Goal: Task Accomplishment & Management: Manage account settings

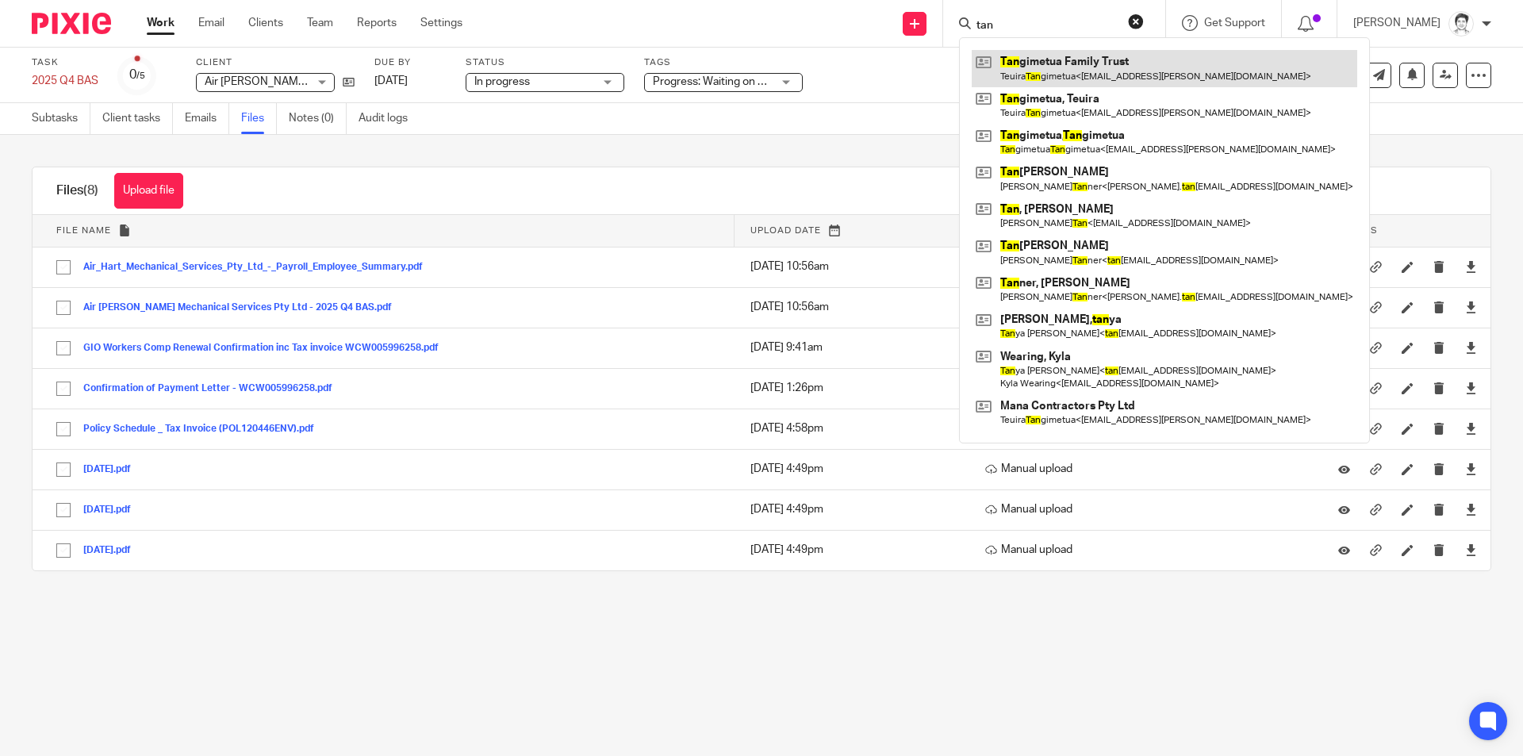
type input "tan"
click at [1083, 68] on link at bounding box center [1164, 68] width 385 height 36
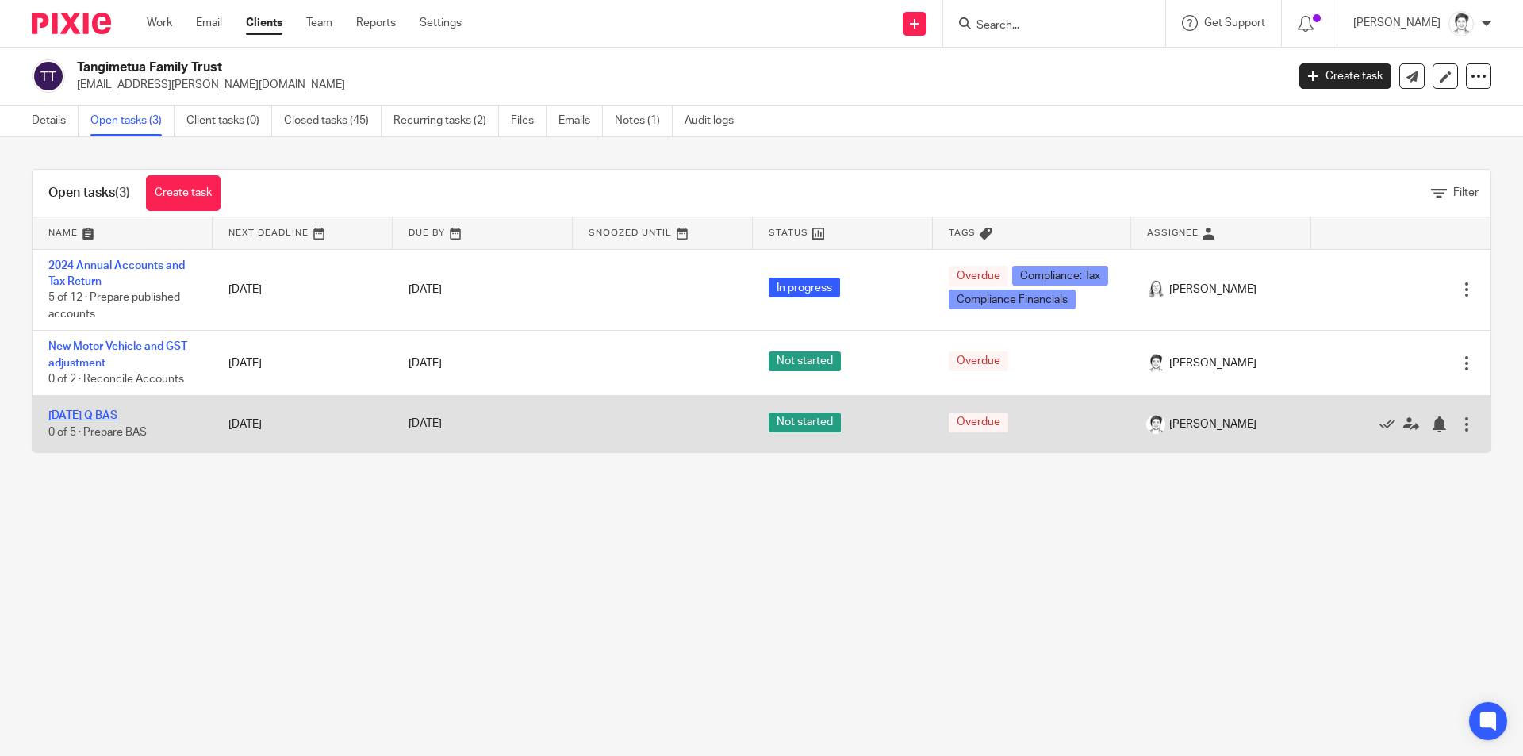
click at [108, 414] on link "June 2025 Q BAS" at bounding box center [82, 415] width 69 height 11
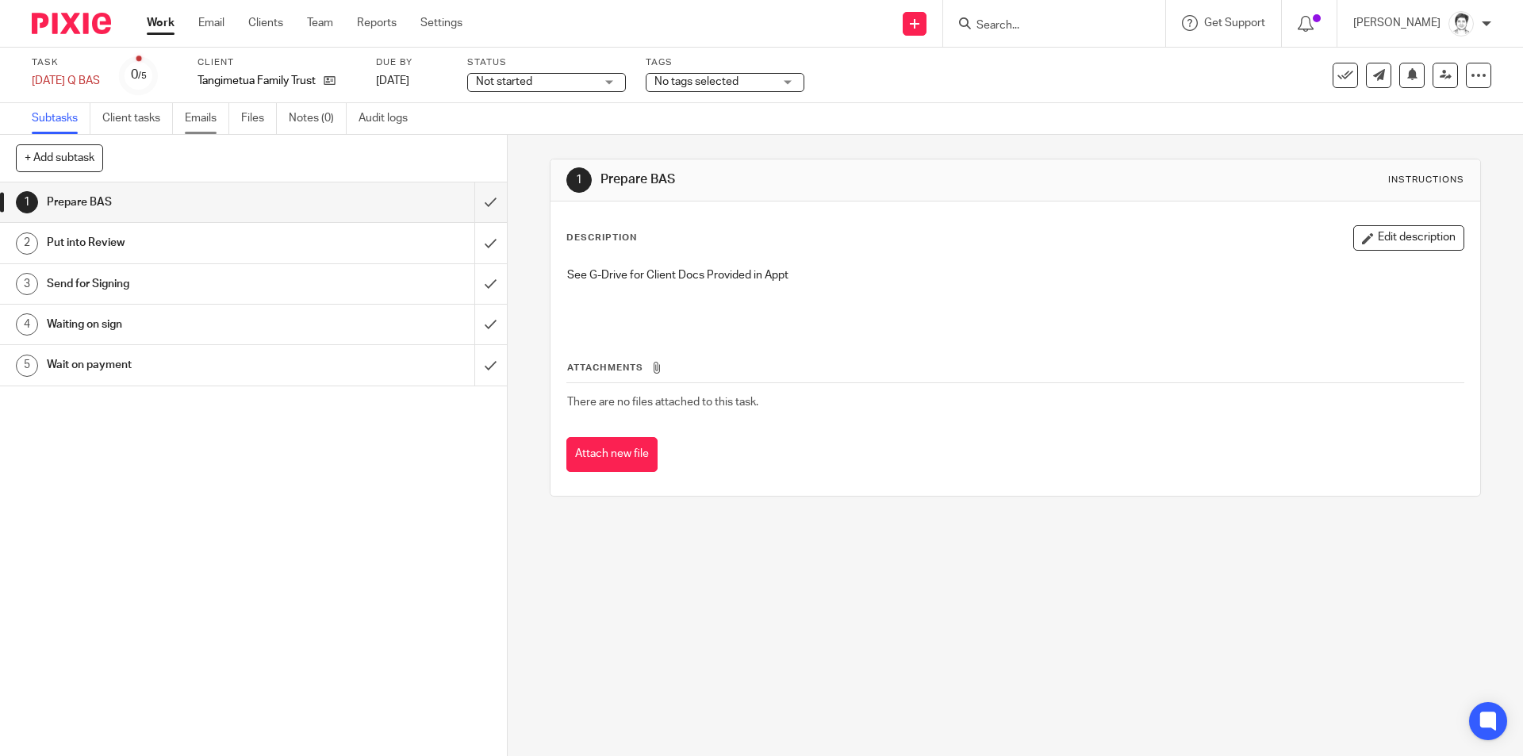
click at [205, 120] on link "Emails" at bounding box center [207, 118] width 44 height 31
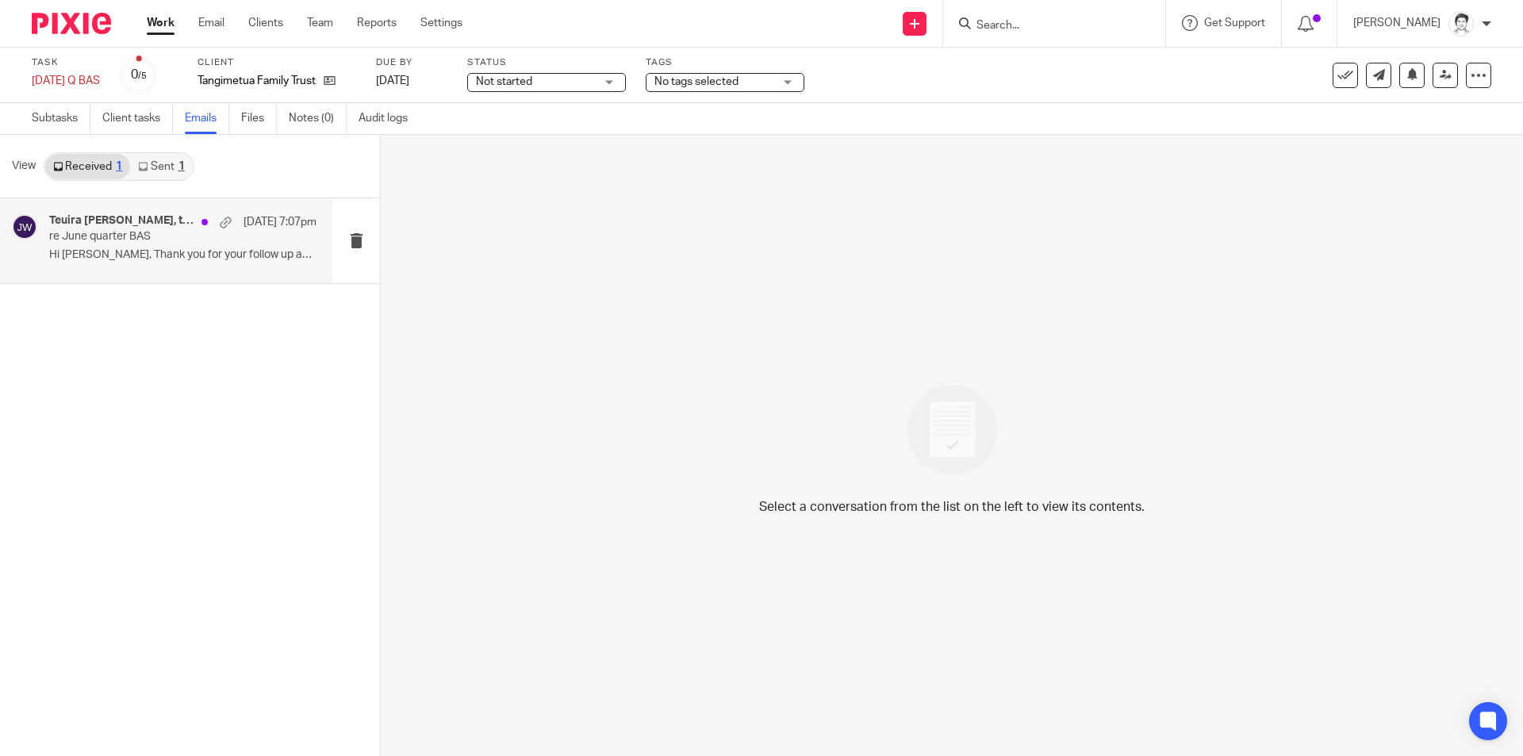
click at [118, 237] on p "re June quarter BAS" at bounding box center [156, 236] width 214 height 13
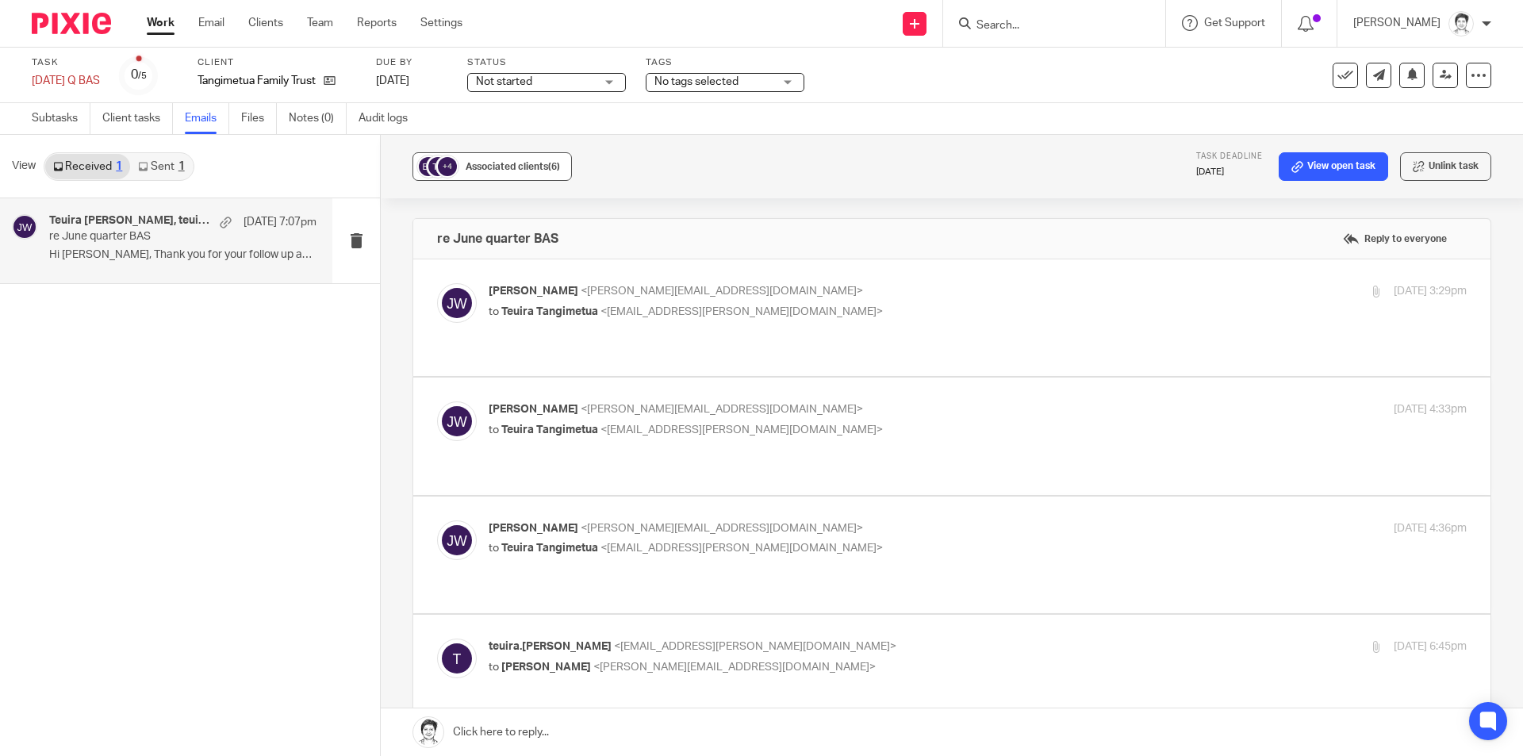
click at [513, 171] on span "Associated clients (6)" at bounding box center [513, 167] width 94 height 10
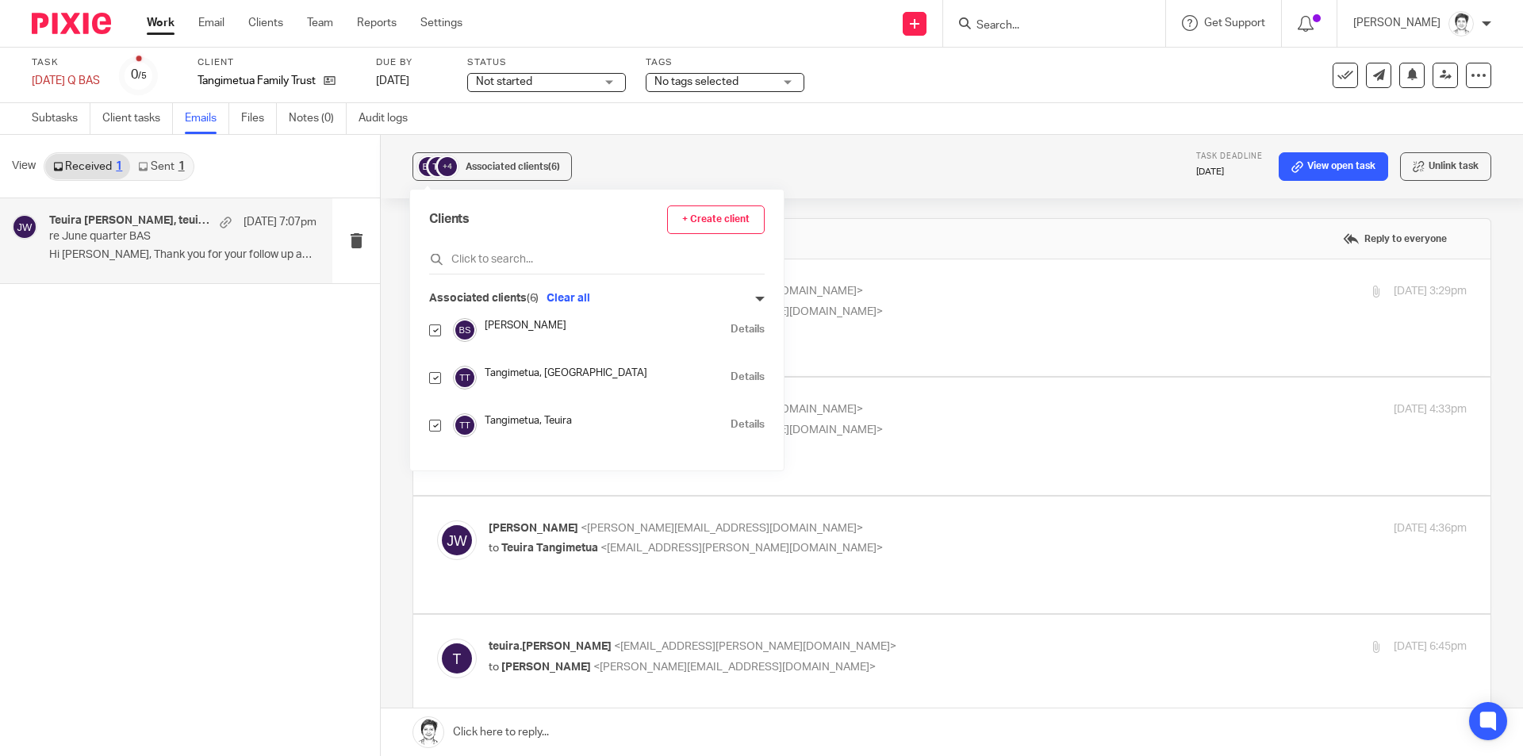
click at [434, 330] on input "checkbox" at bounding box center [435, 330] width 12 height 12
checkbox input "false"
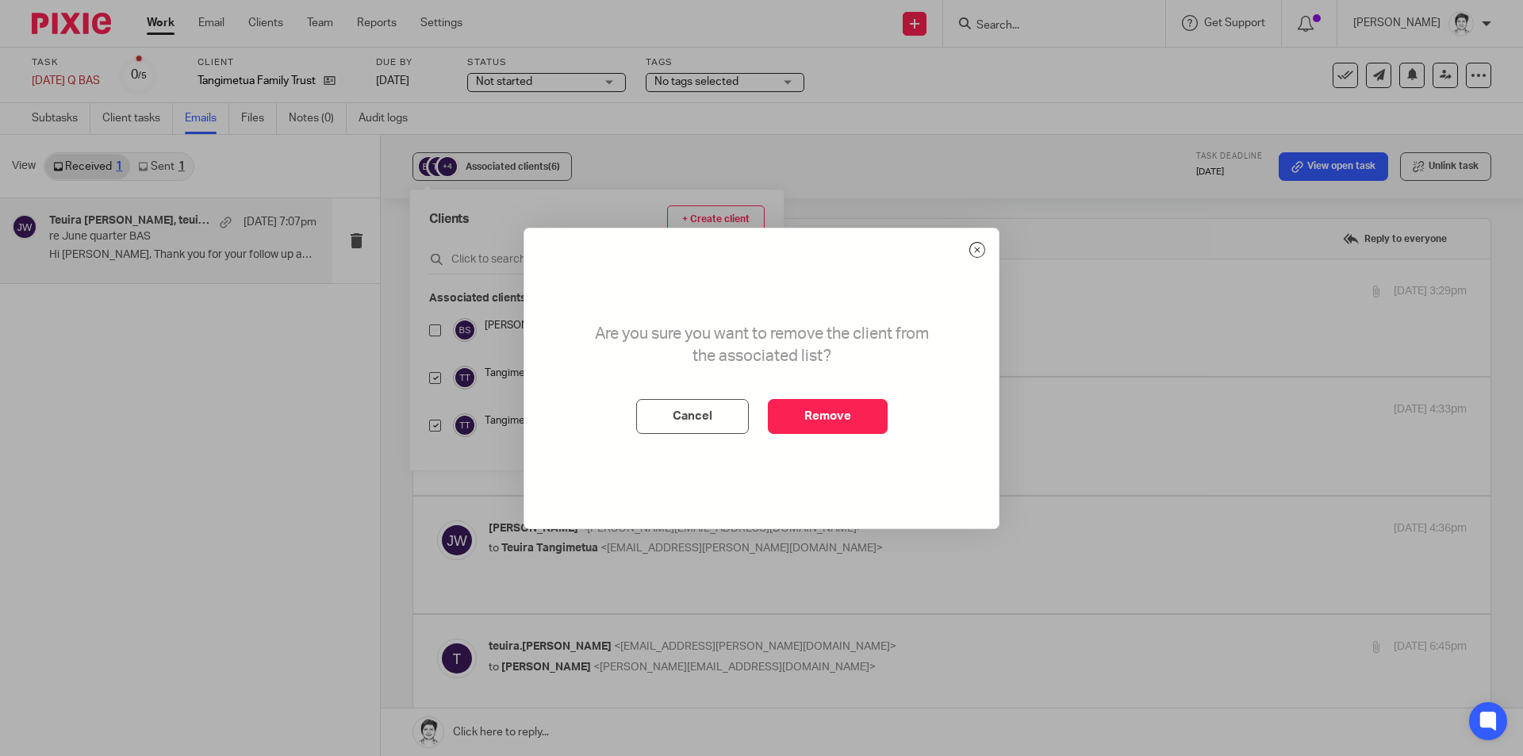
click at [827, 419] on button "Remove" at bounding box center [828, 416] width 120 height 35
click at [498, 159] on div "Associated clients (6)" at bounding box center [513, 167] width 94 height 16
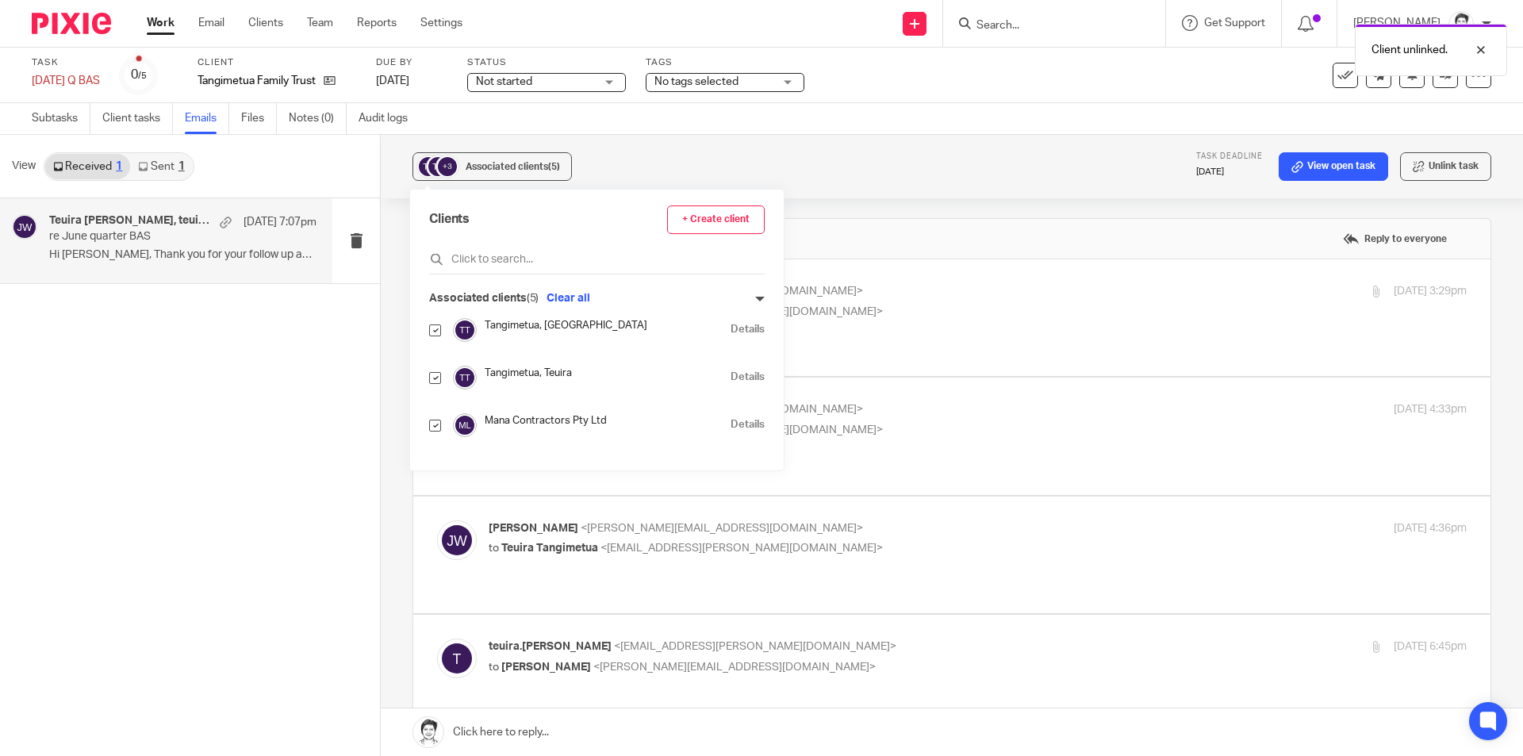
click at [443, 330] on div "Tangimetua, Tangimetua Details" at bounding box center [596, 330] width 335 height 24
click at [435, 328] on input "checkbox" at bounding box center [435, 330] width 12 height 12
checkbox input "false"
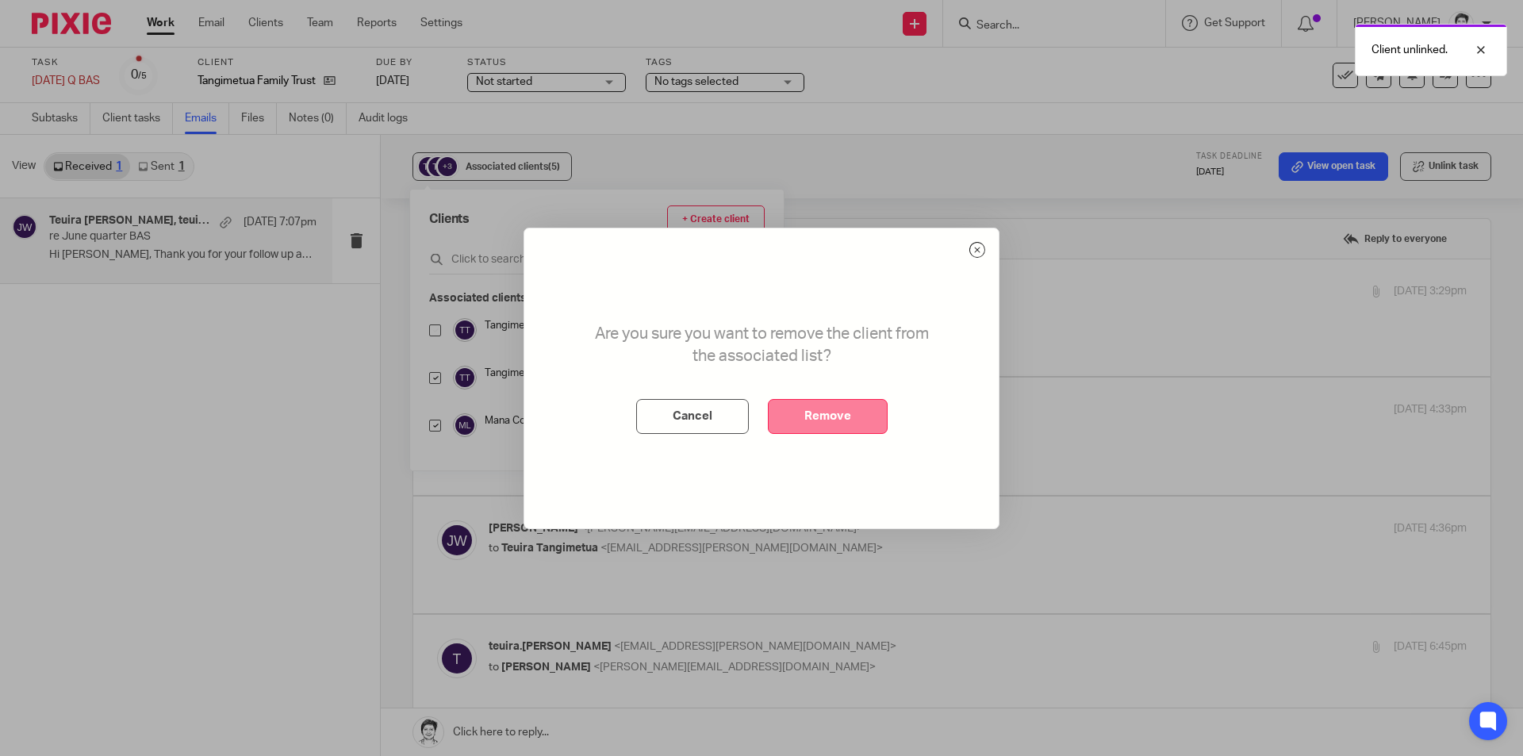
click at [805, 415] on button "Remove" at bounding box center [828, 416] width 120 height 35
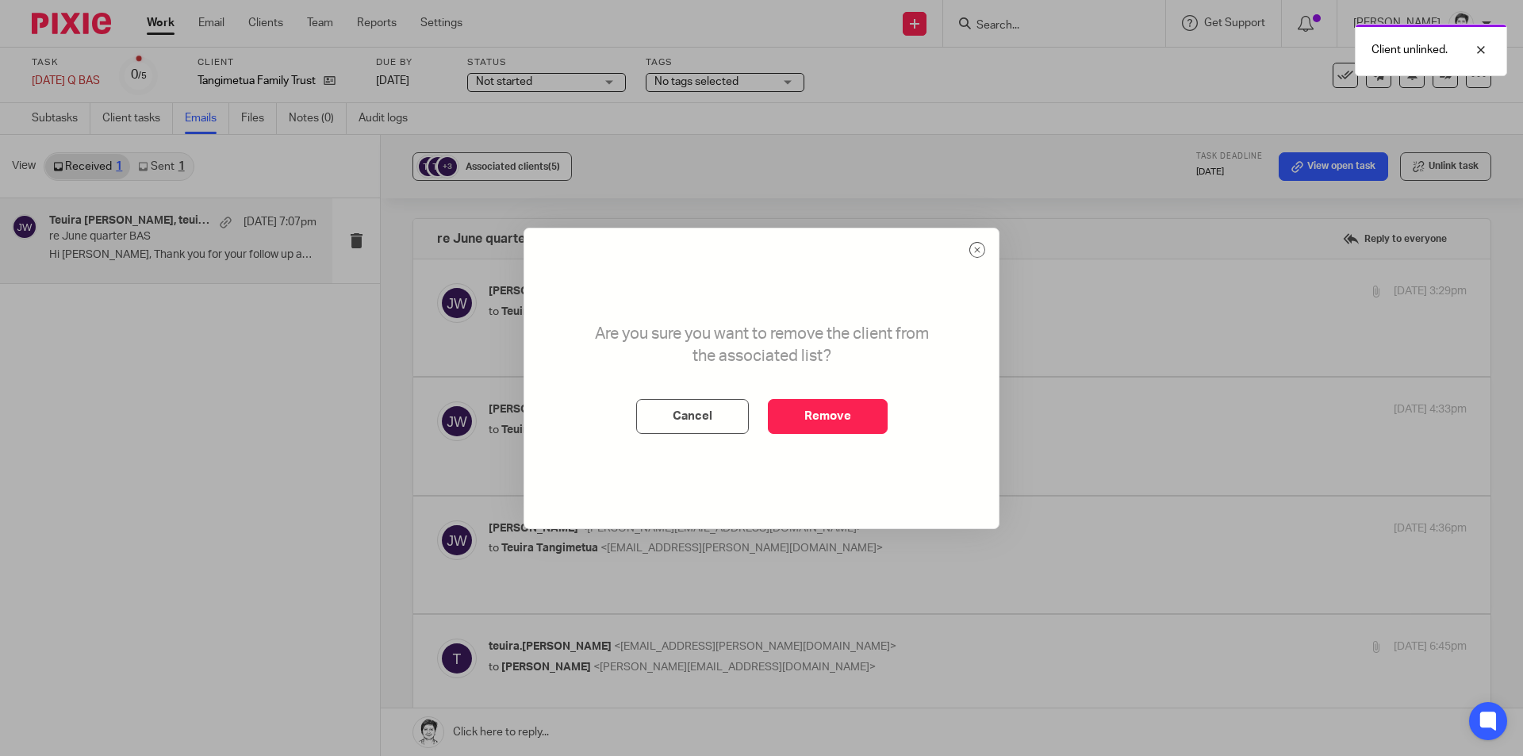
click at [496, 159] on div "Associated clients (5)" at bounding box center [513, 167] width 94 height 16
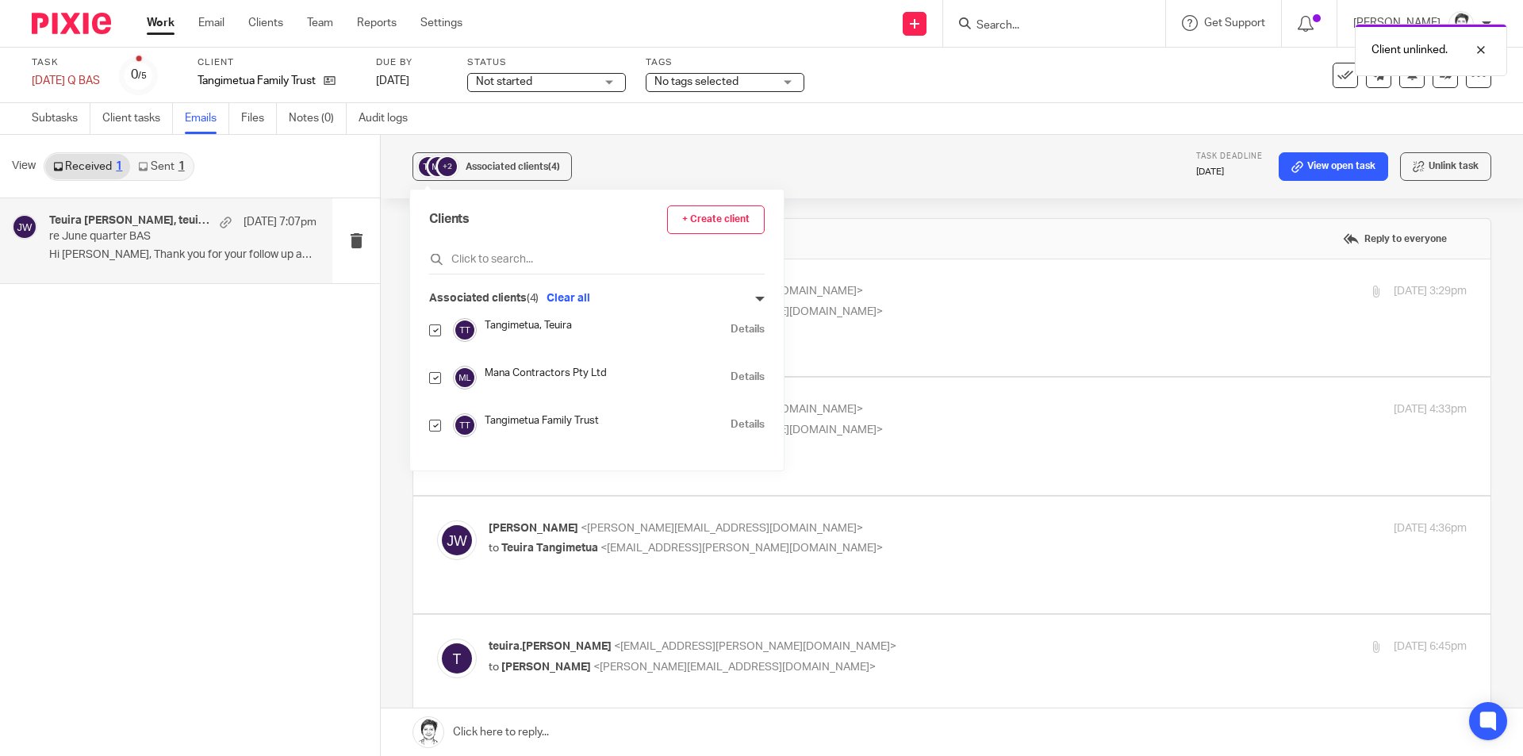
click at [438, 329] on input "checkbox" at bounding box center [435, 330] width 12 height 12
checkbox input "false"
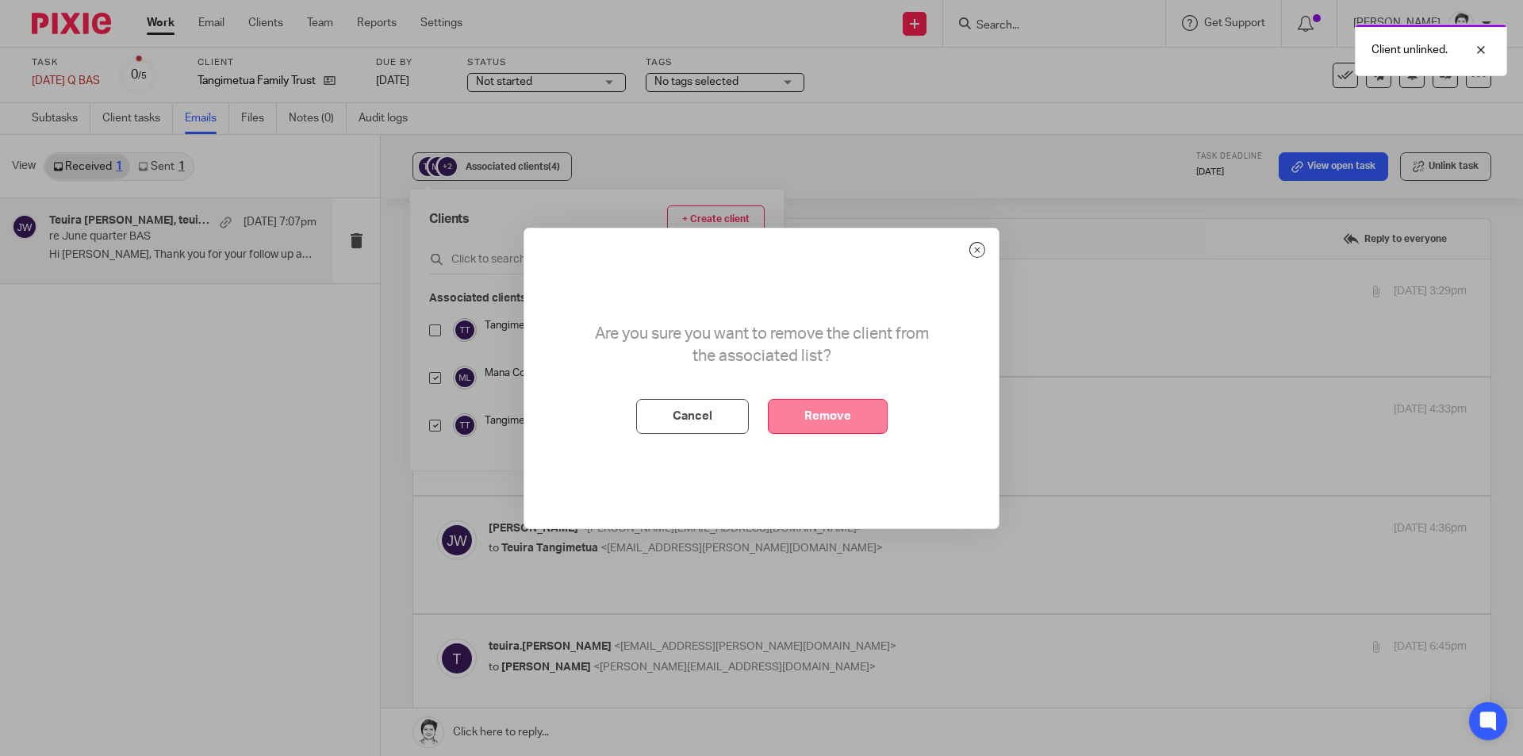
click at [850, 427] on button "Remove" at bounding box center [828, 416] width 120 height 35
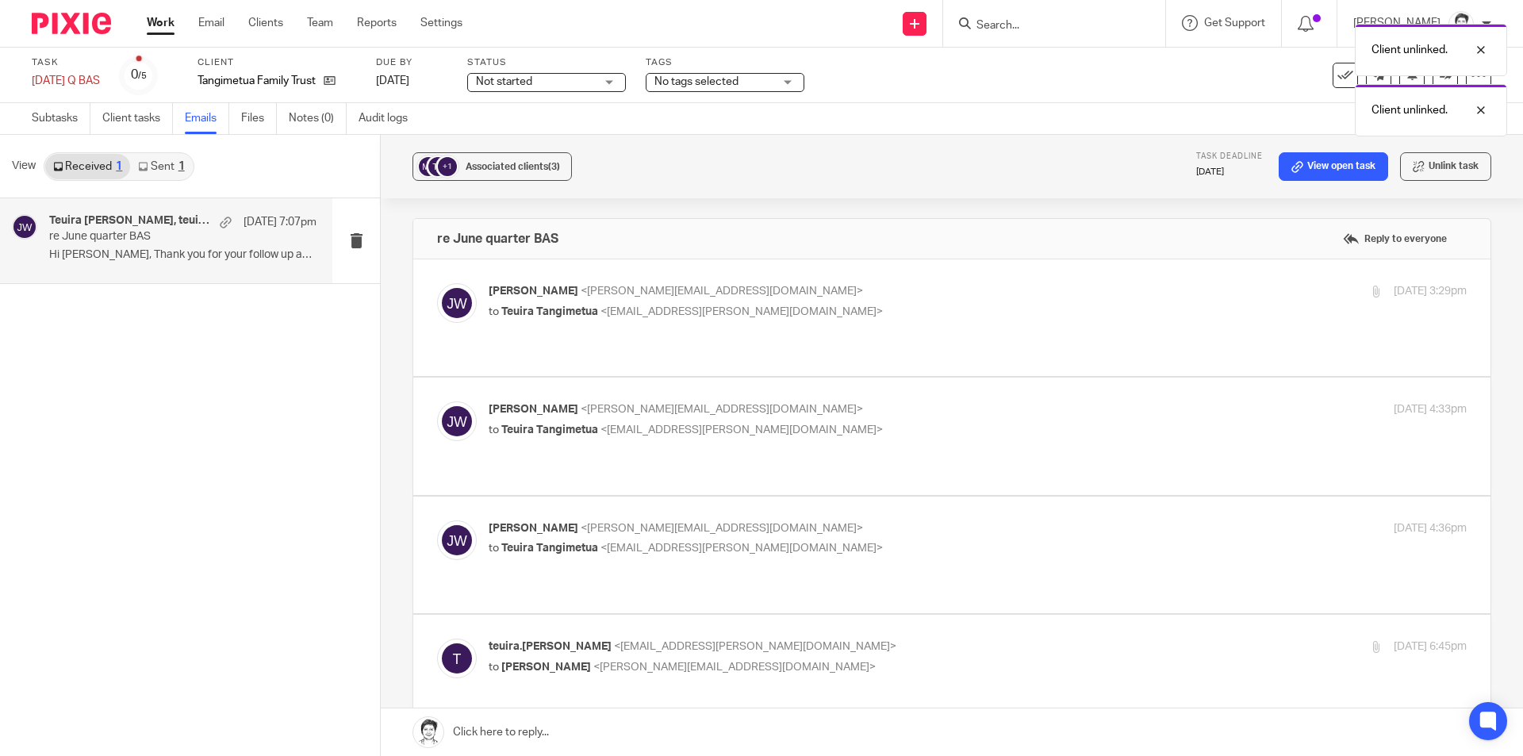
click at [514, 151] on div "+1 Associated clients (3) Task deadline 25 Jul 2025 View open task Unlink task" at bounding box center [952, 166] width 1142 height 63
click at [504, 177] on button "+1 Associated clients (3)" at bounding box center [491, 166] width 159 height 29
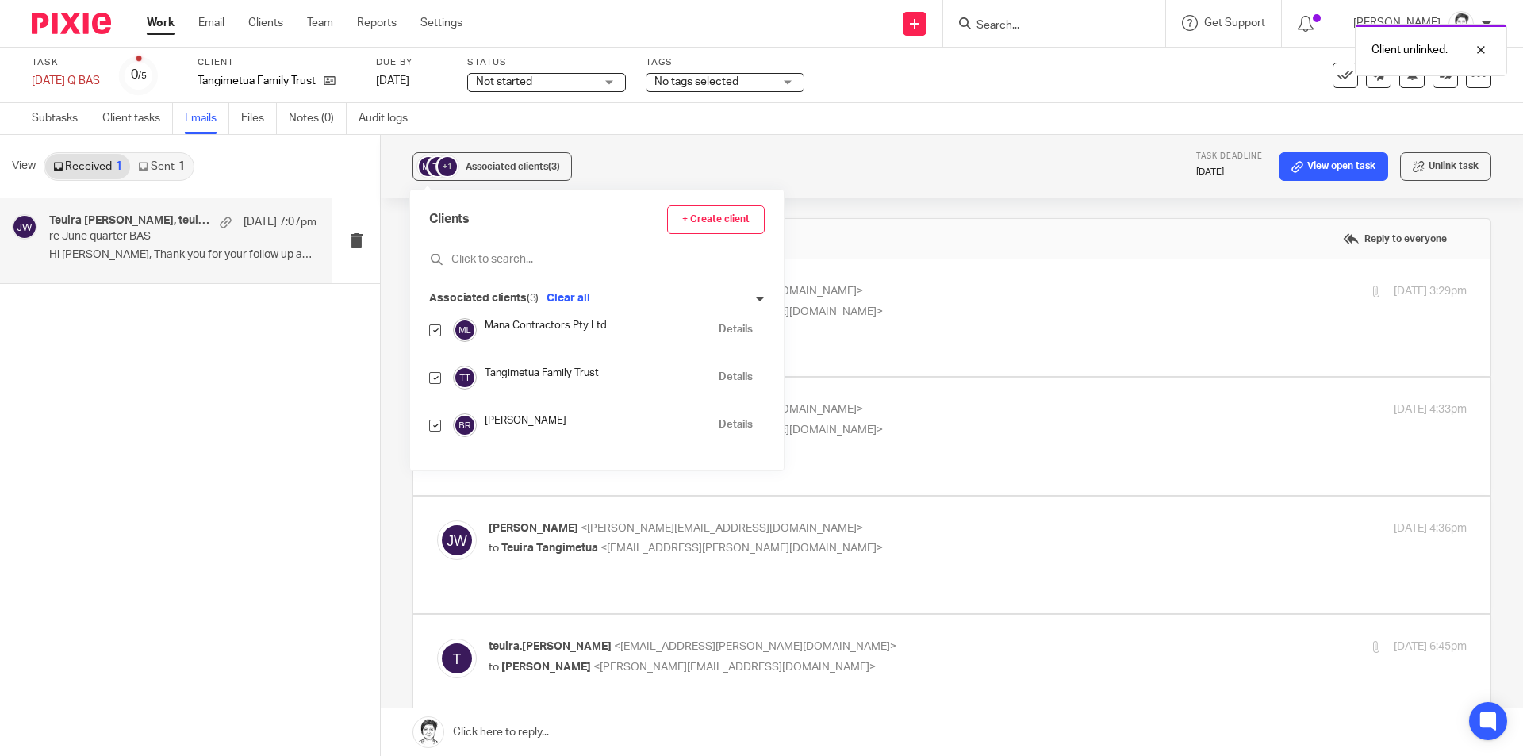
click at [435, 328] on input "checkbox" at bounding box center [435, 330] width 12 height 12
checkbox input "false"
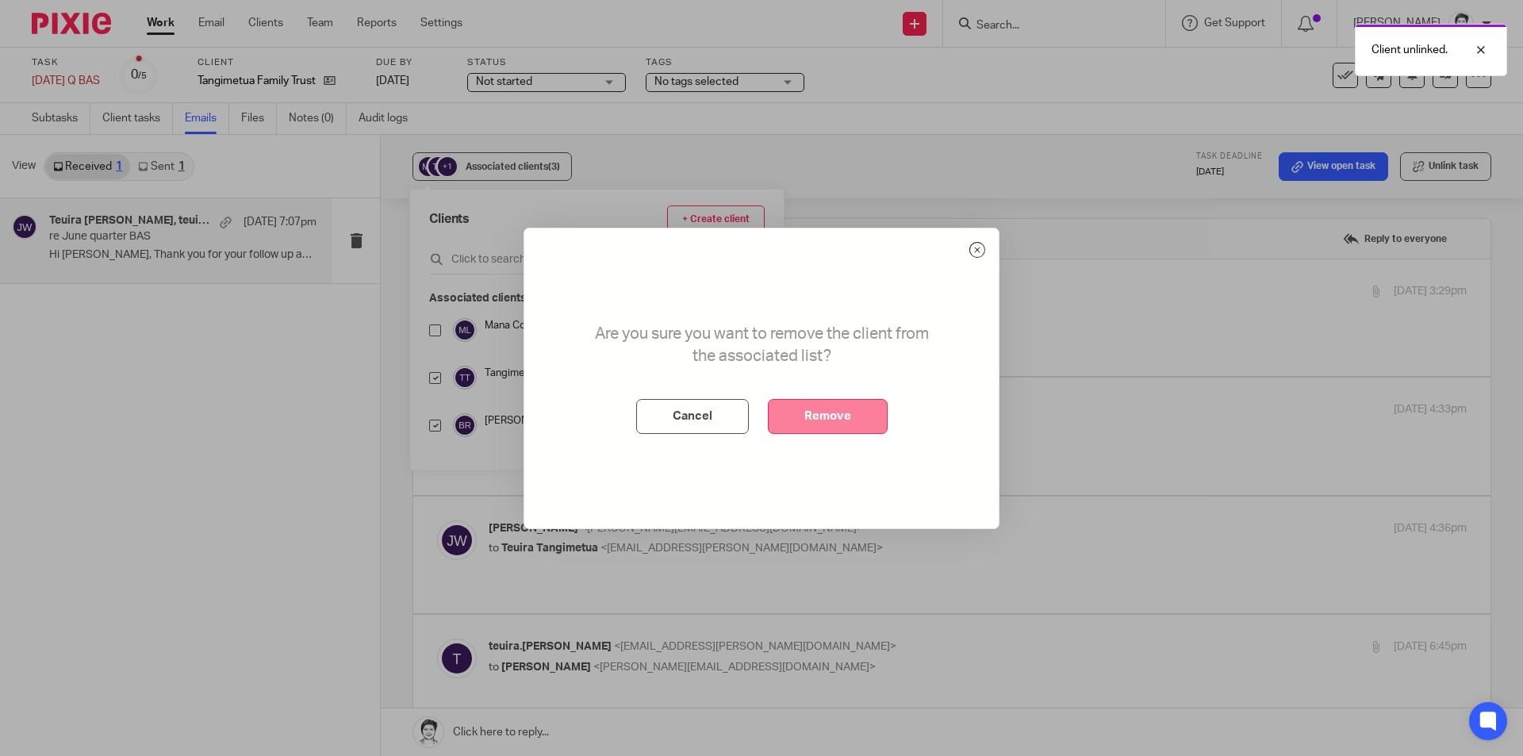
click at [832, 418] on button "Remove" at bounding box center [828, 416] width 120 height 35
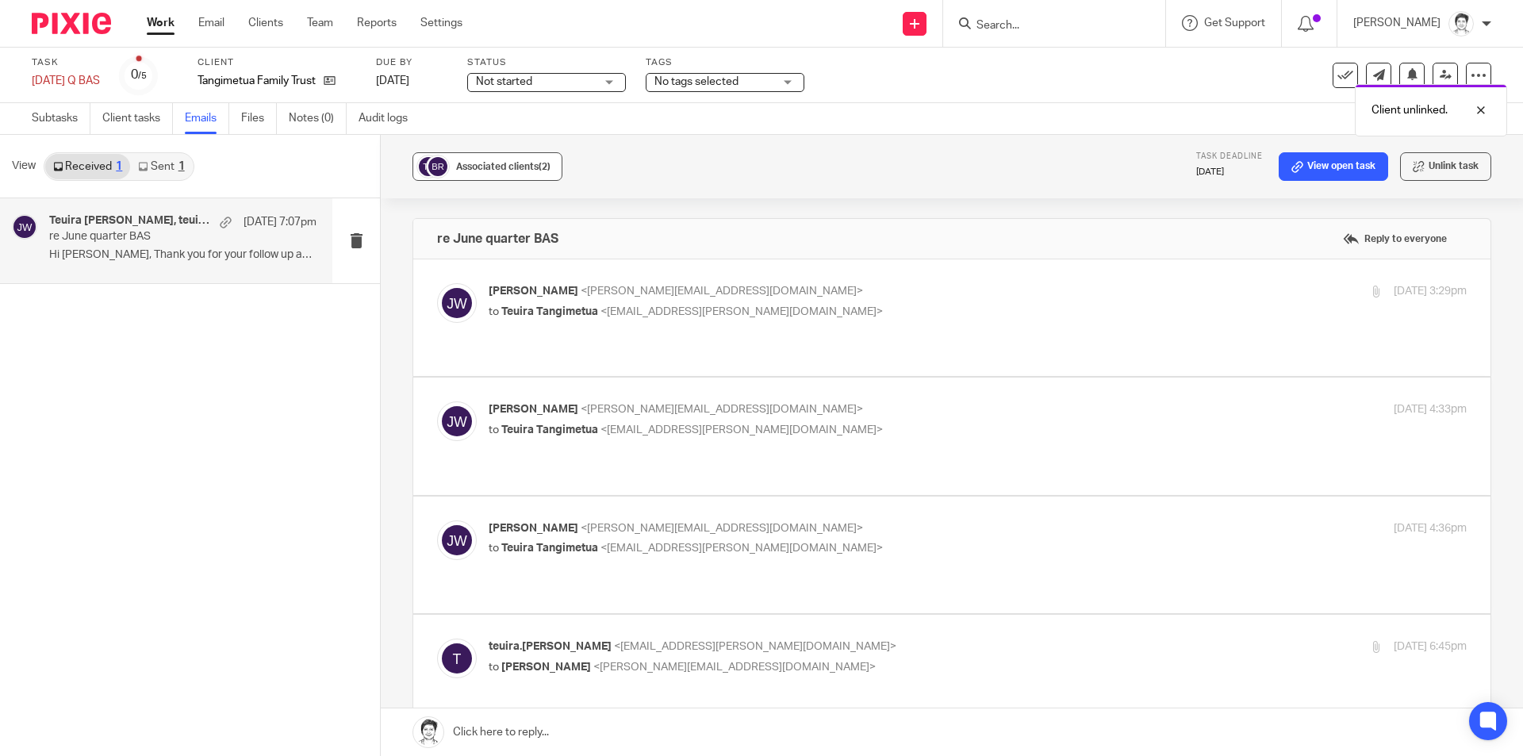
click at [490, 167] on span "Associated clients (2)" at bounding box center [503, 167] width 94 height 10
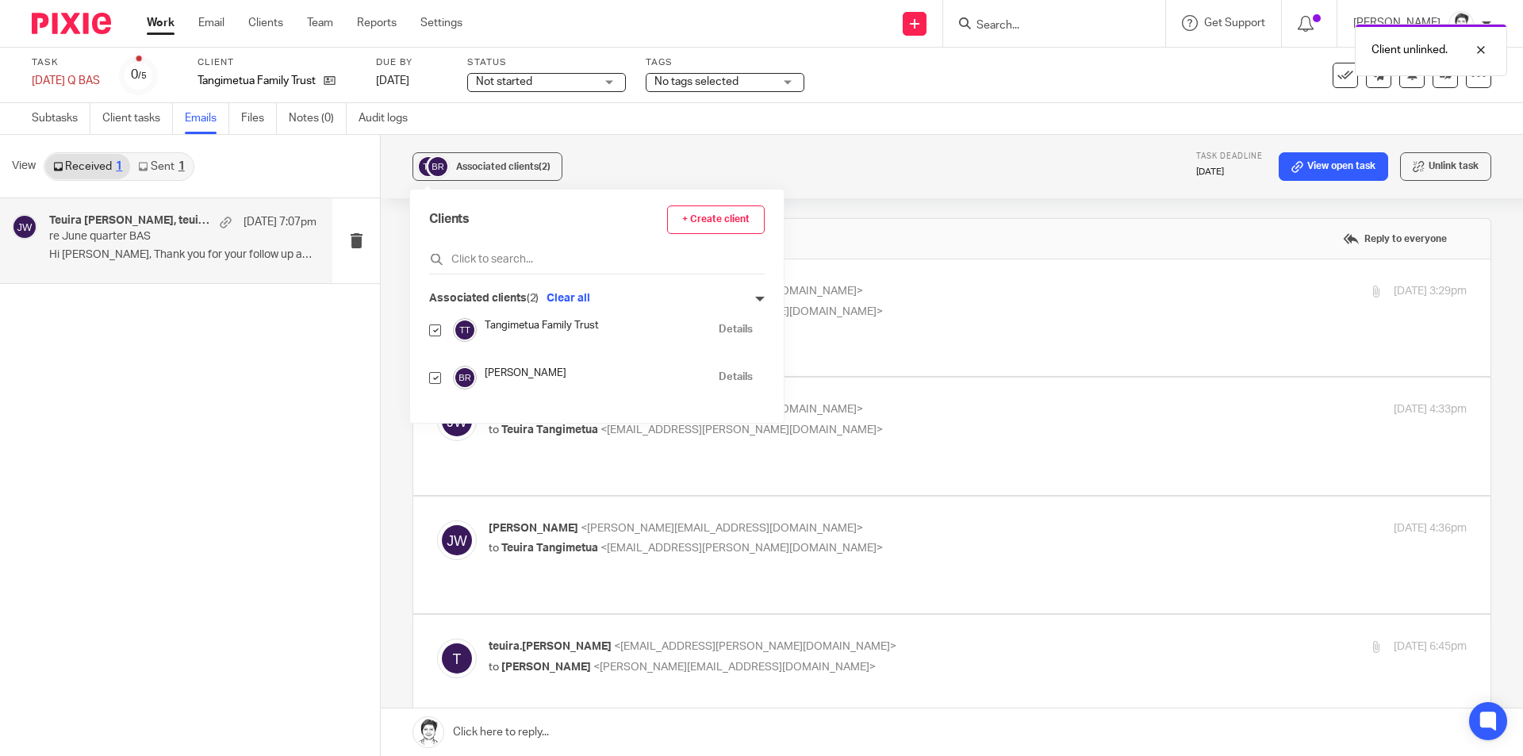
click at [441, 378] on input "checkbox" at bounding box center [435, 378] width 12 height 12
checkbox input "false"
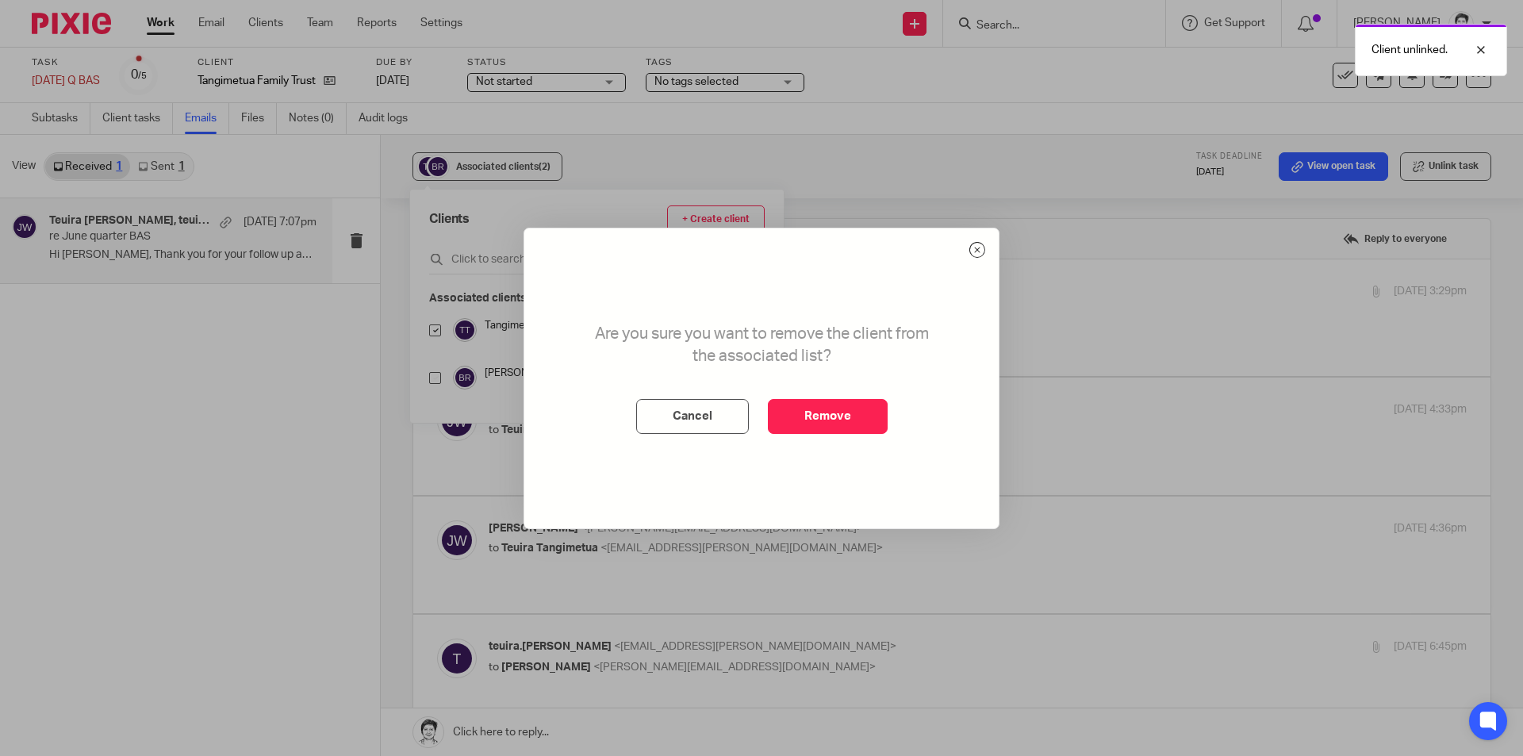
click at [830, 427] on button "Remove" at bounding box center [828, 416] width 120 height 35
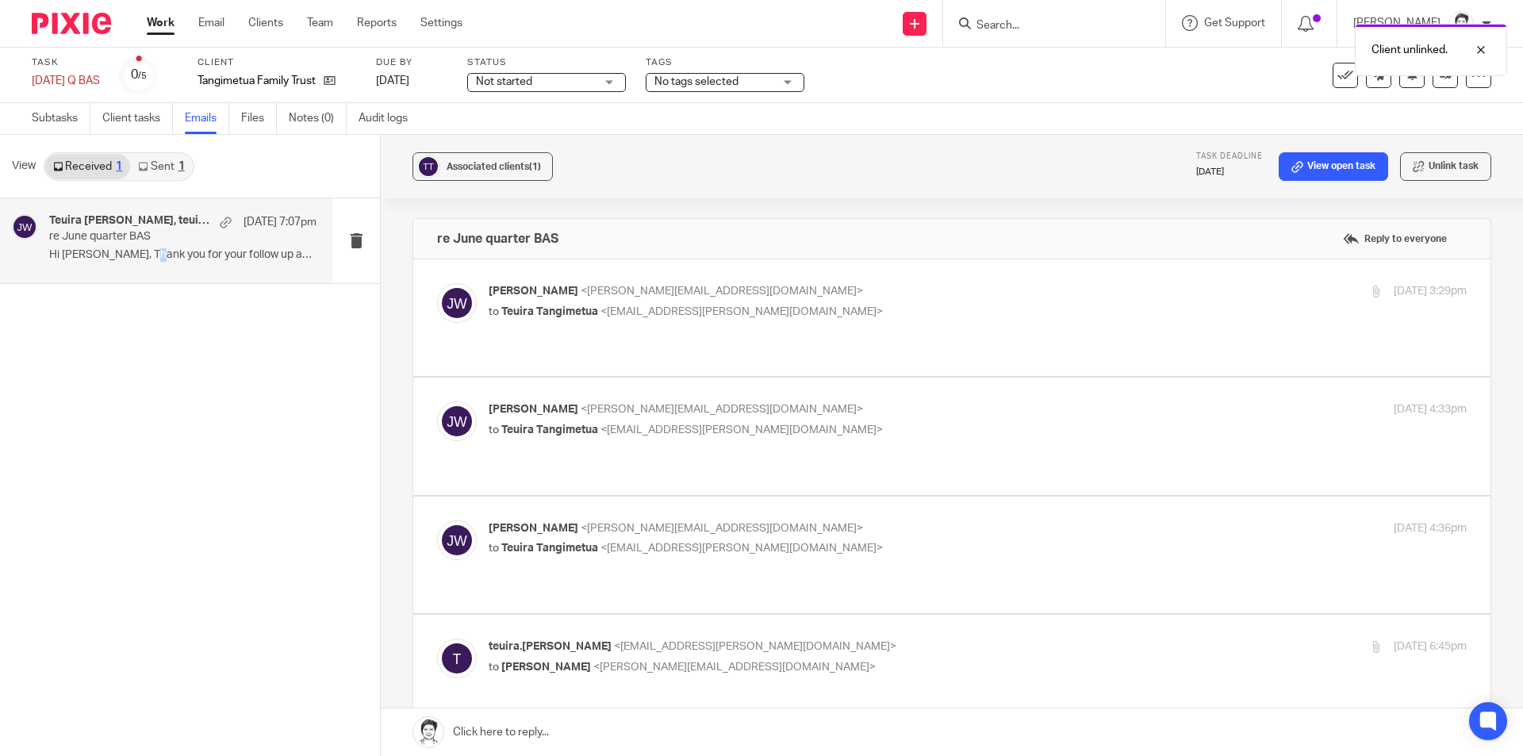
drag, startPoint x: 144, startPoint y: 254, endPoint x: 140, endPoint y: 263, distance: 9.9
click at [140, 261] on p "Hi Julie, Thank you for your follow up and..." at bounding box center [182, 254] width 267 height 13
click at [247, 128] on link "Files" at bounding box center [259, 118] width 36 height 31
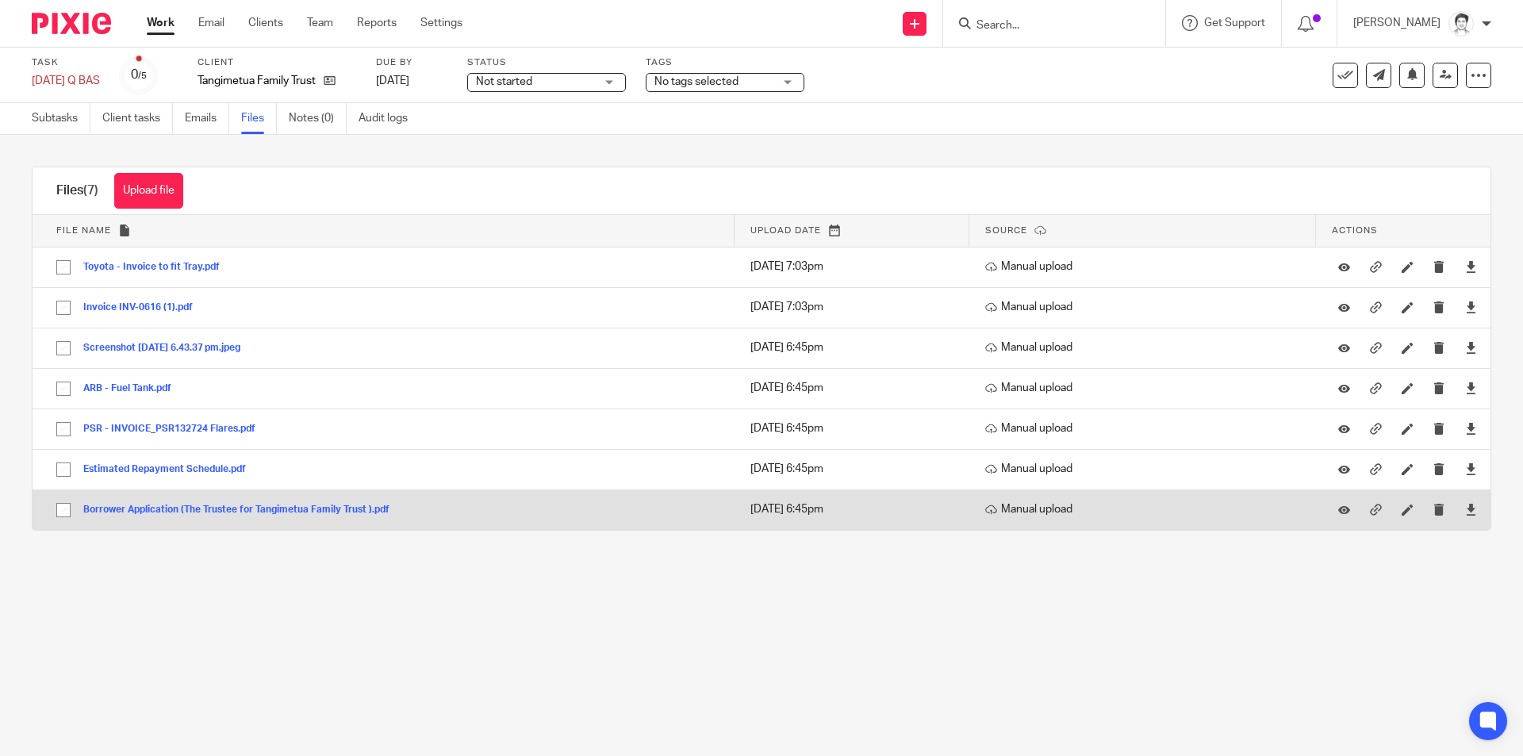
click at [174, 505] on button "Borrower Application (The Trustee for Tangimetua Family Trust ).pdf" at bounding box center [242, 509] width 318 height 11
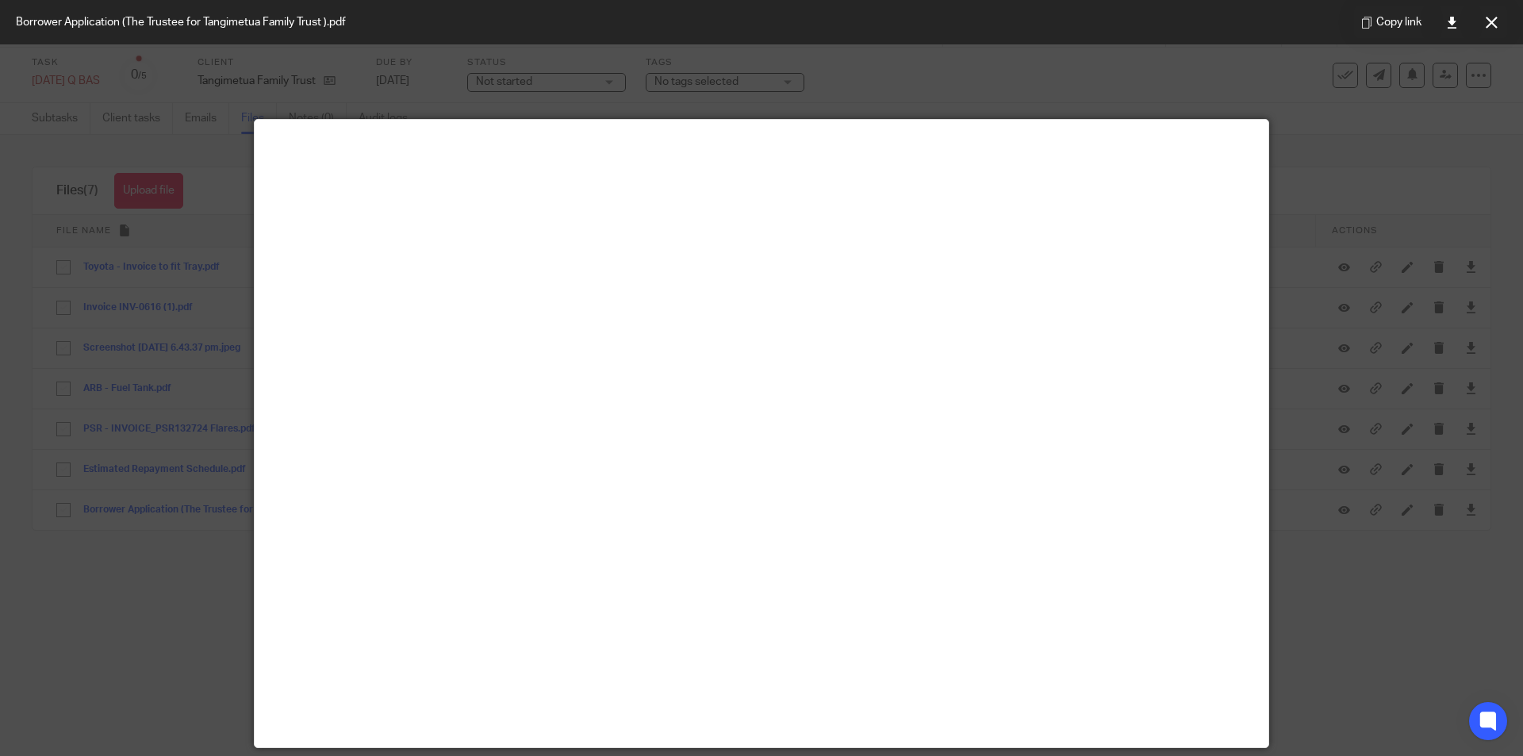
click at [1206, 90] on div at bounding box center [761, 378] width 1523 height 756
click at [1501, 25] on button at bounding box center [1491, 22] width 32 height 32
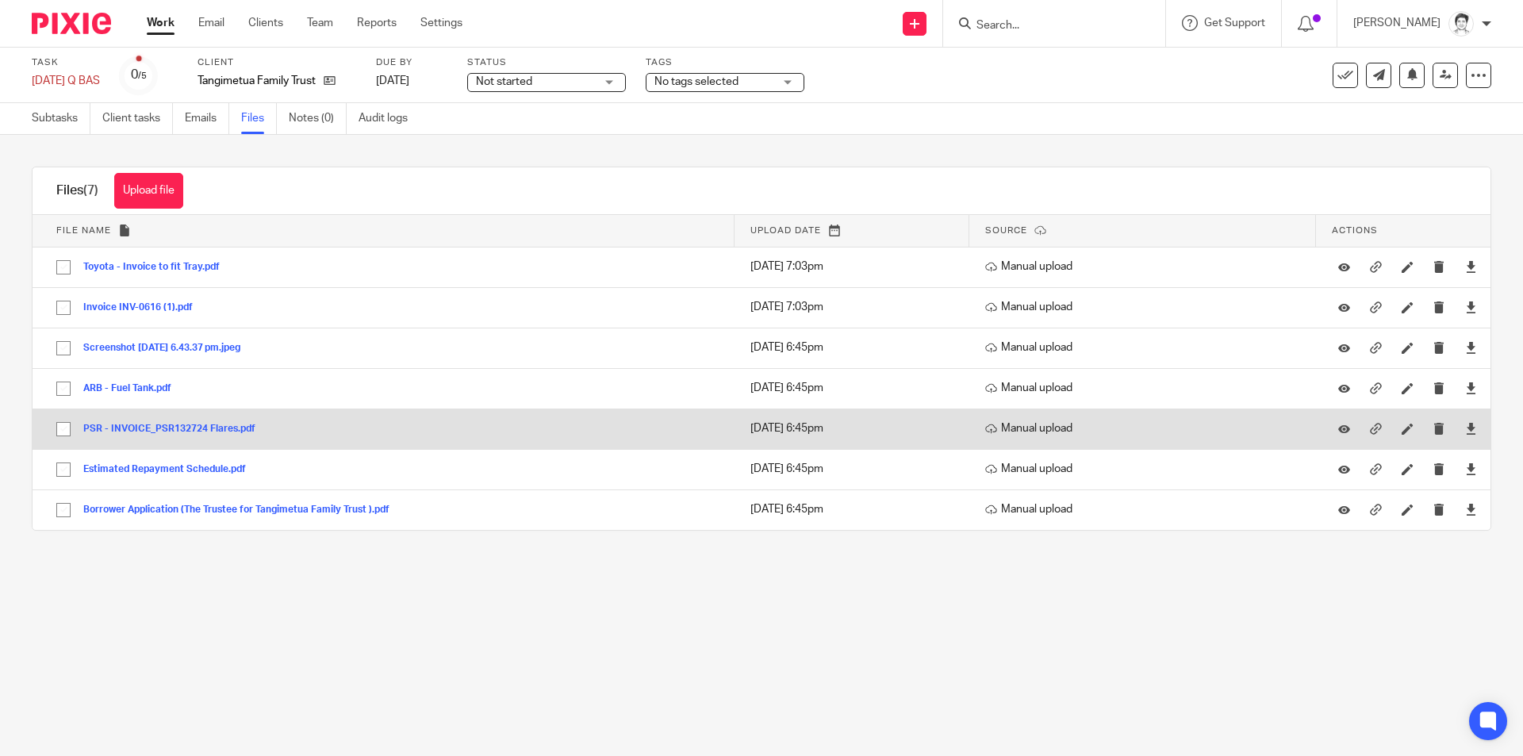
click at [140, 426] on button "PSR - INVOICE_PSR132724 Flares.pdf" at bounding box center [175, 429] width 184 height 11
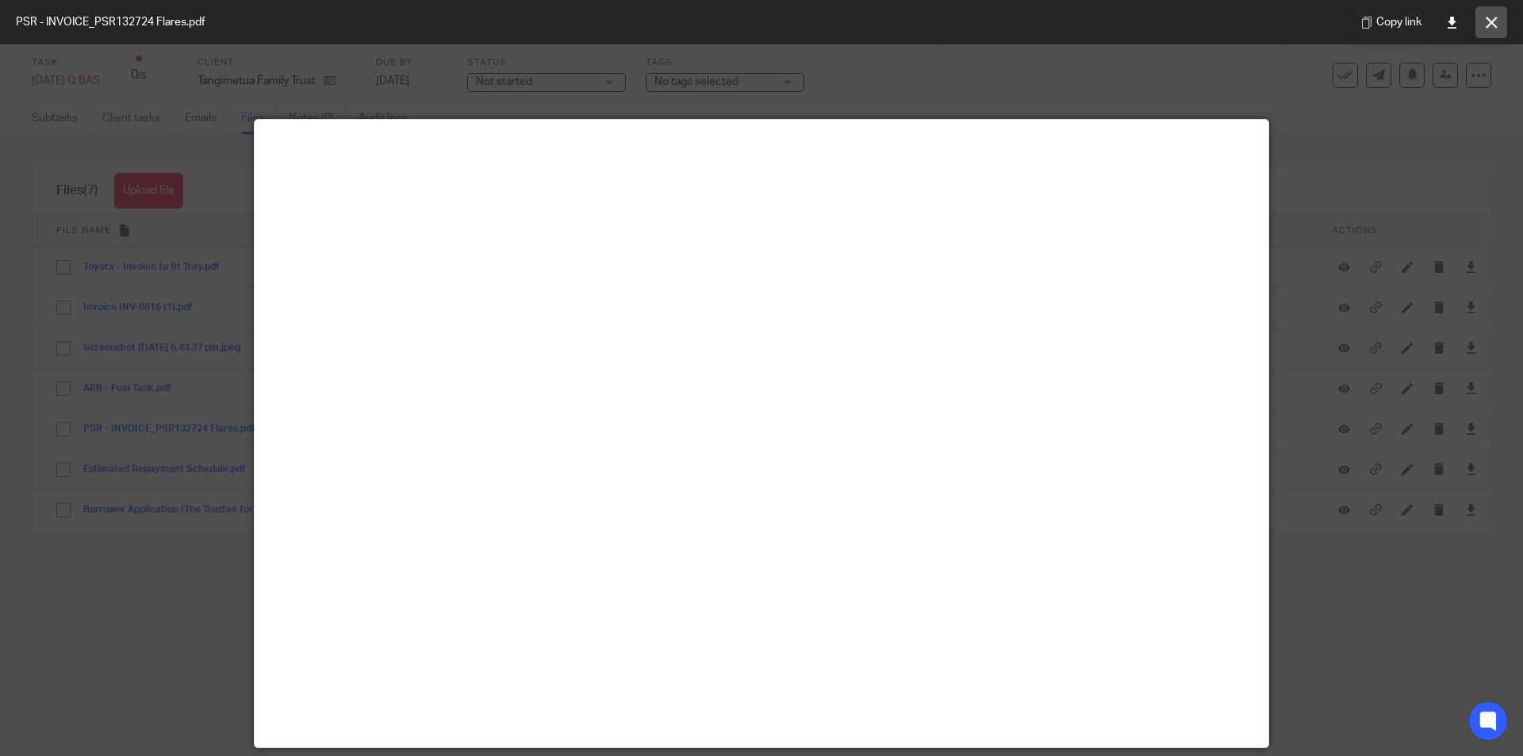
click at [1493, 29] on button at bounding box center [1491, 22] width 32 height 32
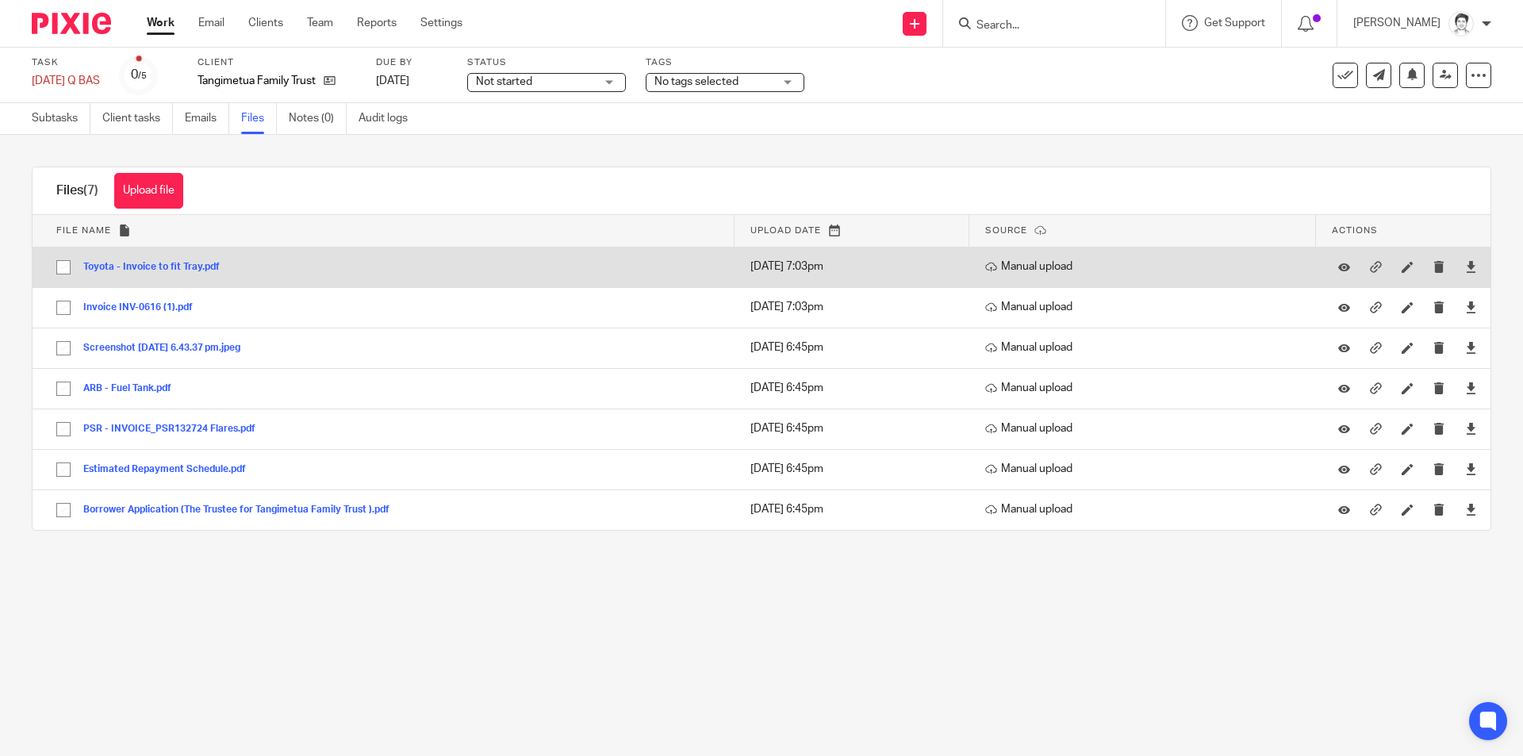
click at [147, 266] on button "Toyota - Invoice to fit Tray.pdf" at bounding box center [157, 267] width 148 height 11
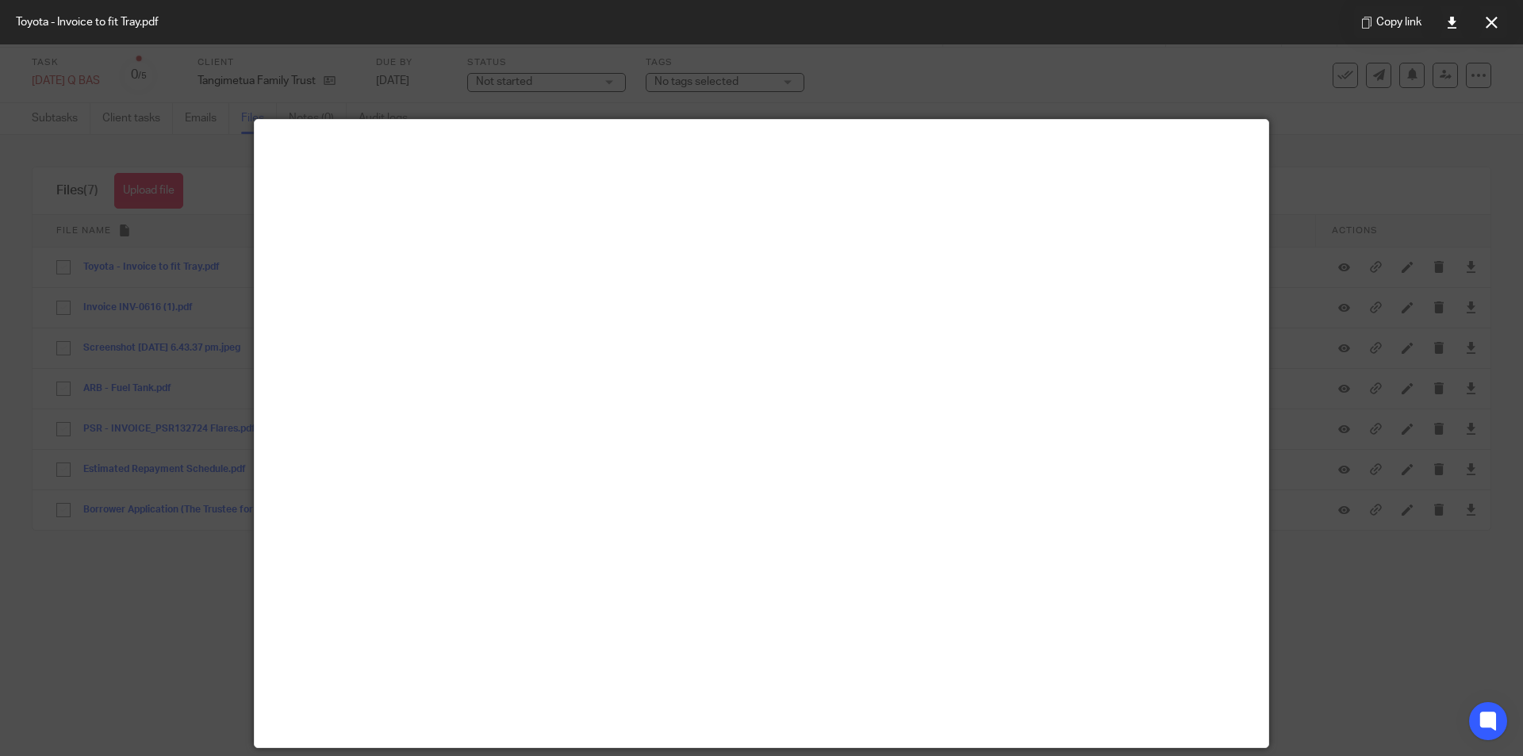
drag, startPoint x: 1497, startPoint y: 24, endPoint x: 1488, endPoint y: 27, distance: 9.3
click at [1497, 26] on button at bounding box center [1491, 22] width 32 height 32
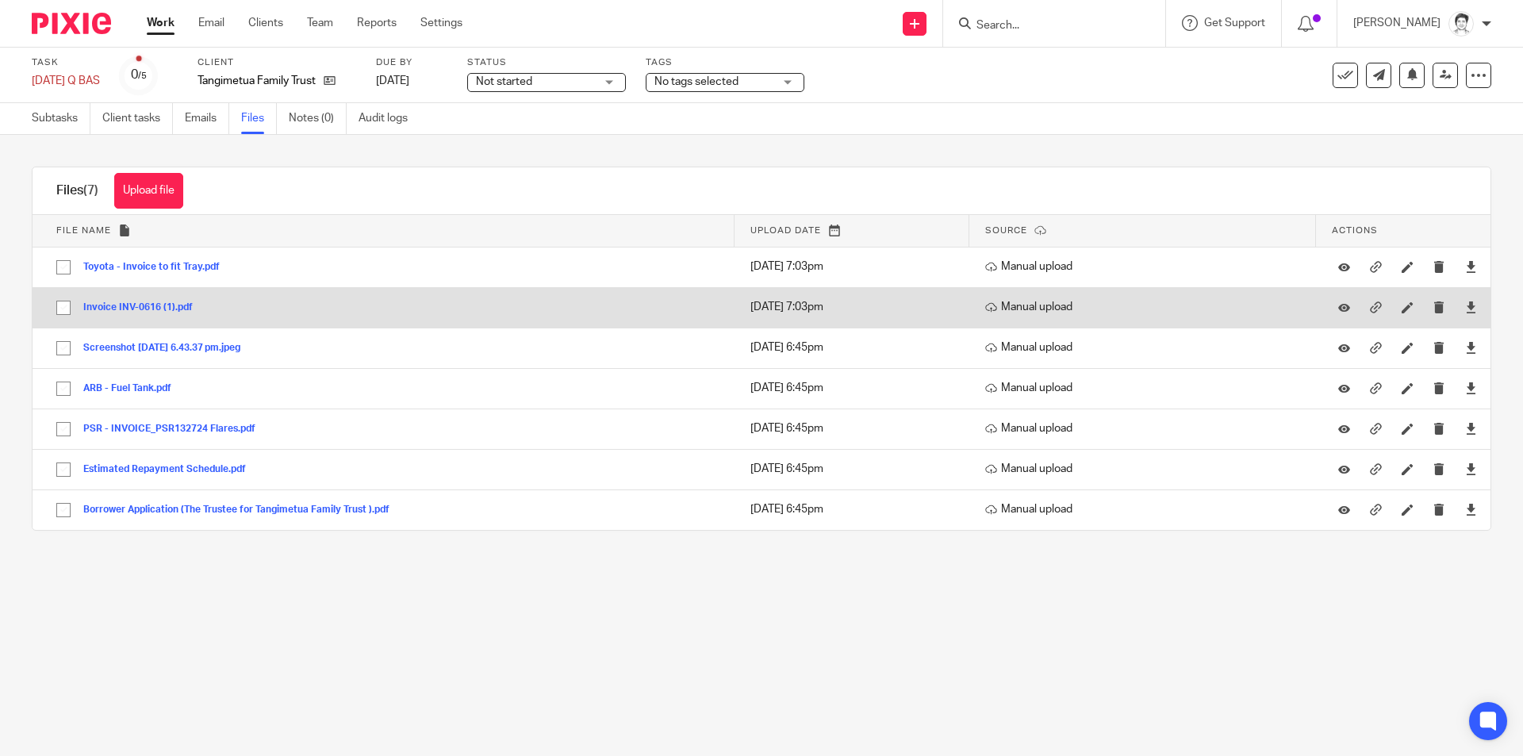
click at [121, 310] on button "Invoice INV-0616 (1).pdf" at bounding box center [143, 307] width 121 height 11
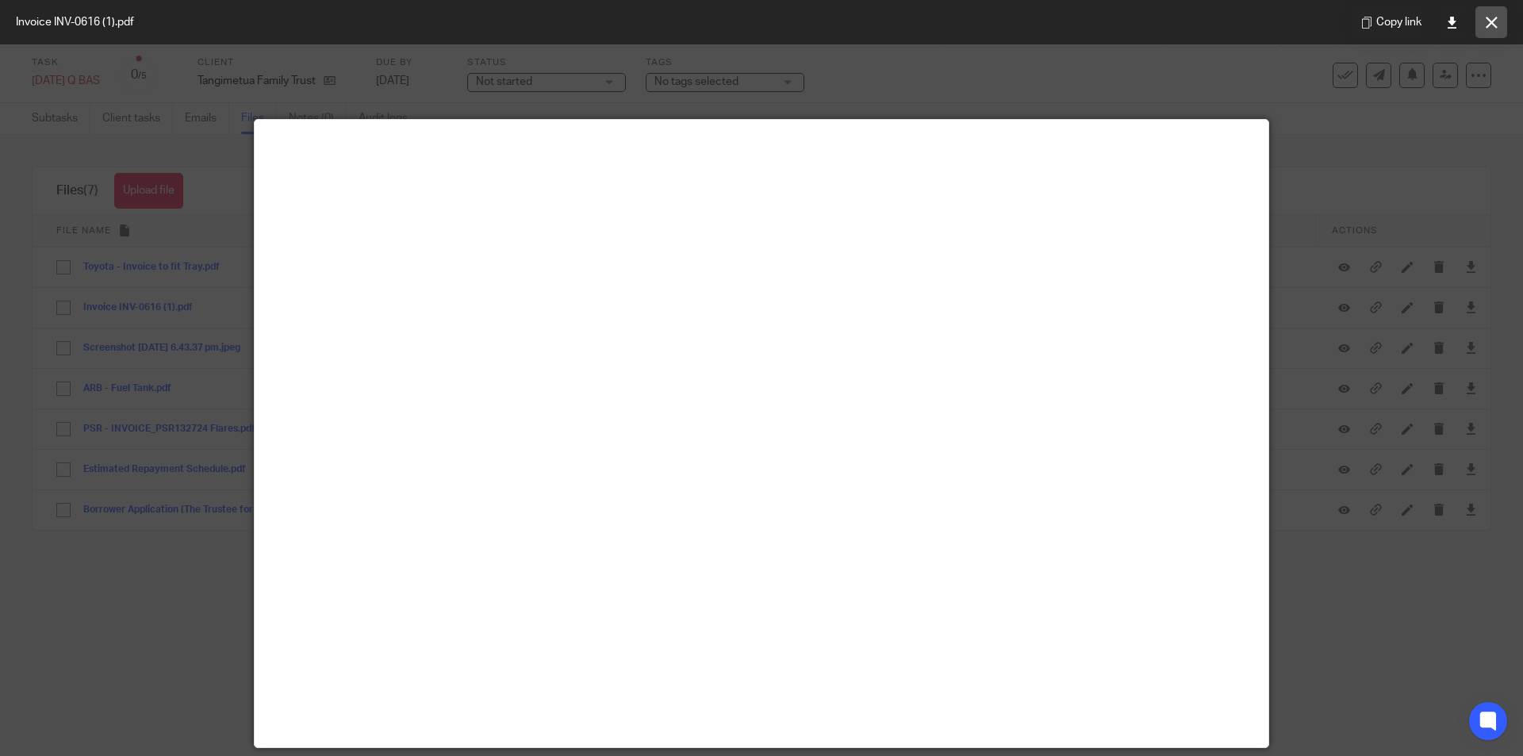
click at [1493, 23] on icon at bounding box center [1491, 23] width 12 height 12
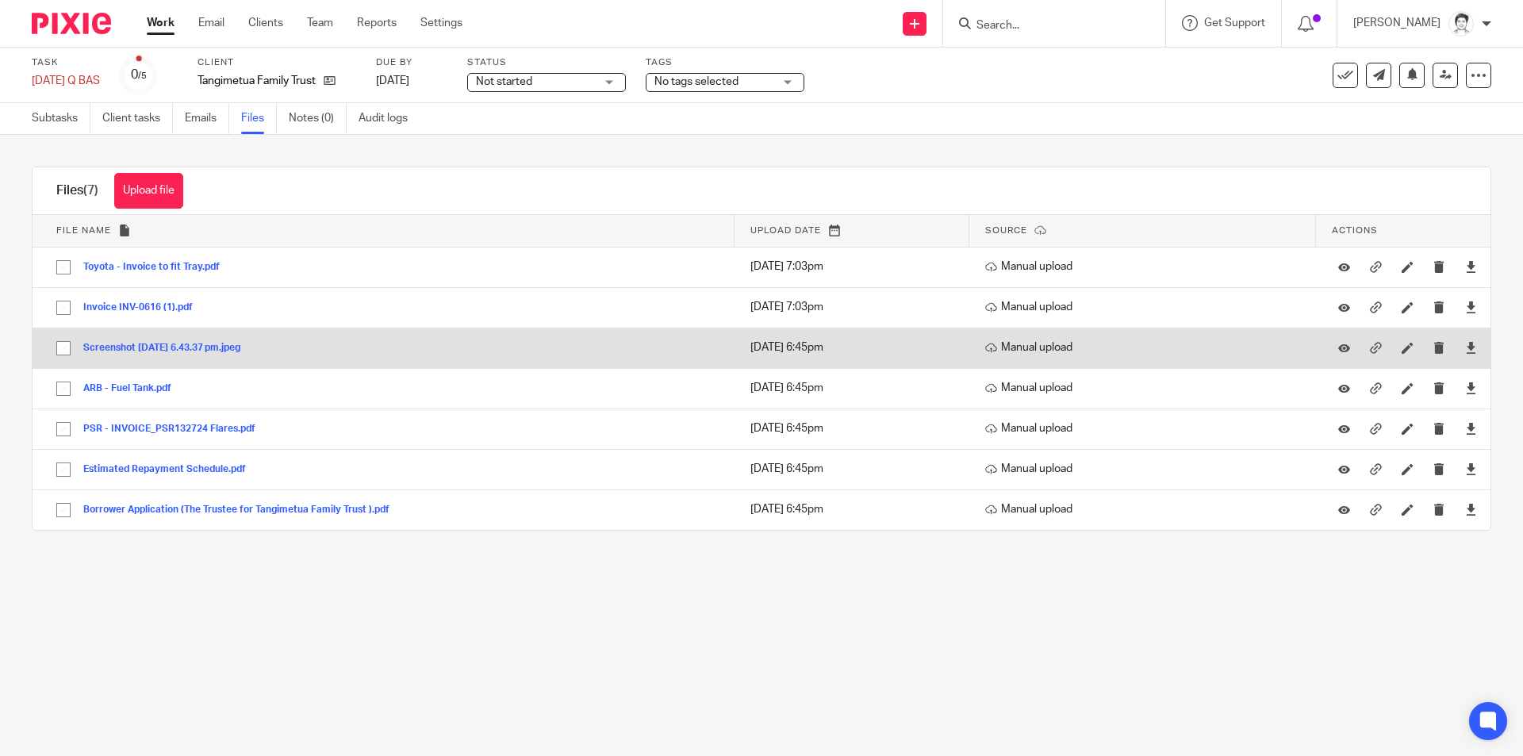
click at [151, 350] on button "Screenshot 2025-08-22 at 6.43.37 pm.jpeg" at bounding box center [167, 348] width 169 height 11
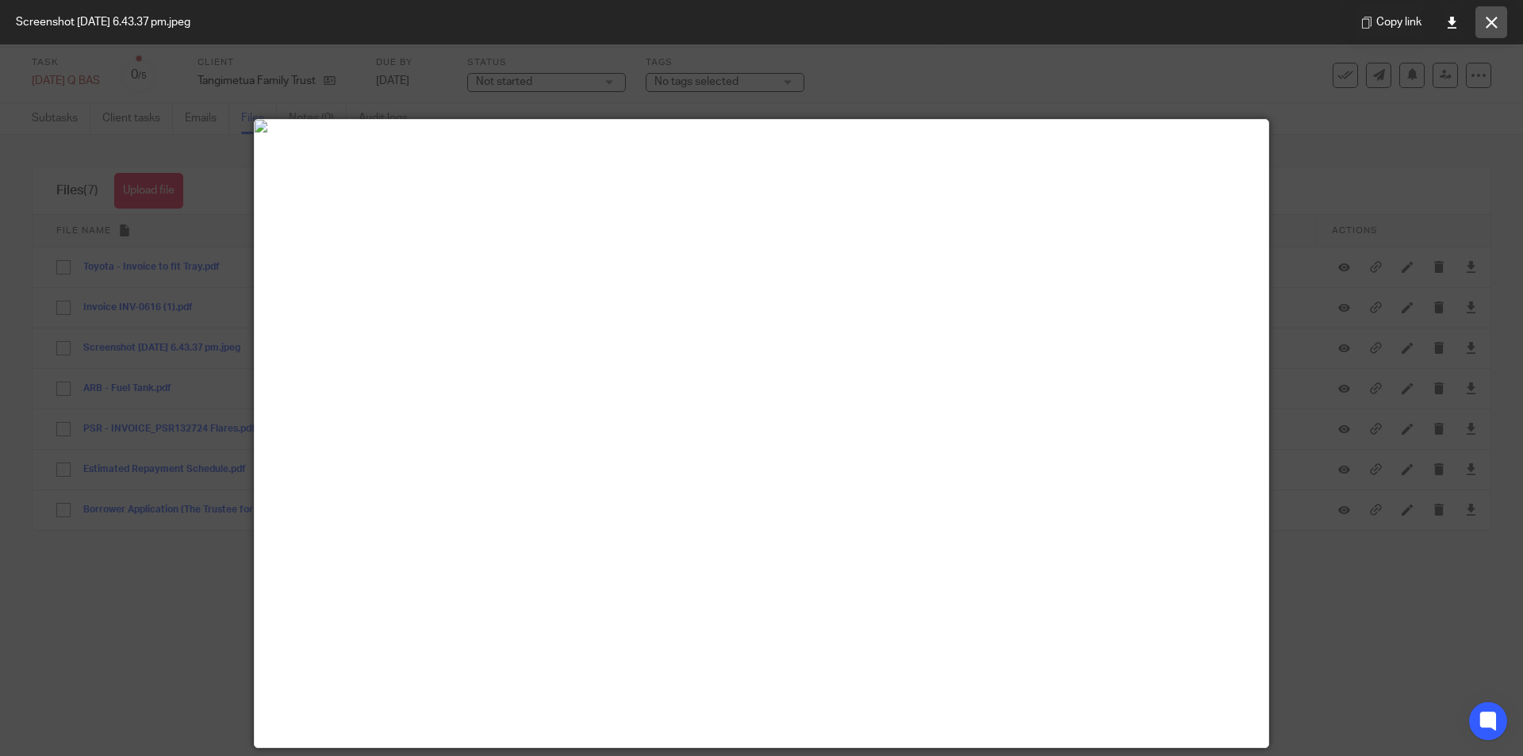
click at [1486, 17] on icon at bounding box center [1491, 23] width 12 height 12
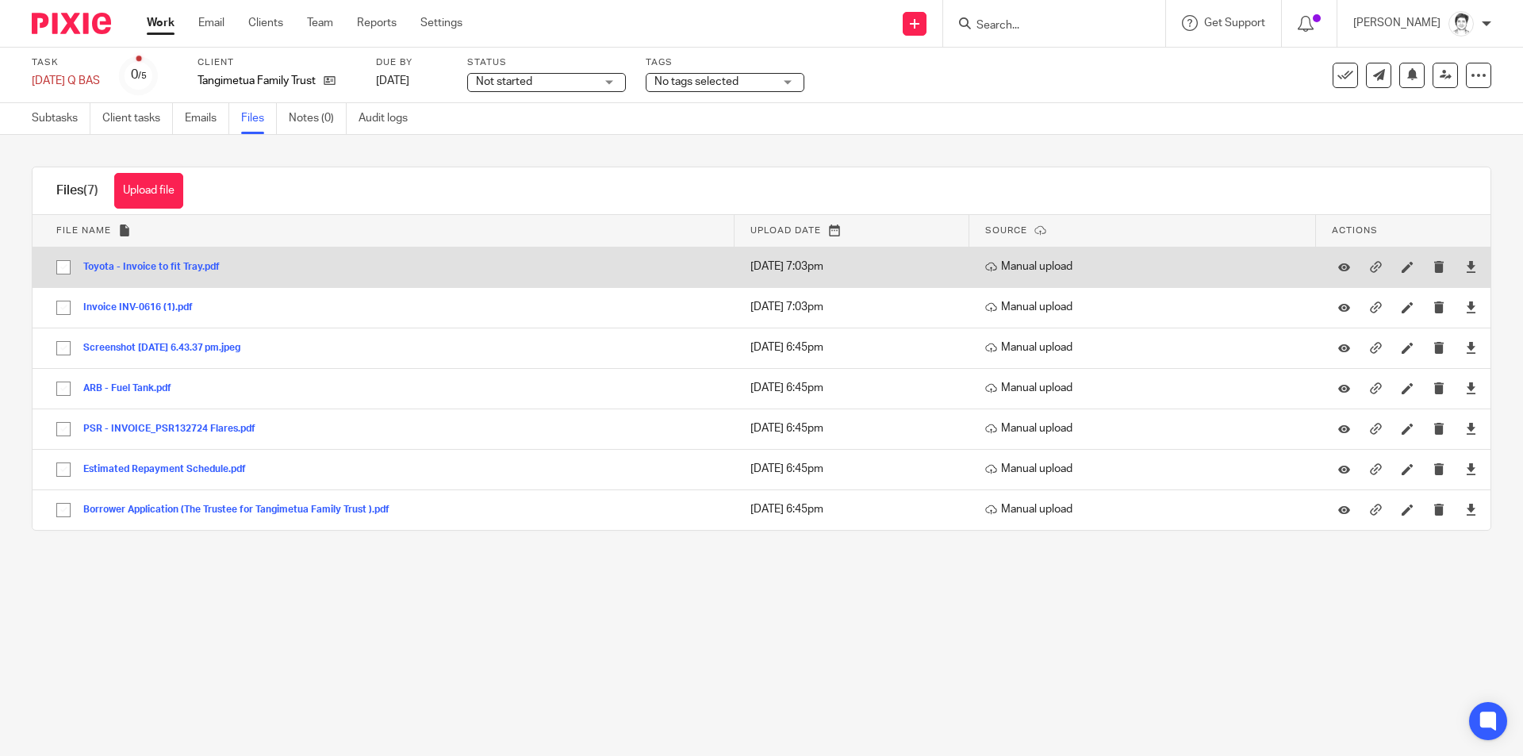
click at [163, 264] on button "Toyota - Invoice to fit Tray.pdf" at bounding box center [157, 267] width 148 height 11
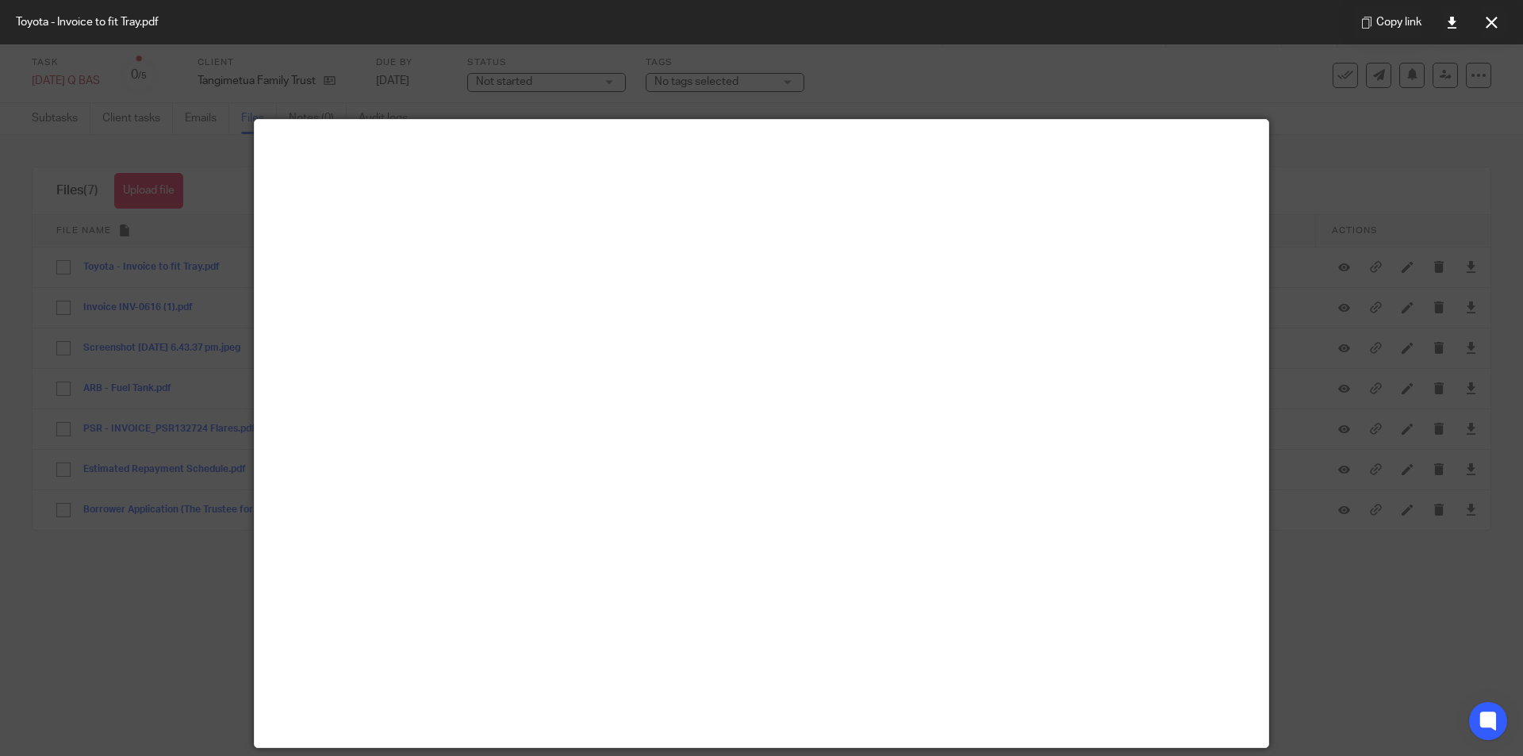
click at [1499, 25] on button at bounding box center [1491, 22] width 32 height 32
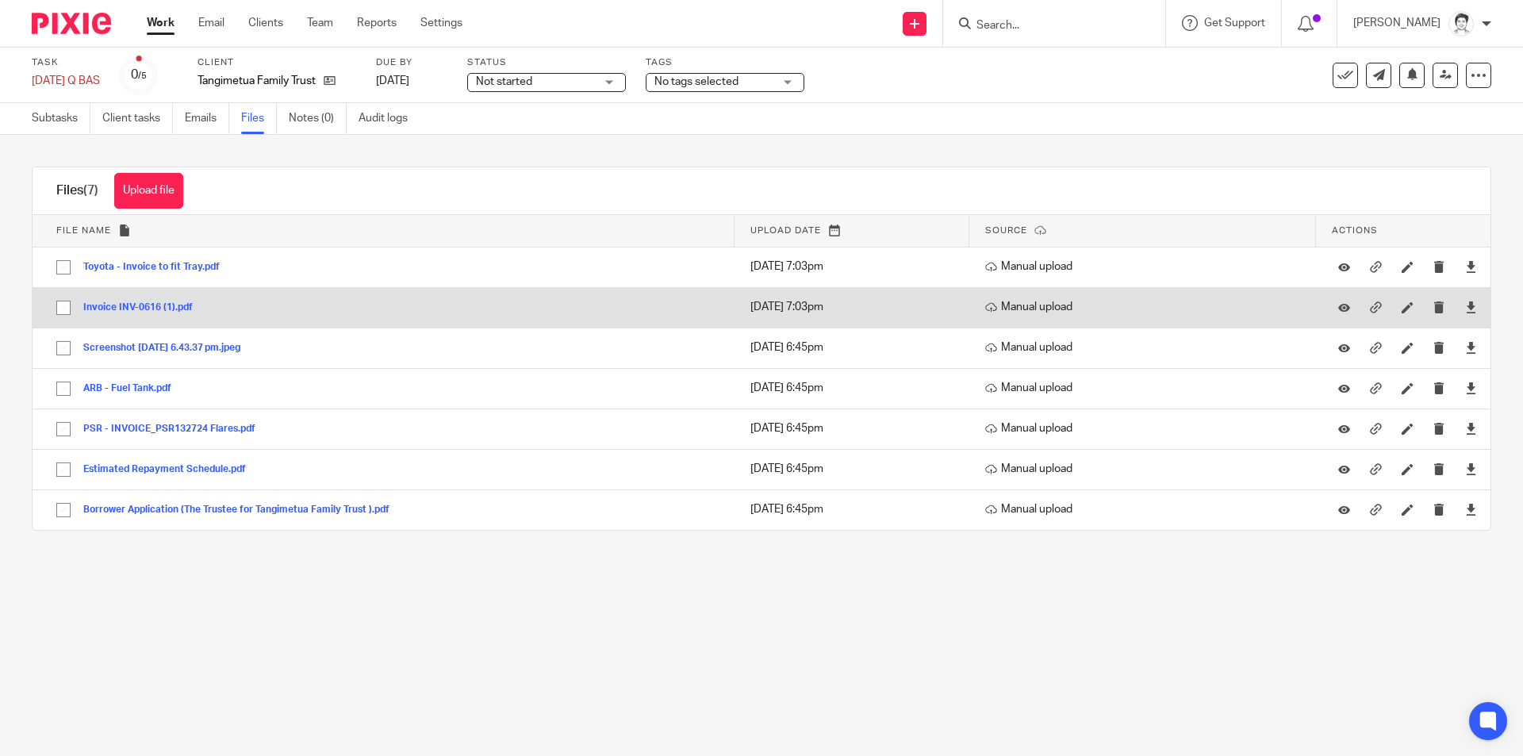
click at [110, 304] on button "Invoice INV-0616 (1).pdf" at bounding box center [143, 307] width 121 height 11
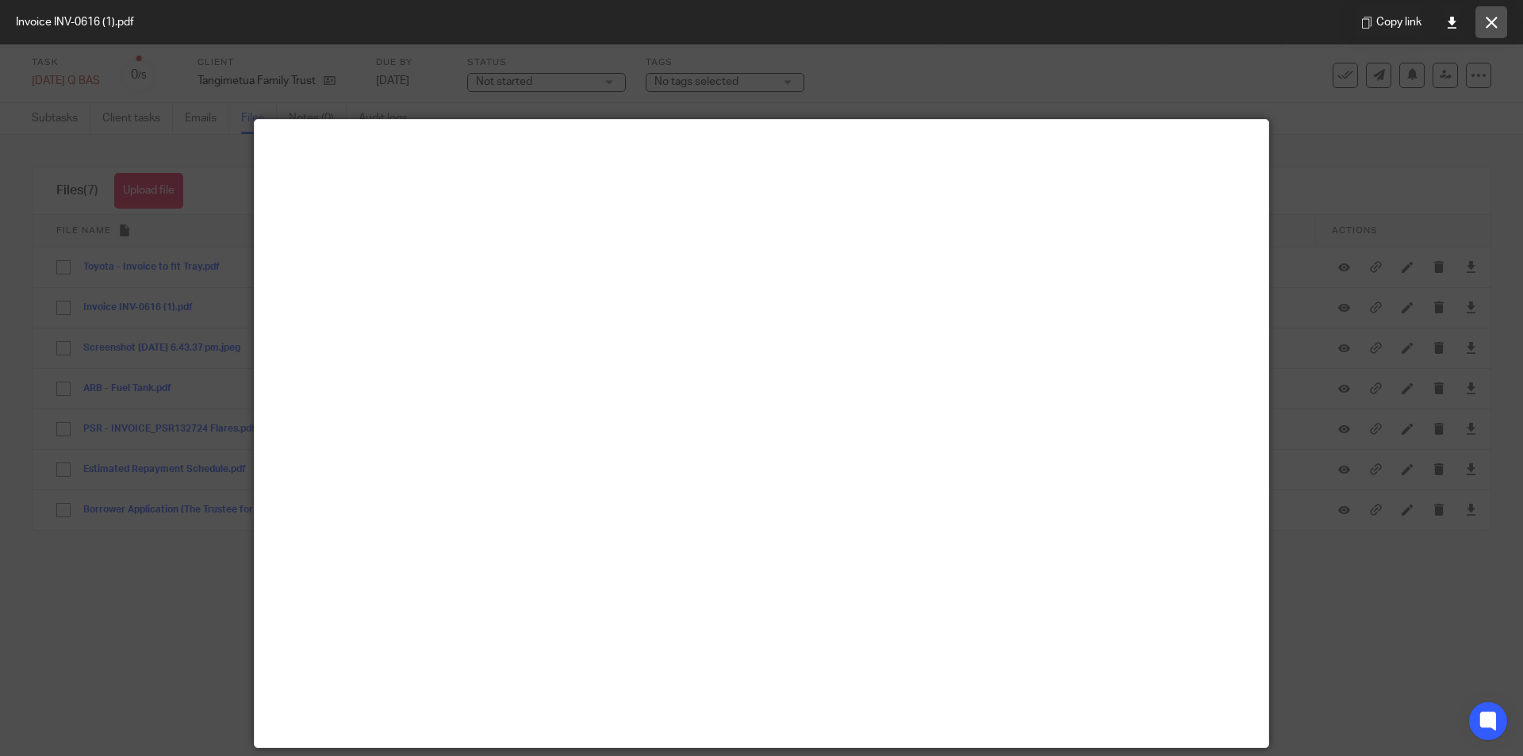
click at [1497, 21] on button at bounding box center [1491, 22] width 32 height 32
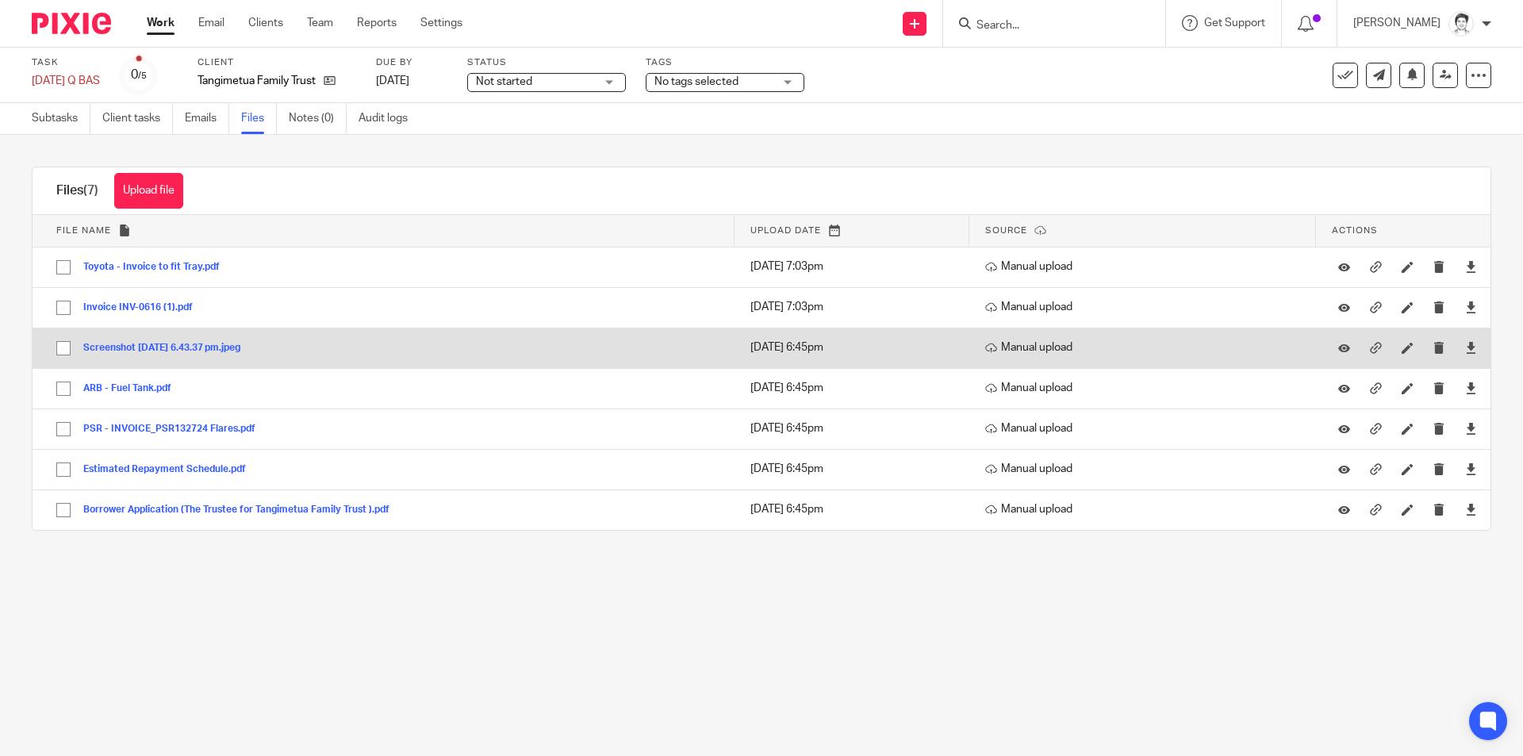
click at [155, 347] on button "Screenshot 2025-08-22 at 6.43.37 pm.jpeg" at bounding box center [167, 348] width 169 height 11
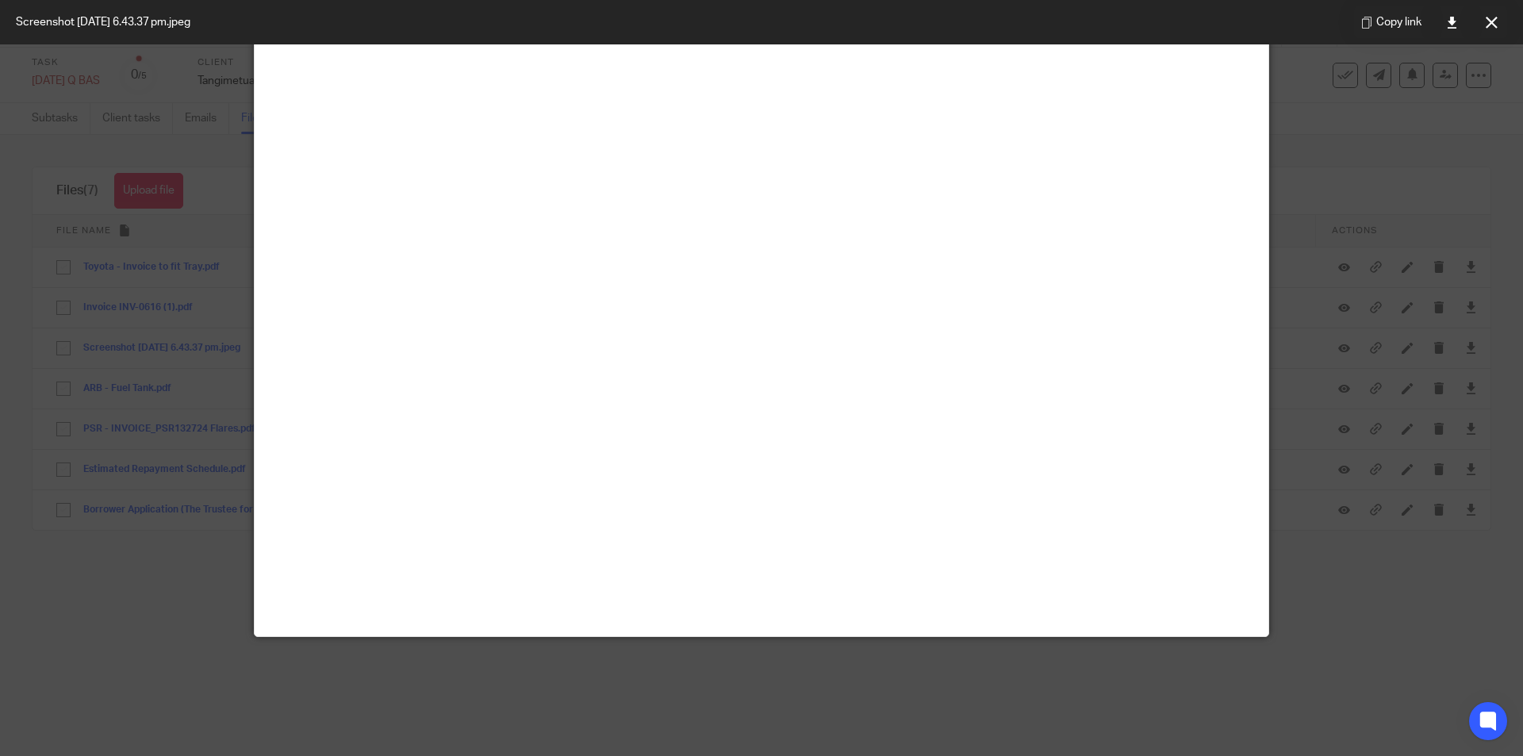
scroll to position [1031, 0]
click at [1478, 25] on button at bounding box center [1491, 22] width 32 height 32
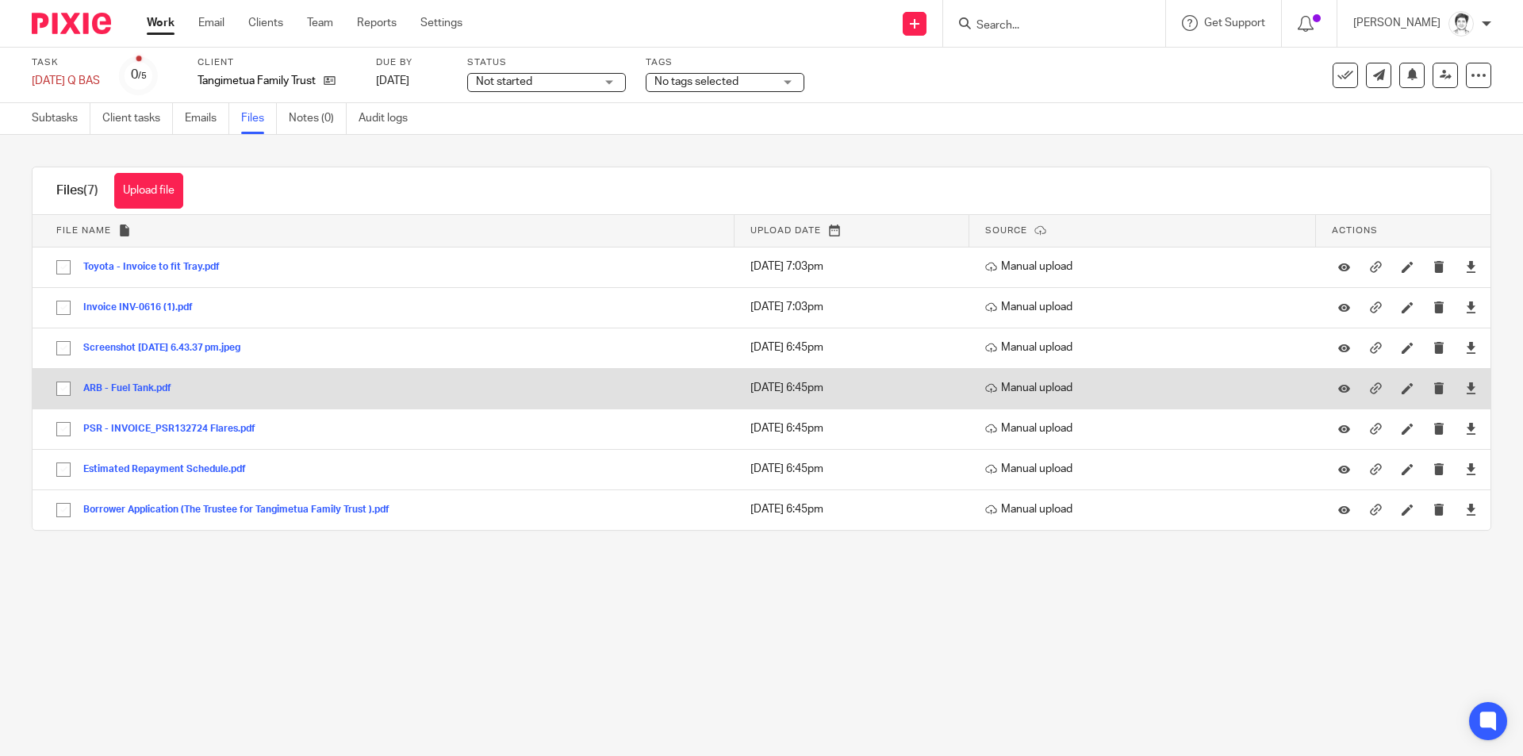
click at [118, 383] on button "ARB - Fuel Tank.pdf" at bounding box center [133, 388] width 100 height 11
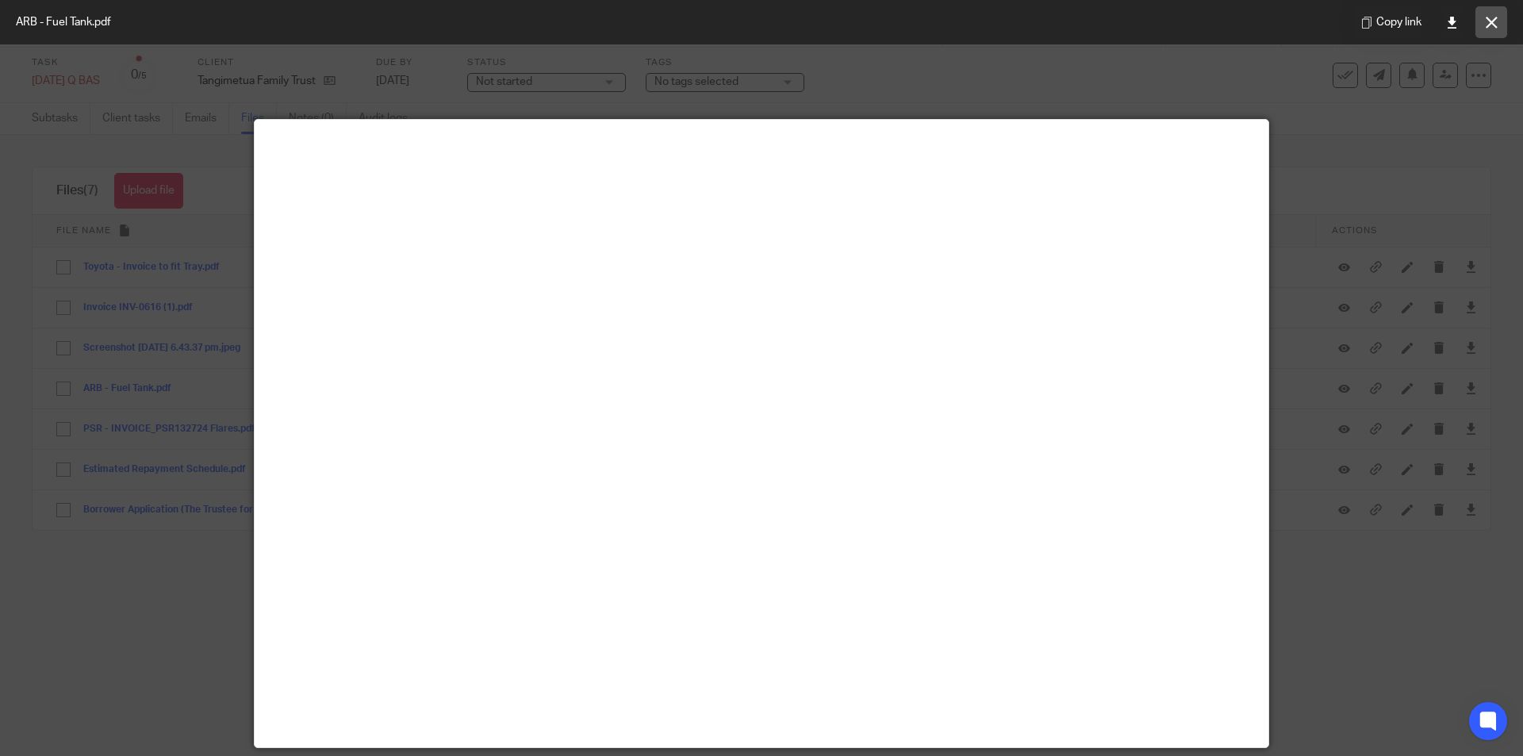
click at [1500, 26] on button at bounding box center [1491, 22] width 32 height 32
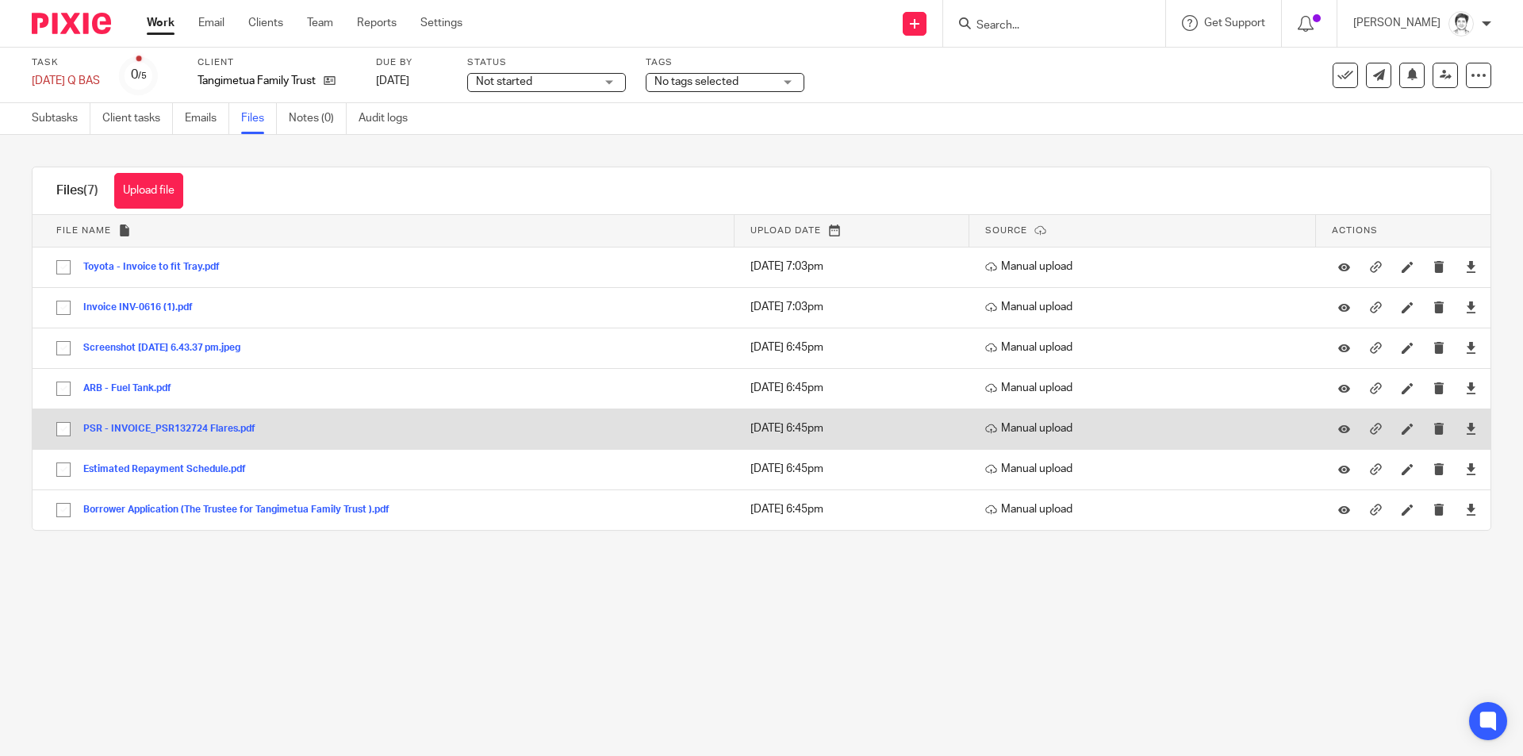
click at [135, 425] on button "PSR - INVOICE_PSR132724 Flares.pdf" at bounding box center [175, 429] width 184 height 11
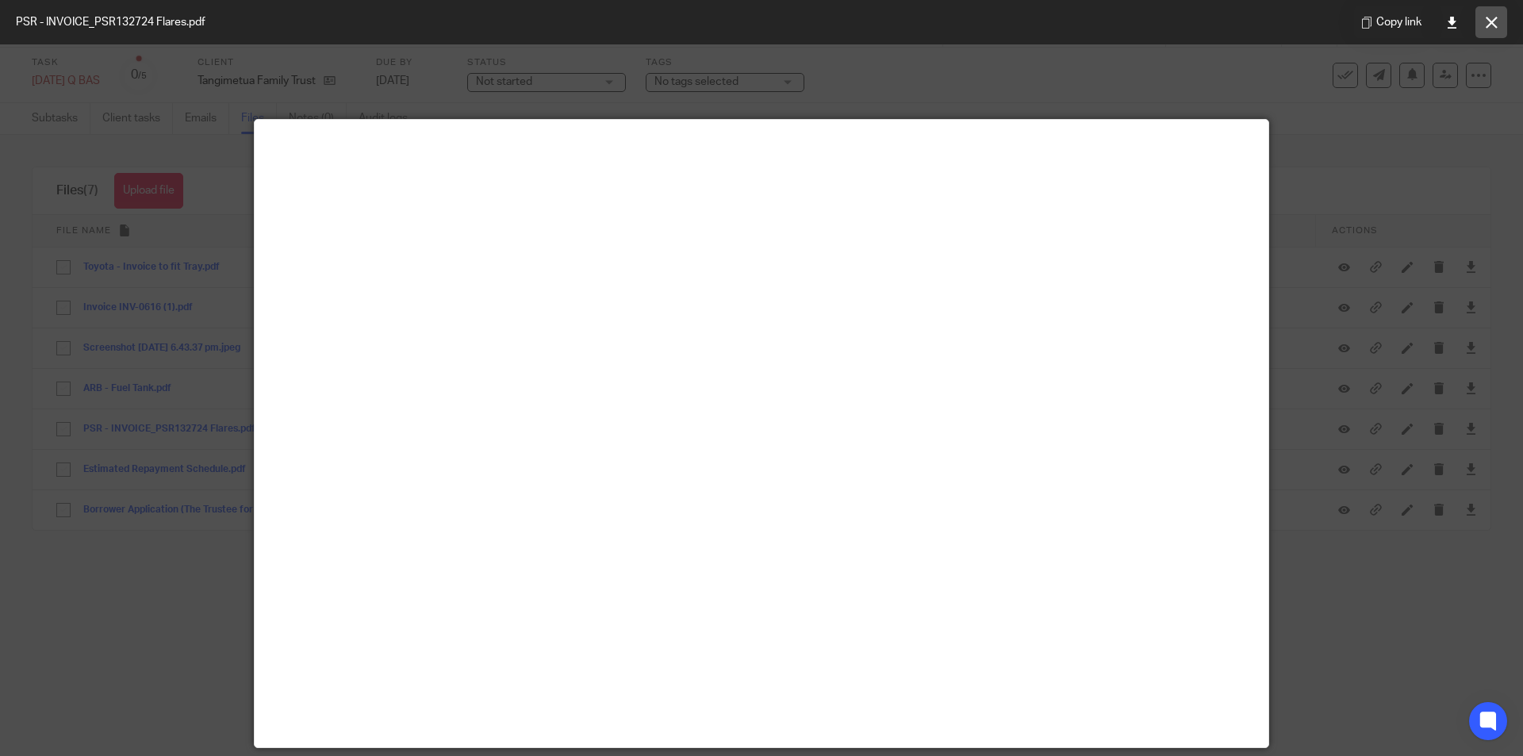
click at [1492, 20] on icon at bounding box center [1491, 23] width 12 height 12
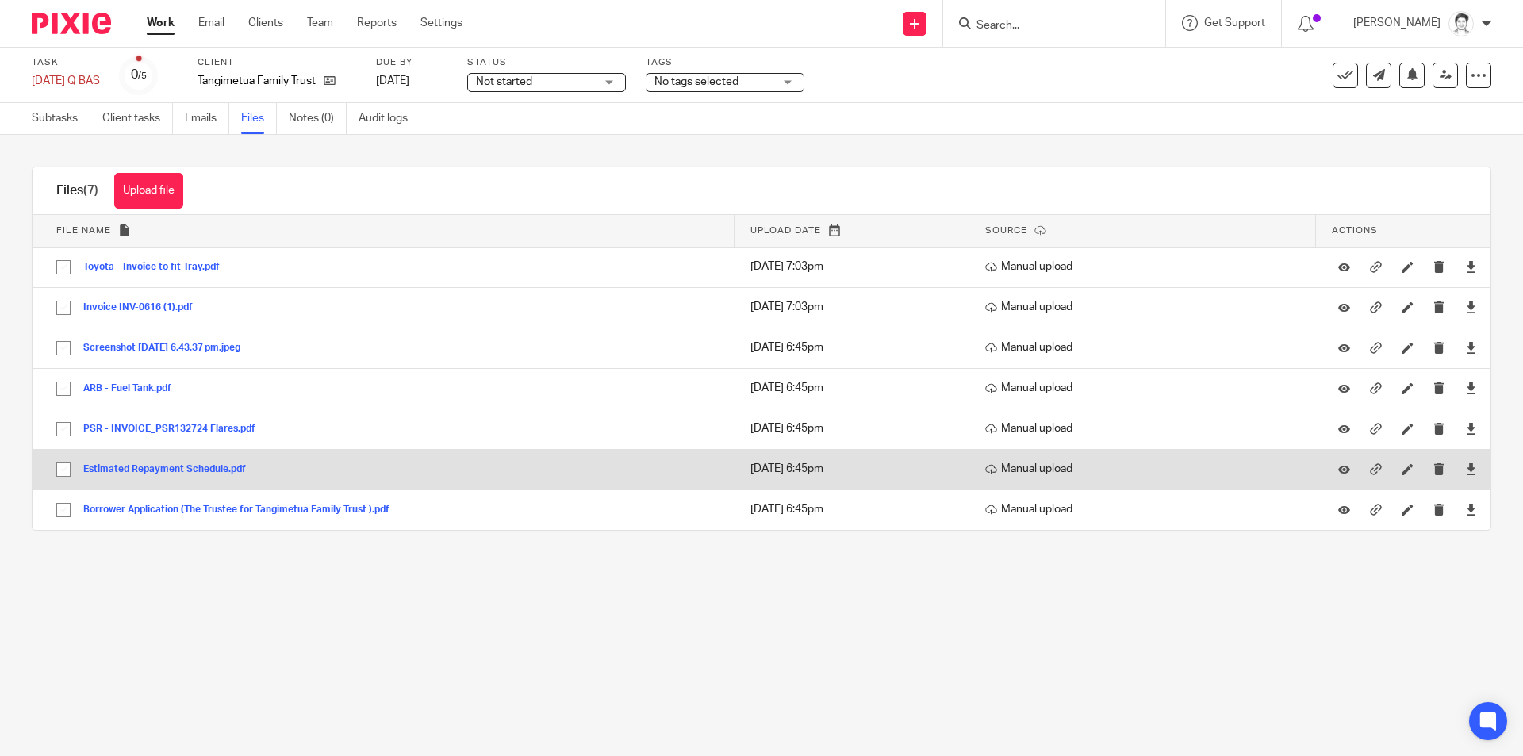
click at [172, 470] on button "Estimated Repayment Schedule.pdf" at bounding box center [170, 469] width 174 height 11
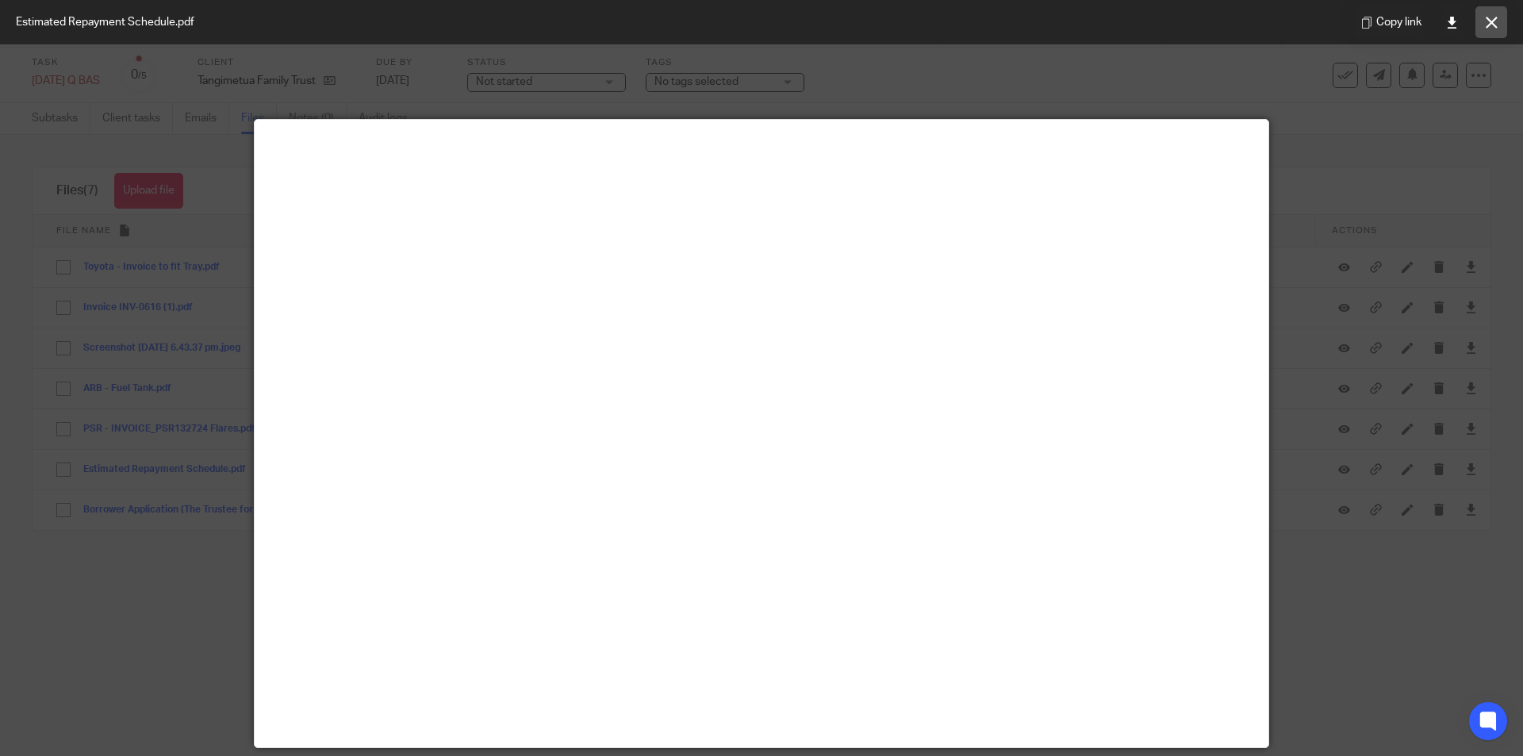
click at [1496, 24] on icon at bounding box center [1491, 23] width 12 height 12
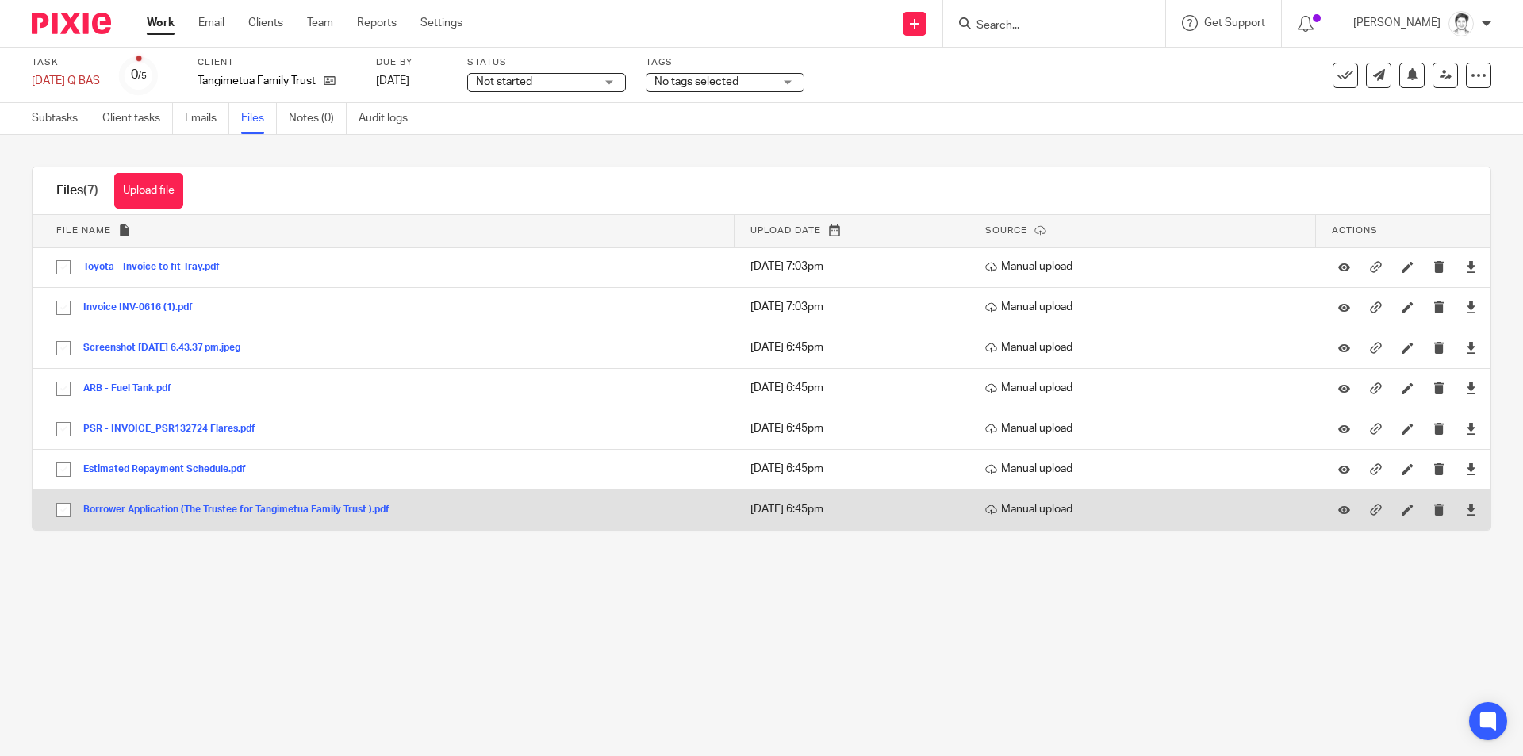
click at [153, 507] on button "Borrower Application (The Trustee for Tangimetua Family Trust ).pdf" at bounding box center [242, 509] width 318 height 11
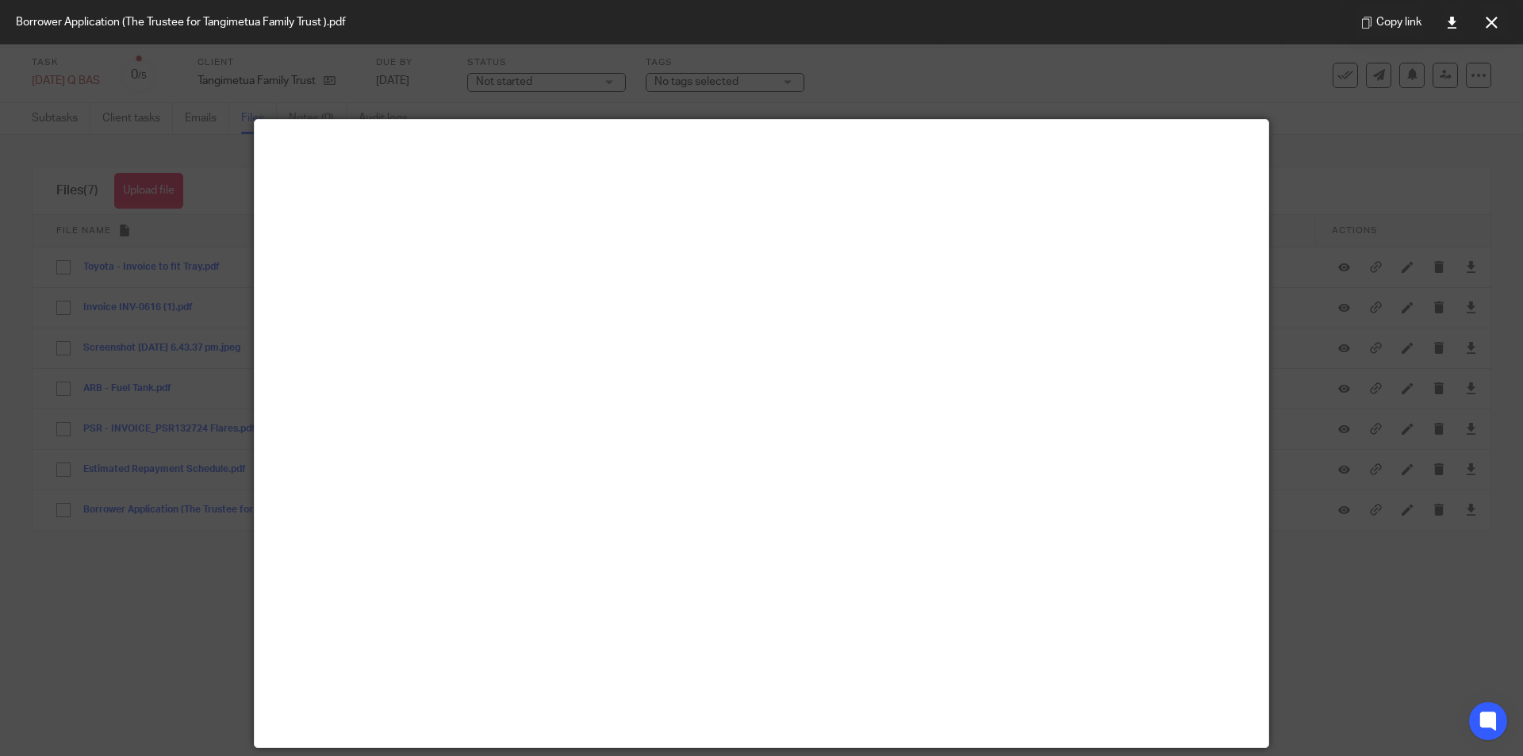
click at [1495, 26] on icon at bounding box center [1491, 23] width 12 height 12
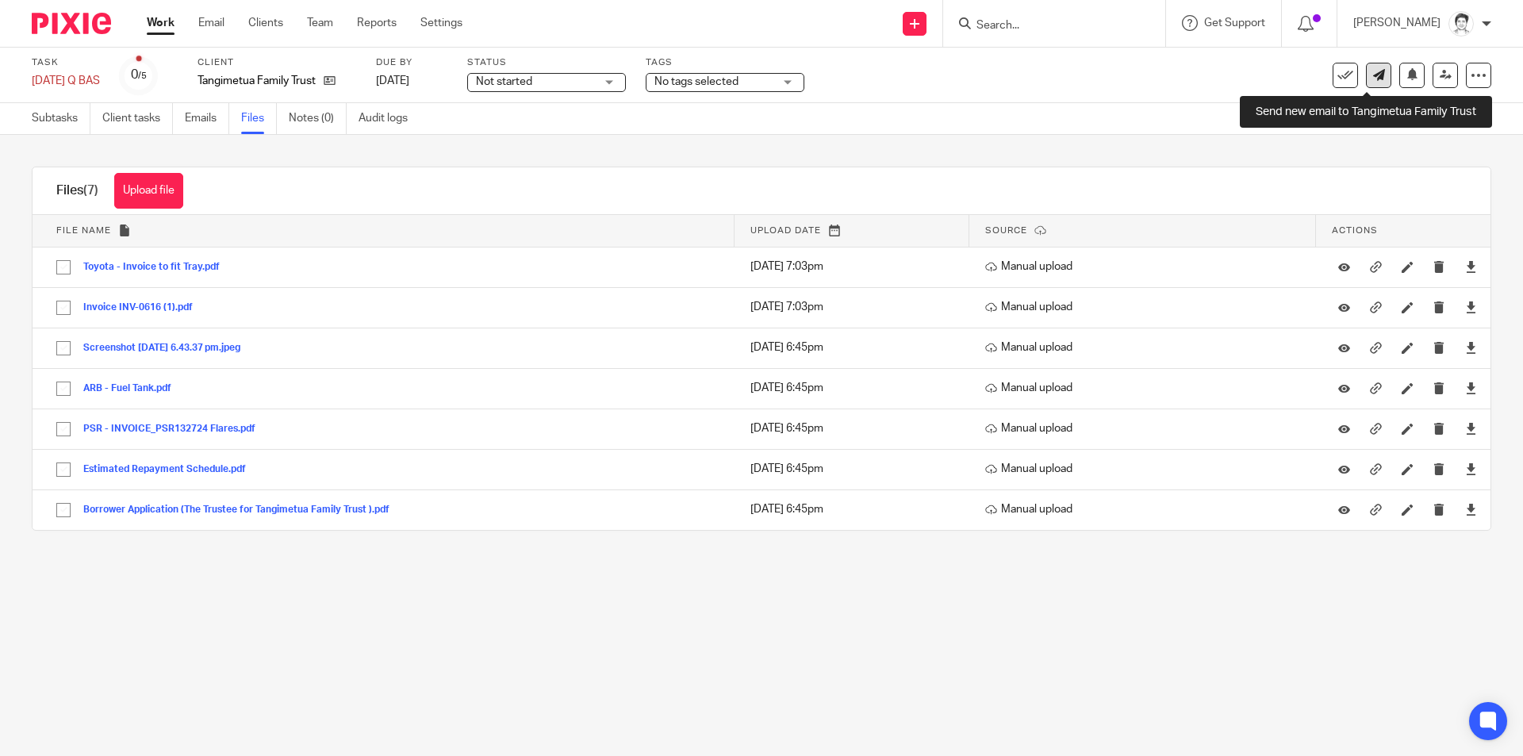
click at [1373, 72] on link at bounding box center [1378, 75] width 25 height 25
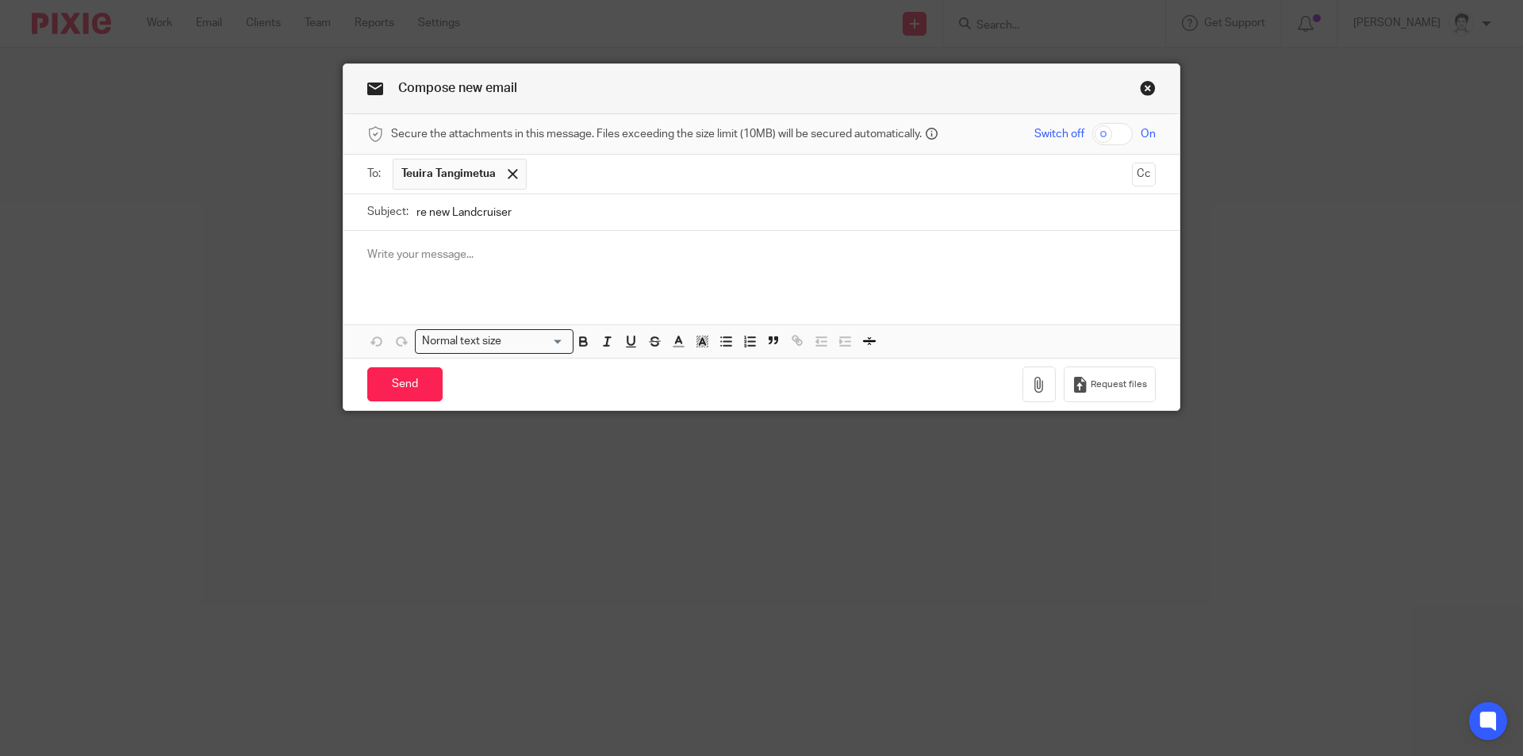
type input "re new Landcruiser"
click at [427, 251] on p at bounding box center [761, 255] width 788 height 16
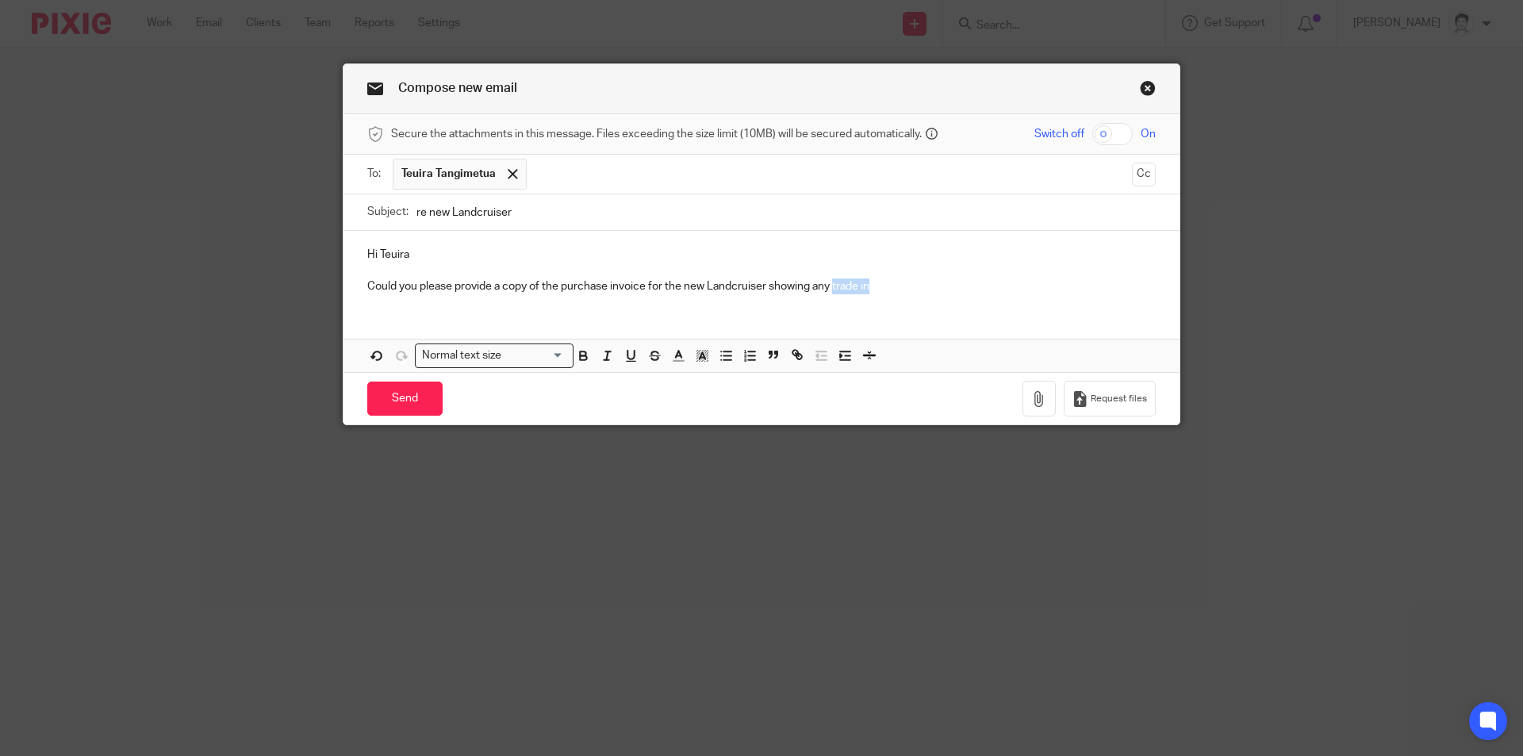
drag, startPoint x: 830, startPoint y: 288, endPoint x: 950, endPoint y: 311, distance: 121.9
click at [950, 311] on div "Hi [PERSON_NAME] Could you please provide a copy of the purchase invoice for th…" at bounding box center [761, 301] width 836 height 141
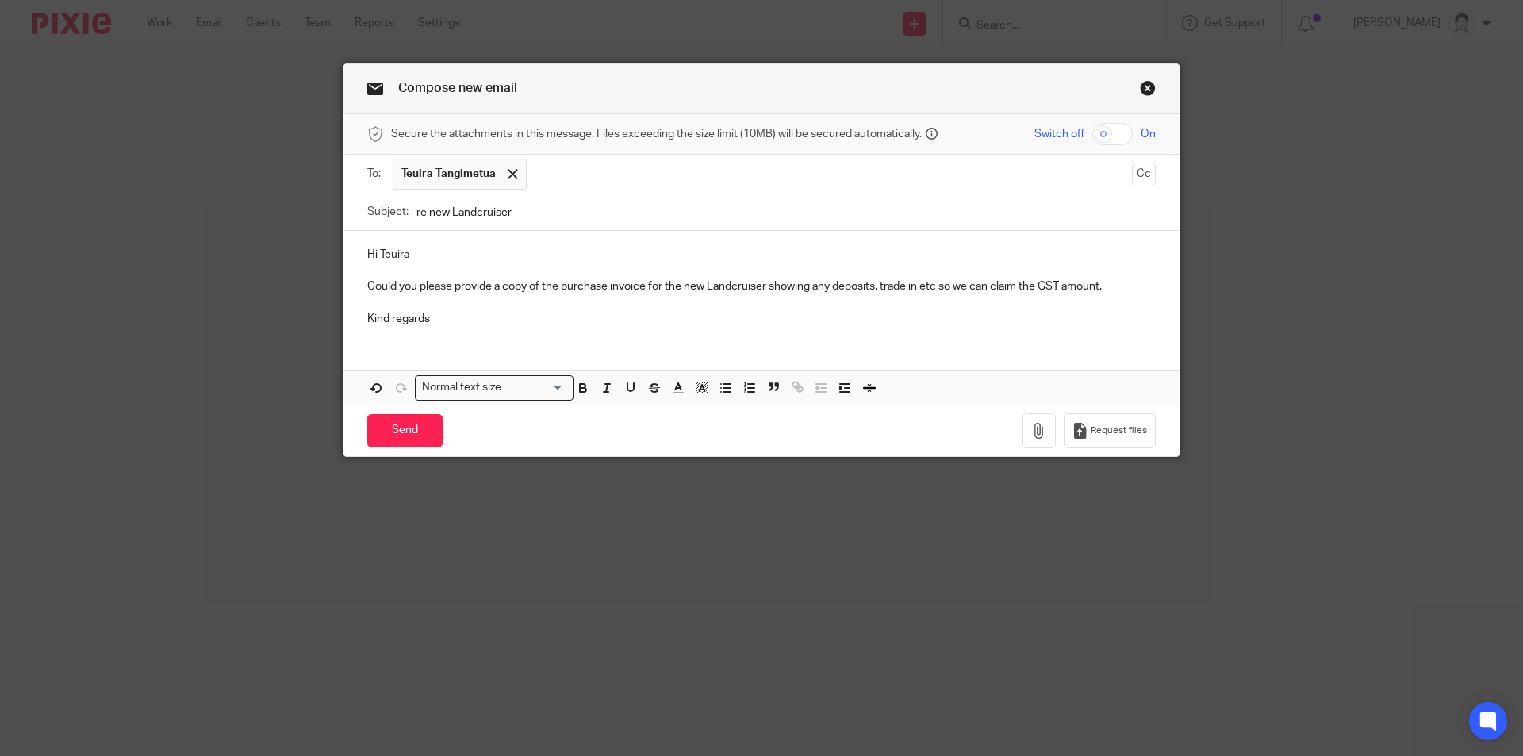
drag, startPoint x: 1105, startPoint y: 274, endPoint x: 1113, endPoint y: 271, distance: 8.3
click at [1108, 274] on p at bounding box center [761, 271] width 788 height 16
drag, startPoint x: 1124, startPoint y: 288, endPoint x: 1132, endPoint y: 287, distance: 8.0
click at [1125, 290] on p "Could you please provide a copy of the purchase invoice for the new Landcruiser…" at bounding box center [761, 286] width 788 height 16
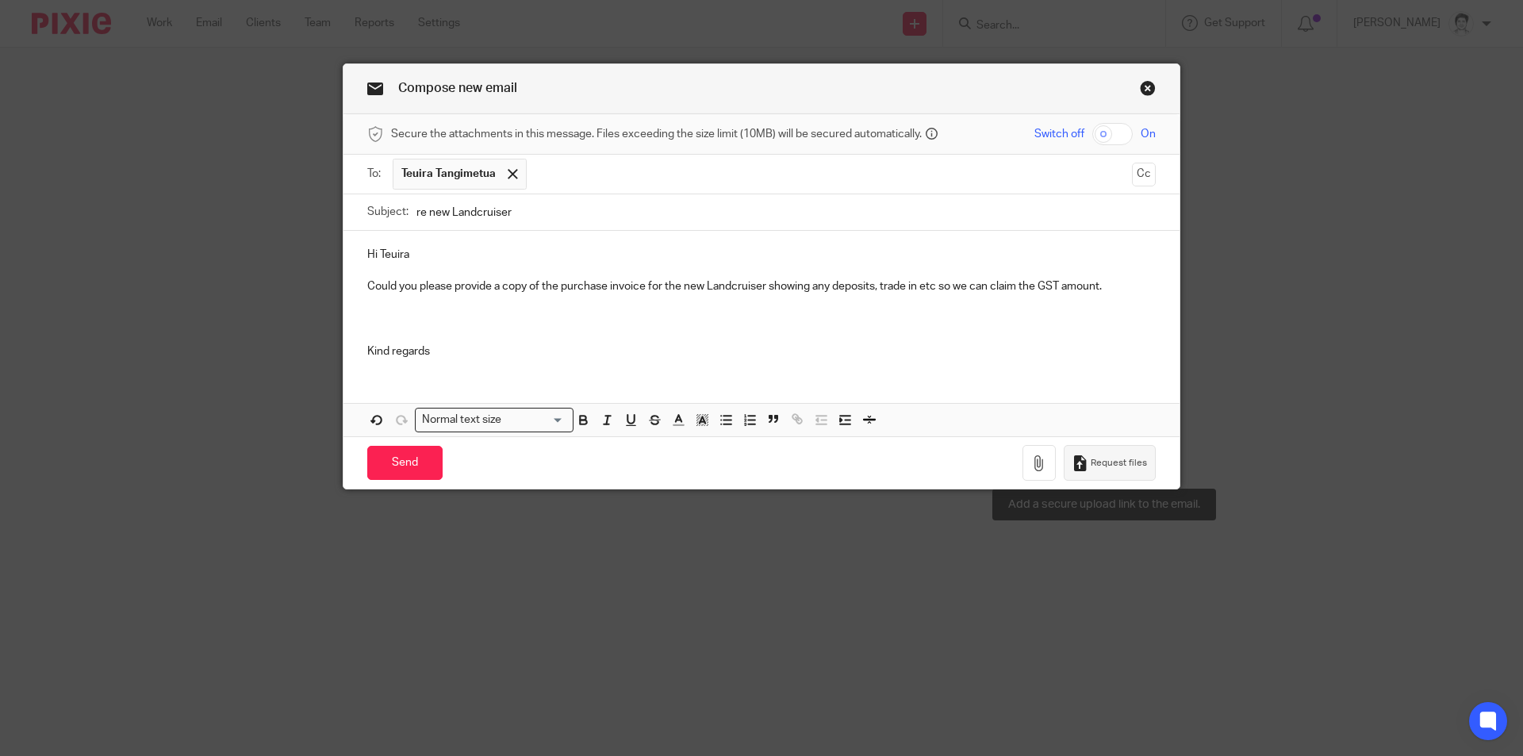
click at [1091, 464] on span "Request files" at bounding box center [1119, 463] width 56 height 13
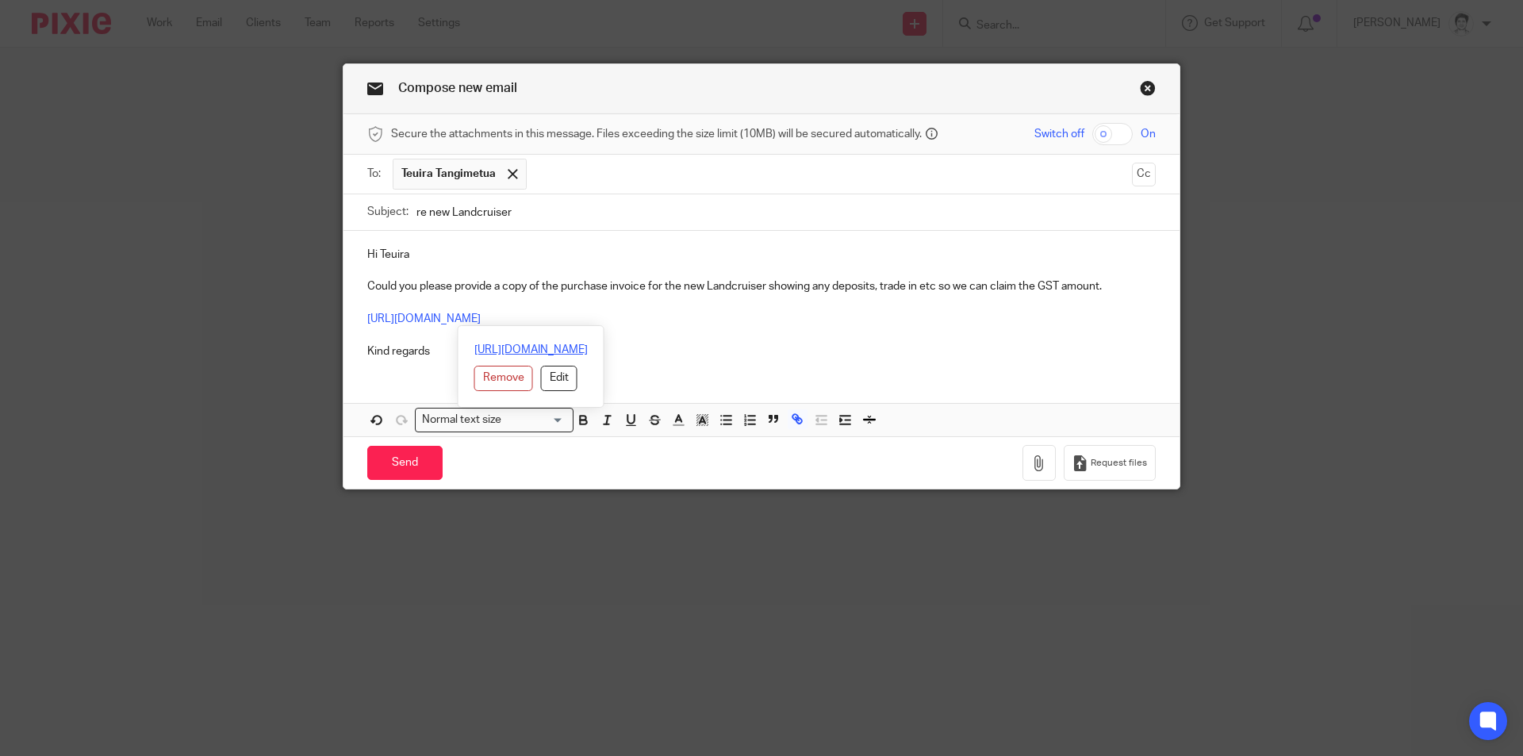
drag, startPoint x: 695, startPoint y: 324, endPoint x: 491, endPoint y: 348, distance: 205.2
click at [343, 320] on div "Hi Teuira Could you please provide a copy of the purchase invoice for the new L…" at bounding box center [761, 301] width 836 height 140
click at [541, 375] on button "Edit" at bounding box center [559, 378] width 36 height 25
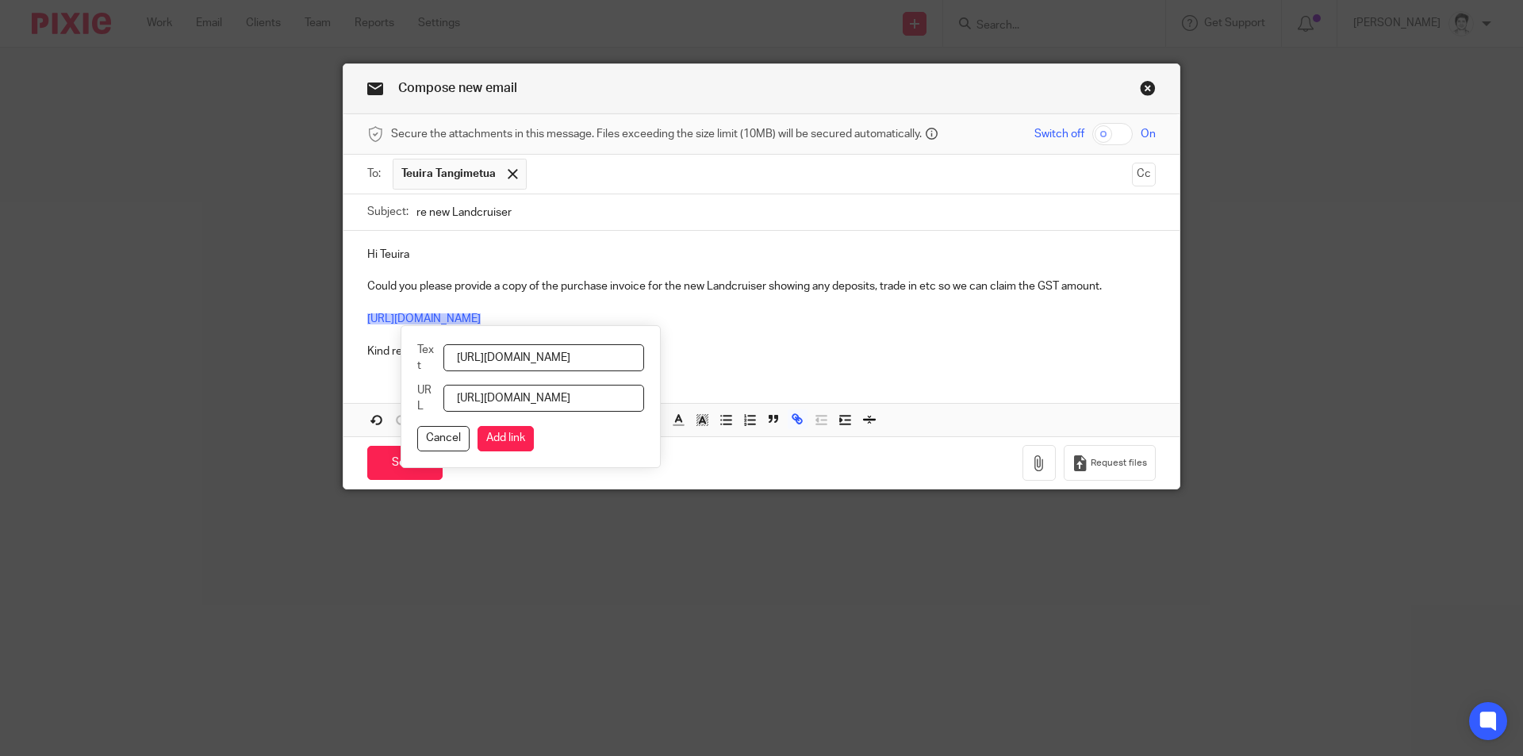
scroll to position [0, 187]
drag, startPoint x: 470, startPoint y: 358, endPoint x: 1266, endPoint y: 355, distance: 795.5
click at [1272, 380] on div "Compose new email Secure the attachments in this message. Files exceeding the s…" at bounding box center [761, 378] width 1523 height 756
type input "Please use this link"
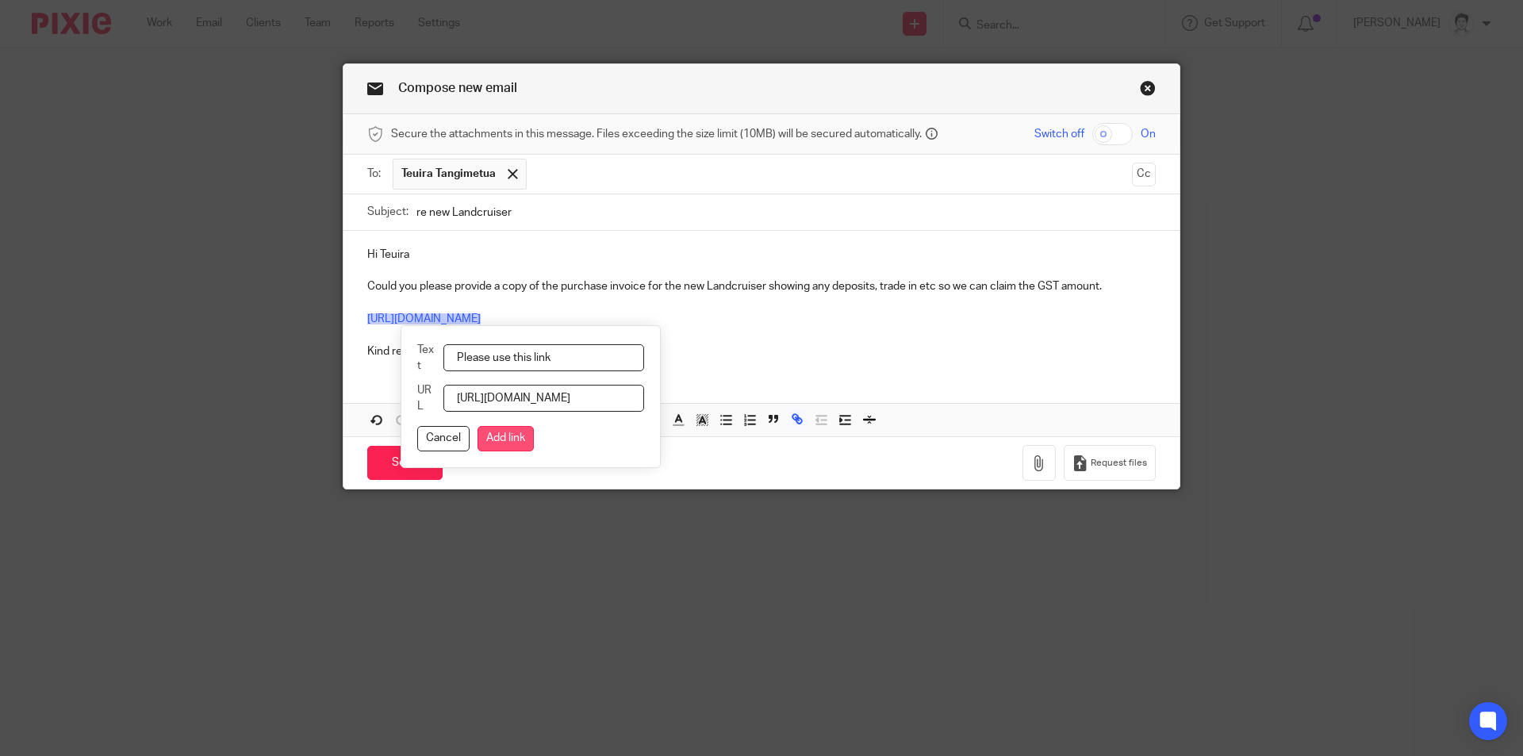
click at [518, 434] on button "Add link" at bounding box center [505, 438] width 56 height 25
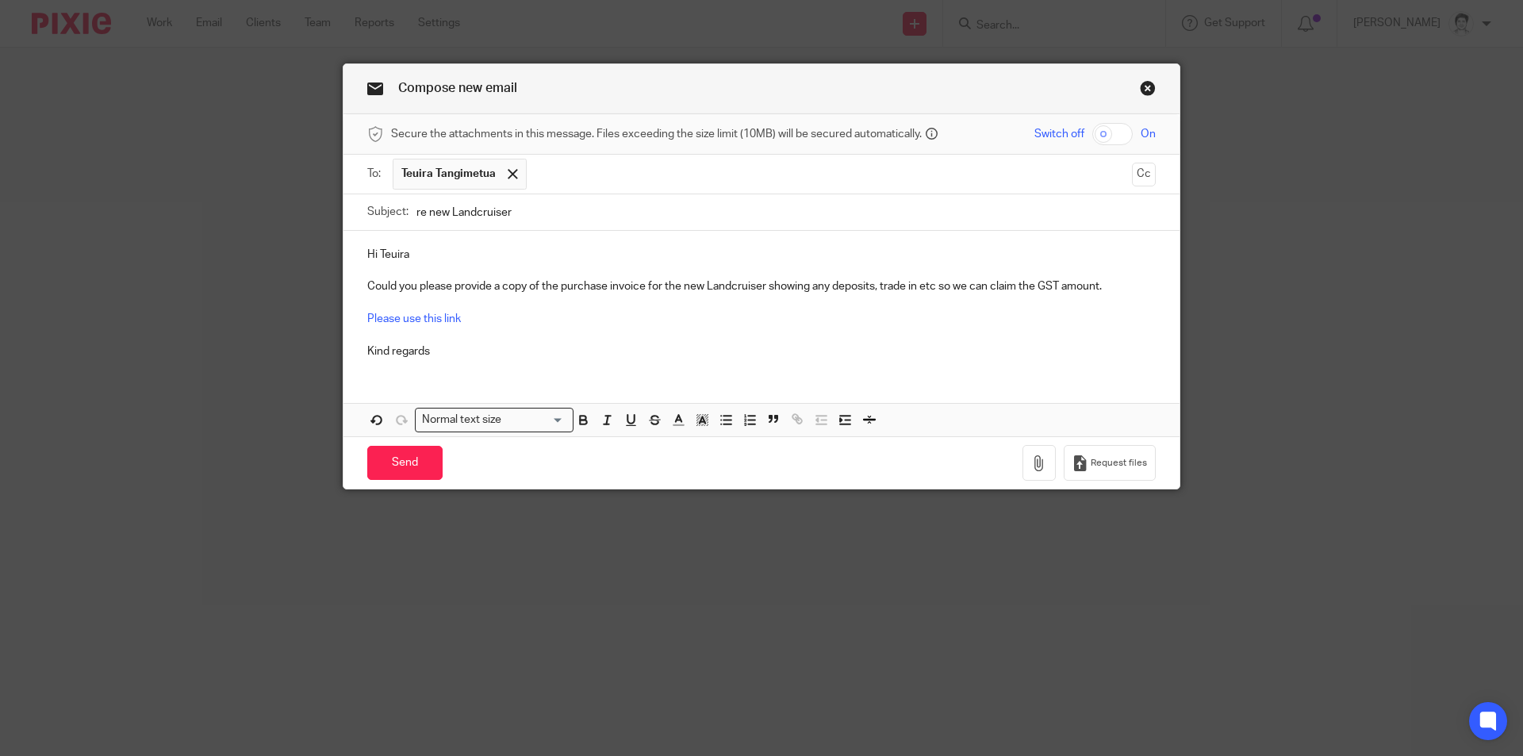
click at [1131, 292] on p "Could you please provide a copy of the purchase invoice for the new Landcruiser…" at bounding box center [761, 286] width 788 height 16
drag, startPoint x: 990, startPoint y: 287, endPoint x: 1105, endPoint y: 300, distance: 115.7
click at [1104, 293] on p "Could you please provide a copy of the purchase invoice for the new Landcruiser…" at bounding box center [761, 286] width 788 height 16
click at [416, 470] on input "Send" at bounding box center [404, 463] width 75 height 34
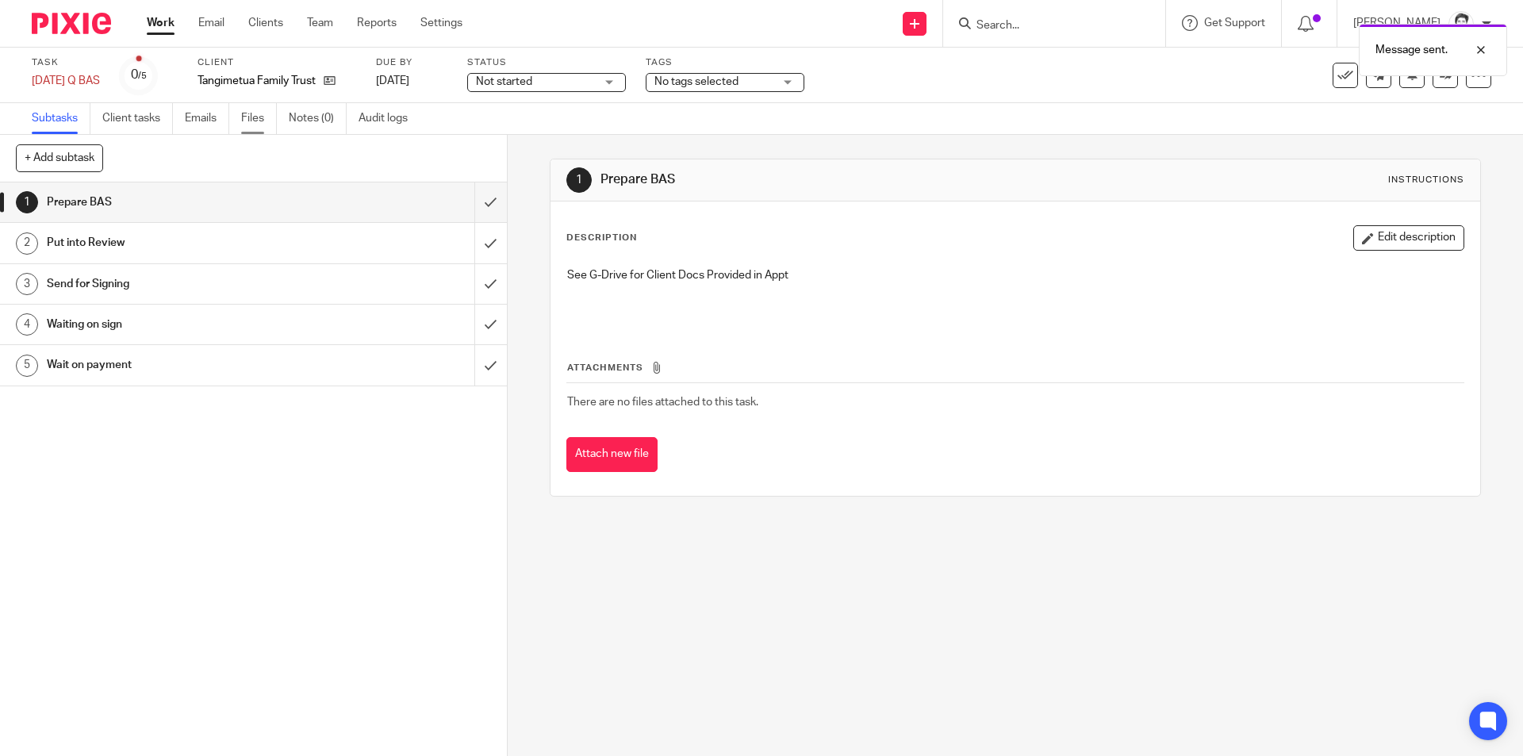
click at [249, 113] on link "Files" at bounding box center [259, 118] width 36 height 31
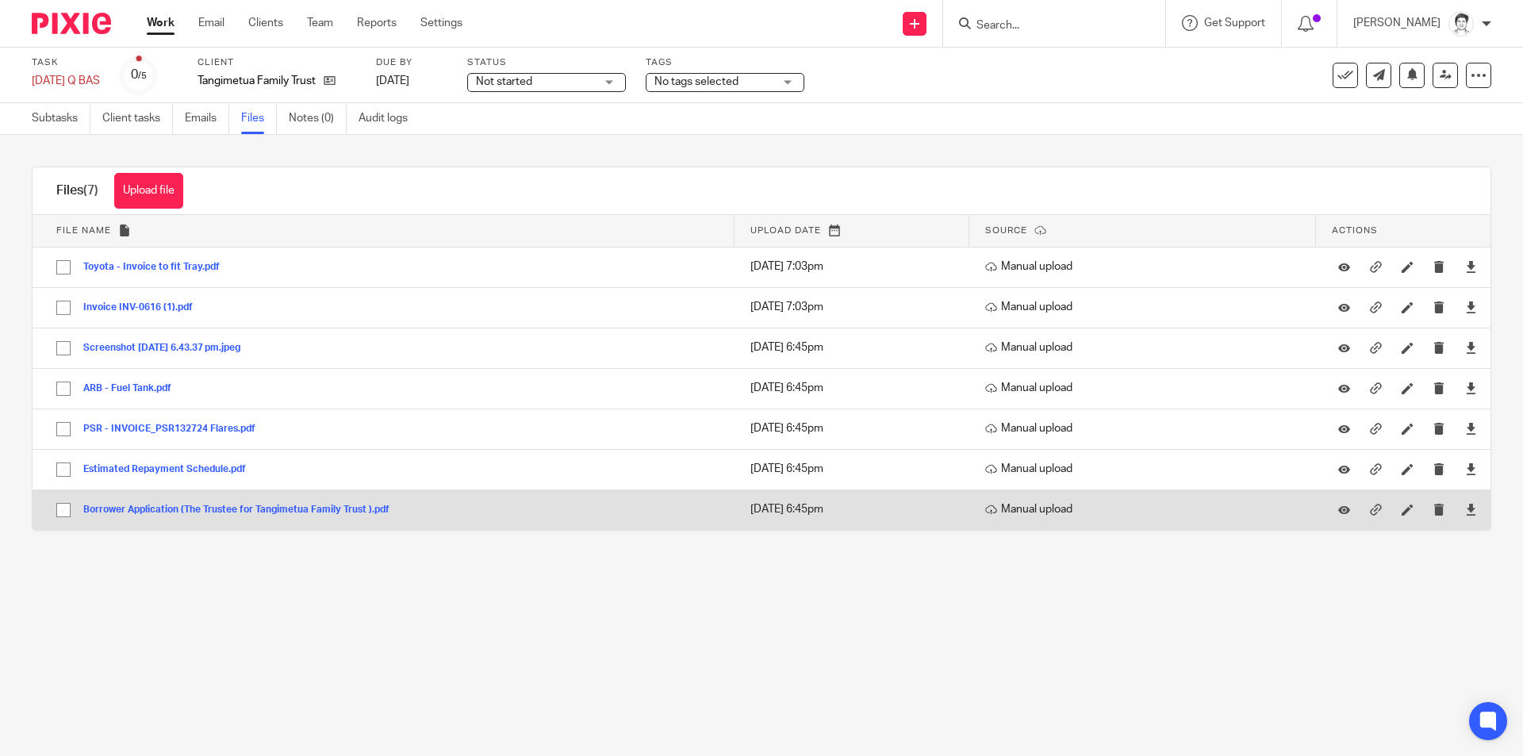
click at [228, 512] on button "Borrower Application (The Trustee for Tangimetua Family Trust ).pdf" at bounding box center [242, 509] width 318 height 11
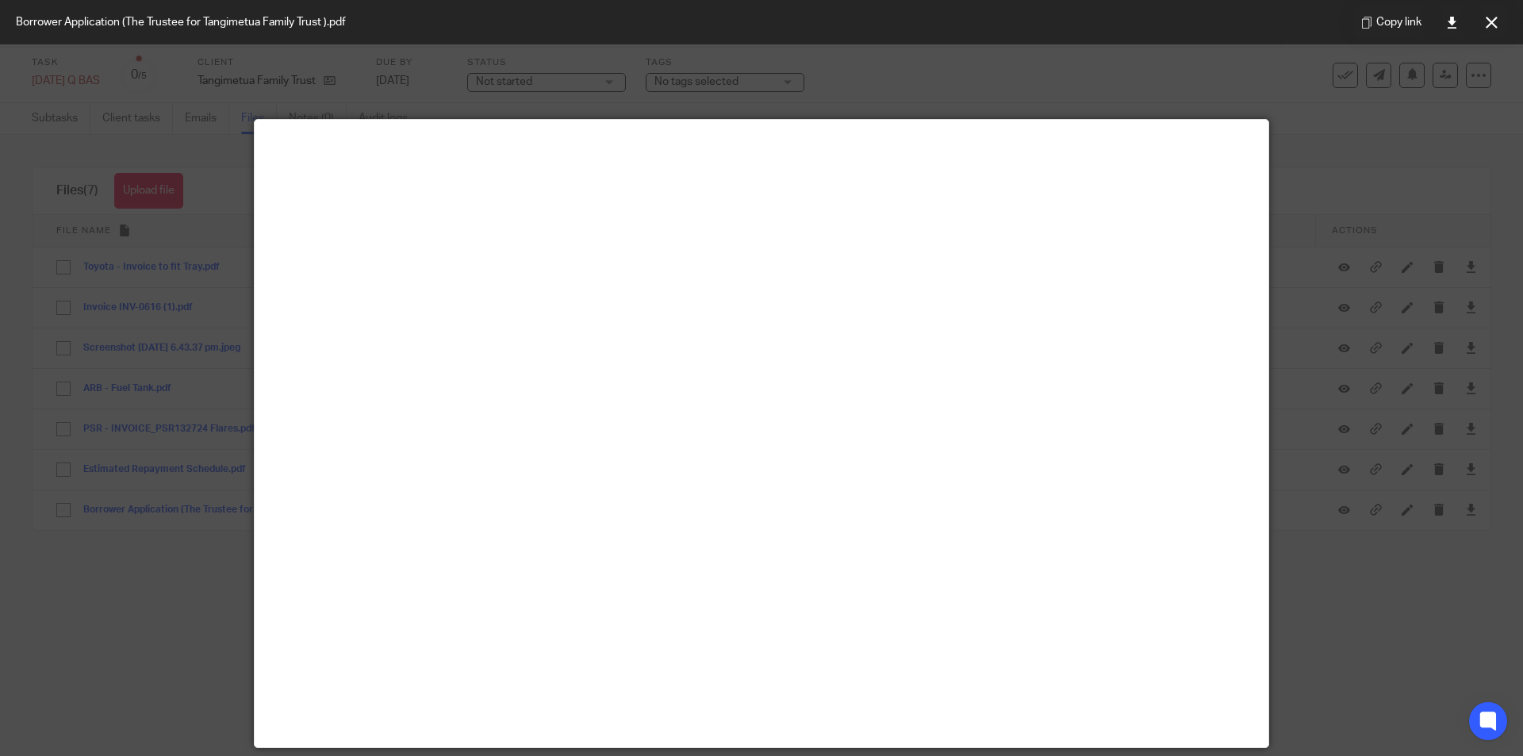
drag, startPoint x: 1495, startPoint y: 22, endPoint x: 1482, endPoint y: 31, distance: 15.4
click at [1495, 22] on icon at bounding box center [1491, 23] width 12 height 12
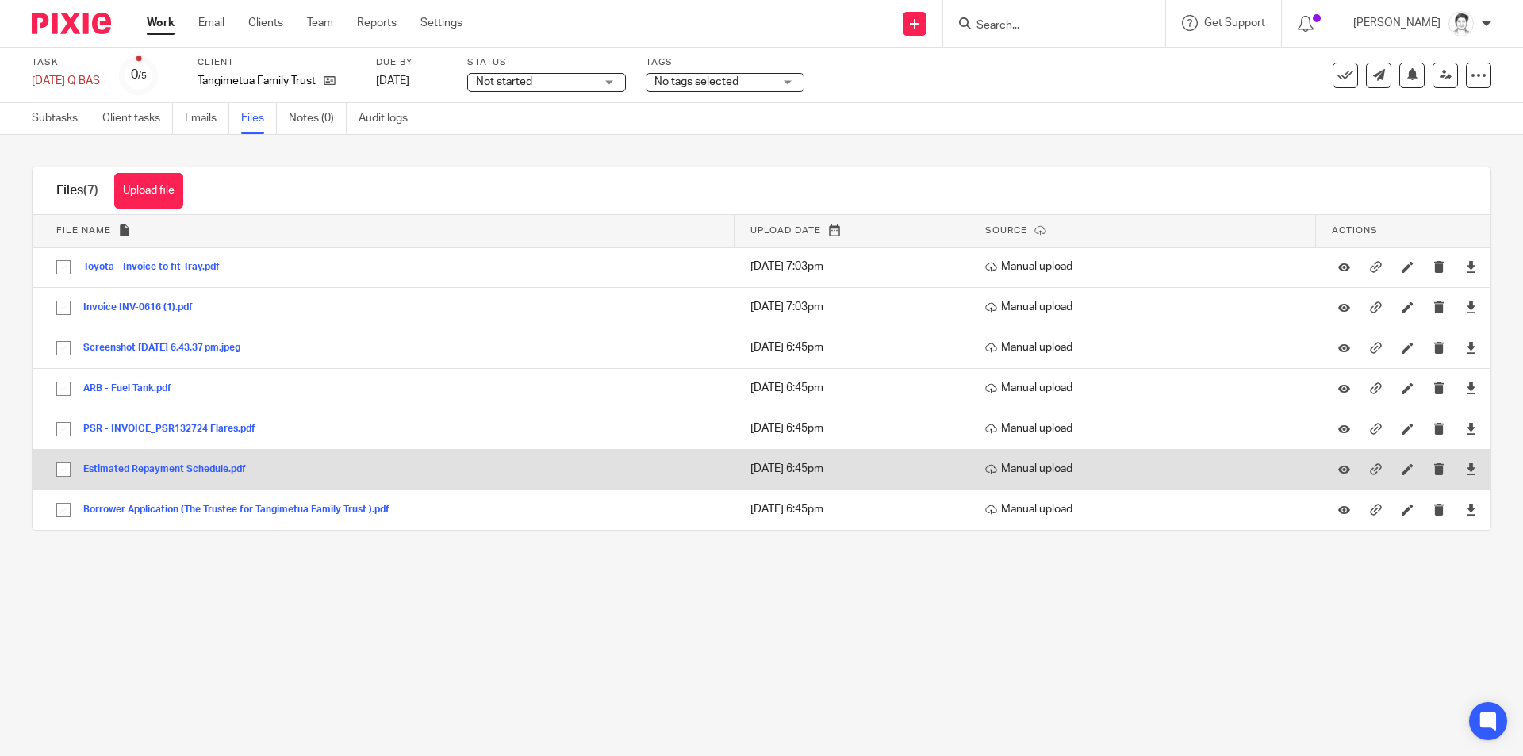
click at [205, 470] on button "Estimated Repayment Schedule.pdf" at bounding box center [170, 469] width 174 height 11
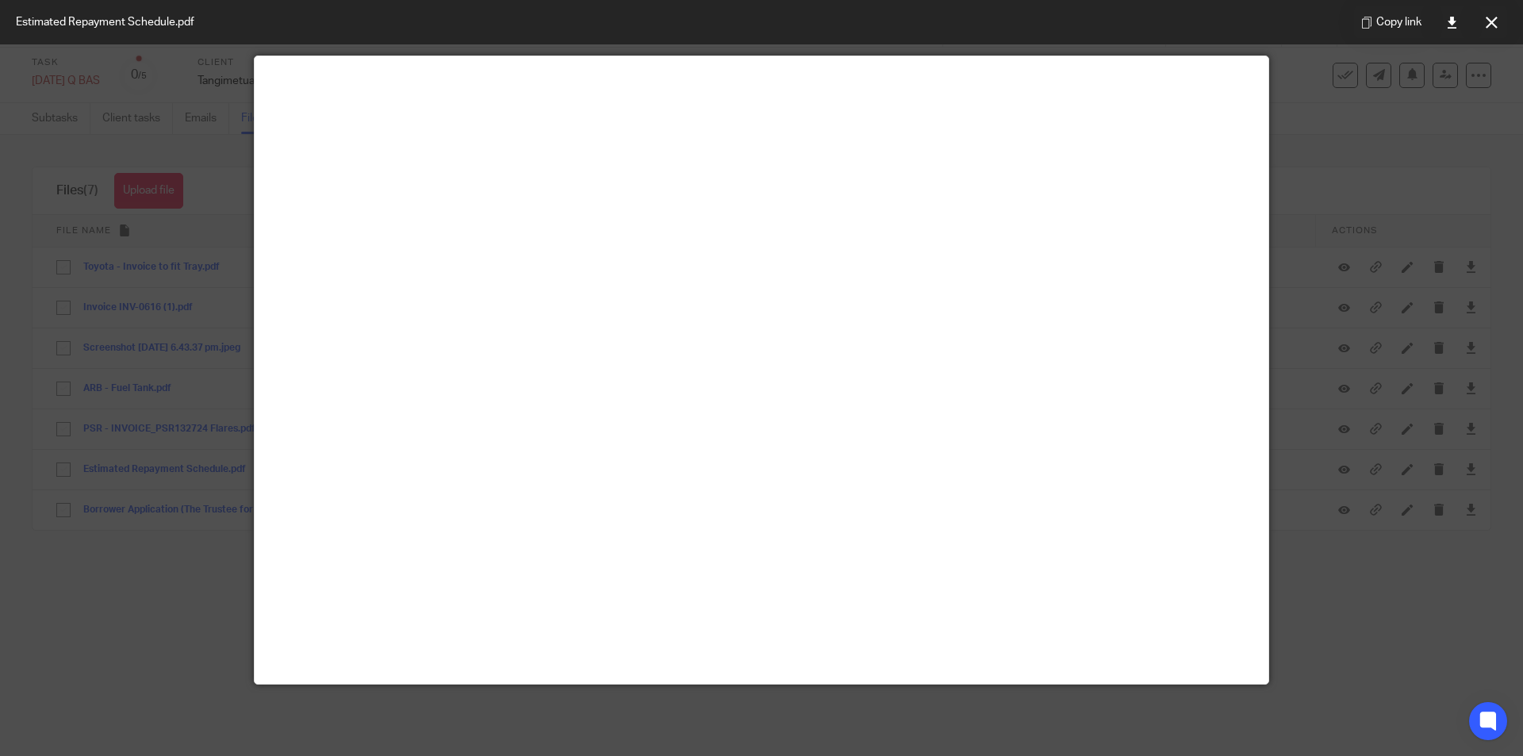
scroll to position [111, 0]
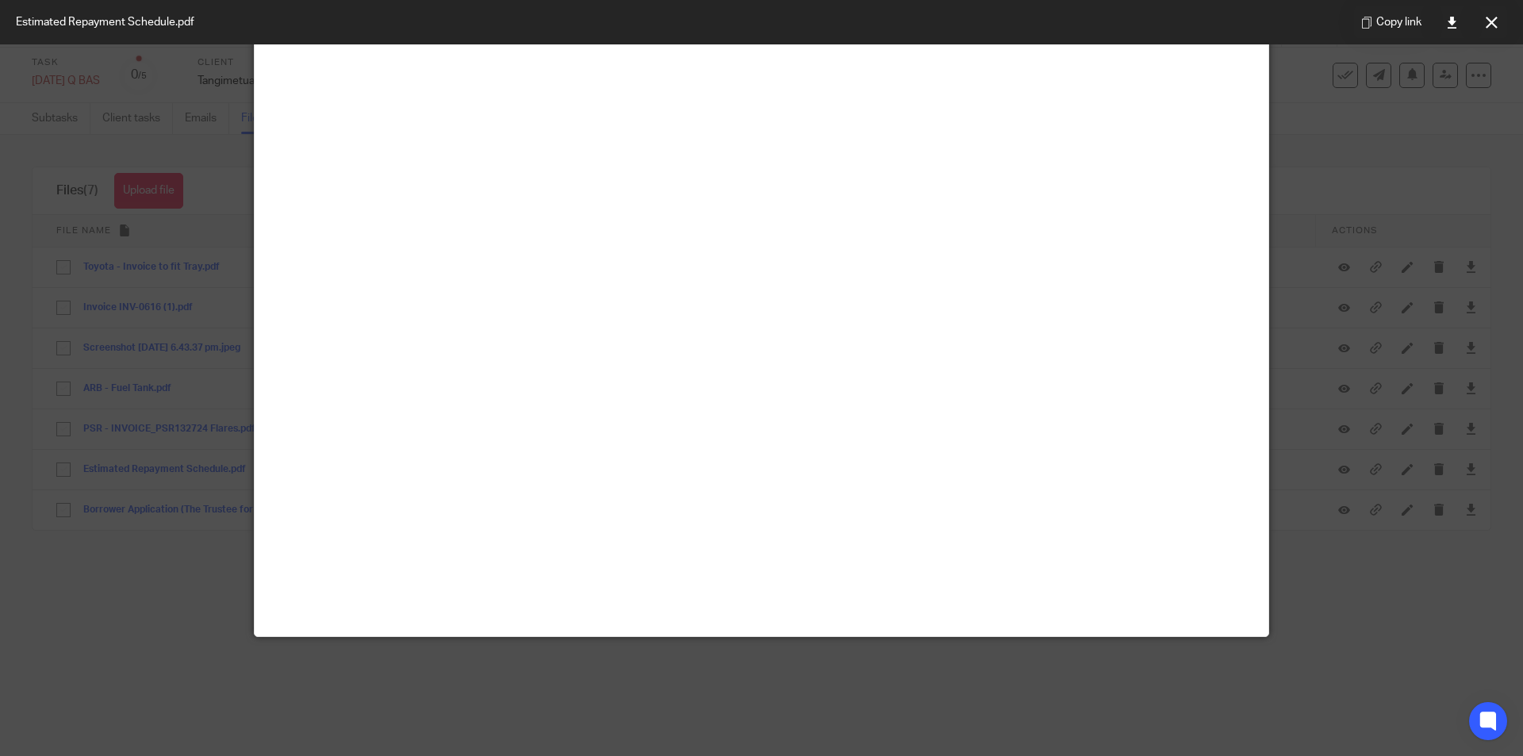
drag, startPoint x: 1489, startPoint y: 21, endPoint x: 1320, endPoint y: 42, distance: 170.3
click at [1489, 21] on icon at bounding box center [1491, 23] width 12 height 12
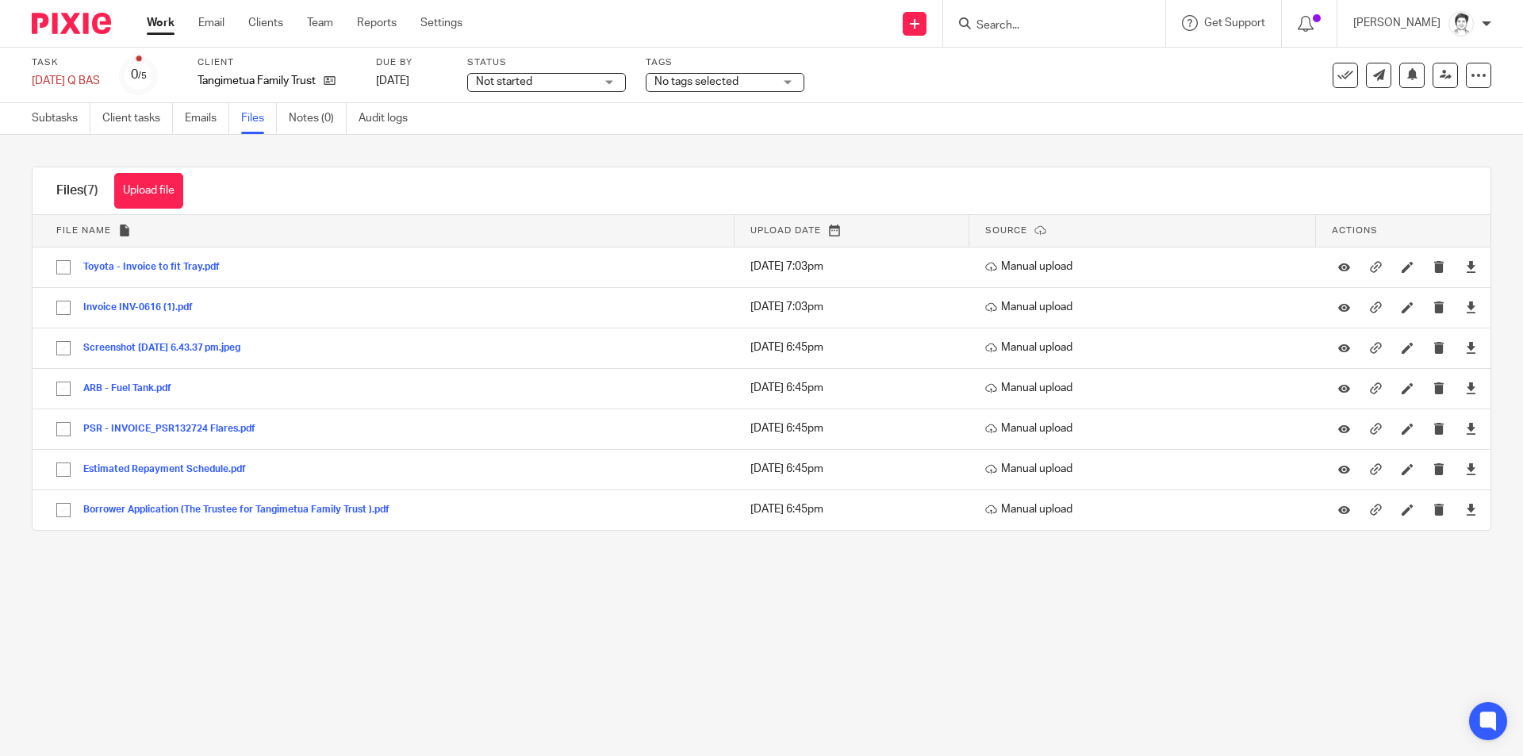
click at [991, 21] on input "Search" at bounding box center [1046, 26] width 143 height 14
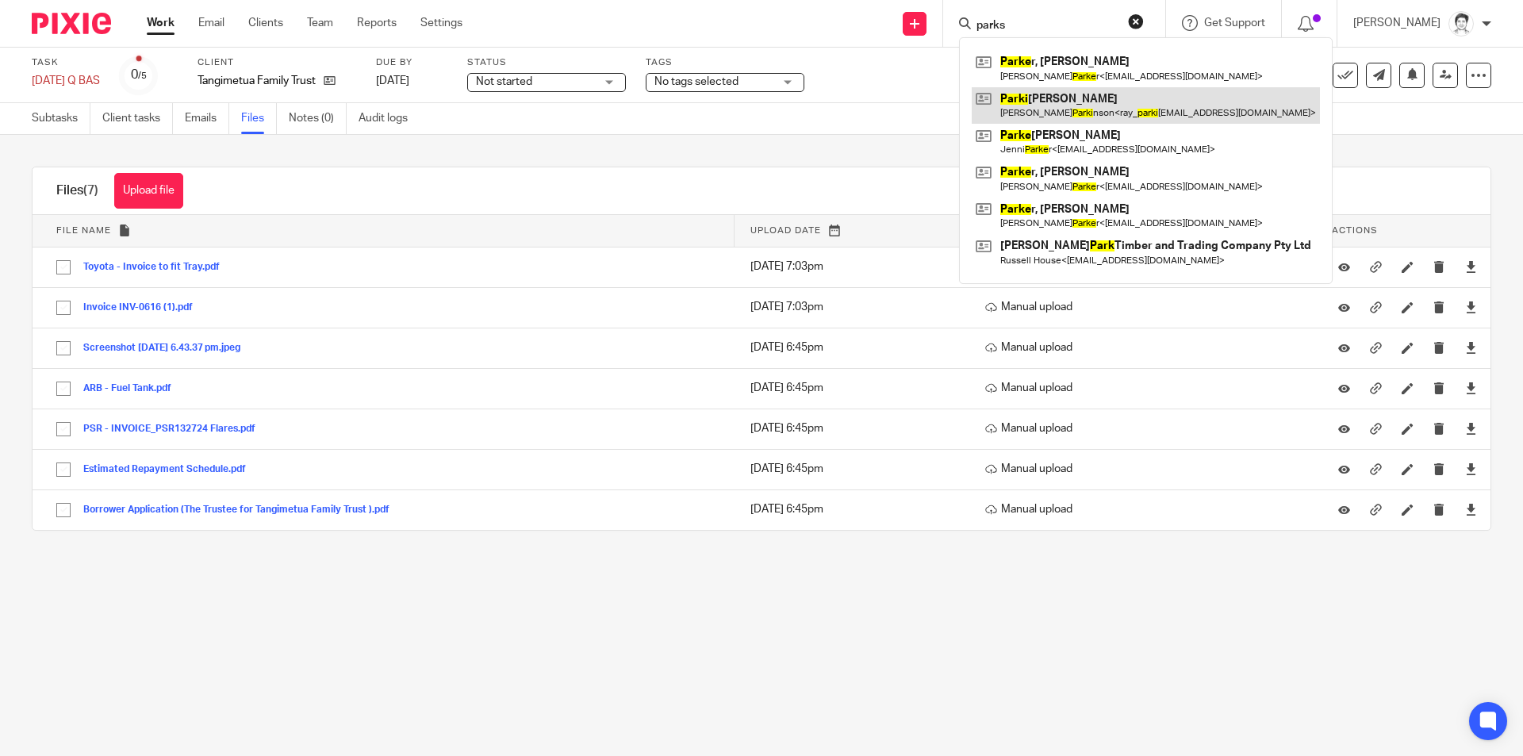
type input "parks"
click at [1029, 105] on link at bounding box center [1146, 105] width 348 height 36
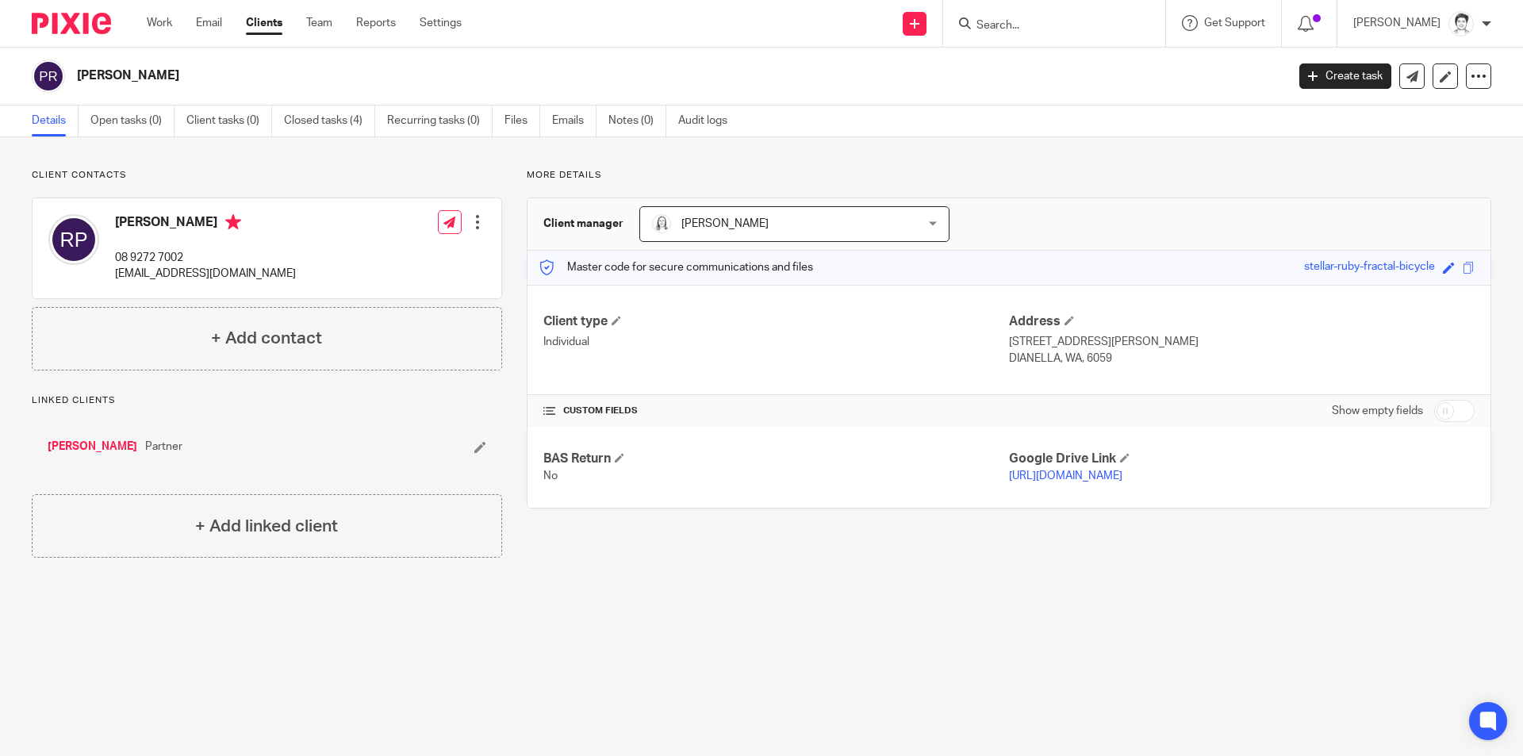
drag, startPoint x: 573, startPoint y: 115, endPoint x: 551, endPoint y: 126, distance: 24.1
click at [573, 117] on link "Emails" at bounding box center [574, 120] width 44 height 31
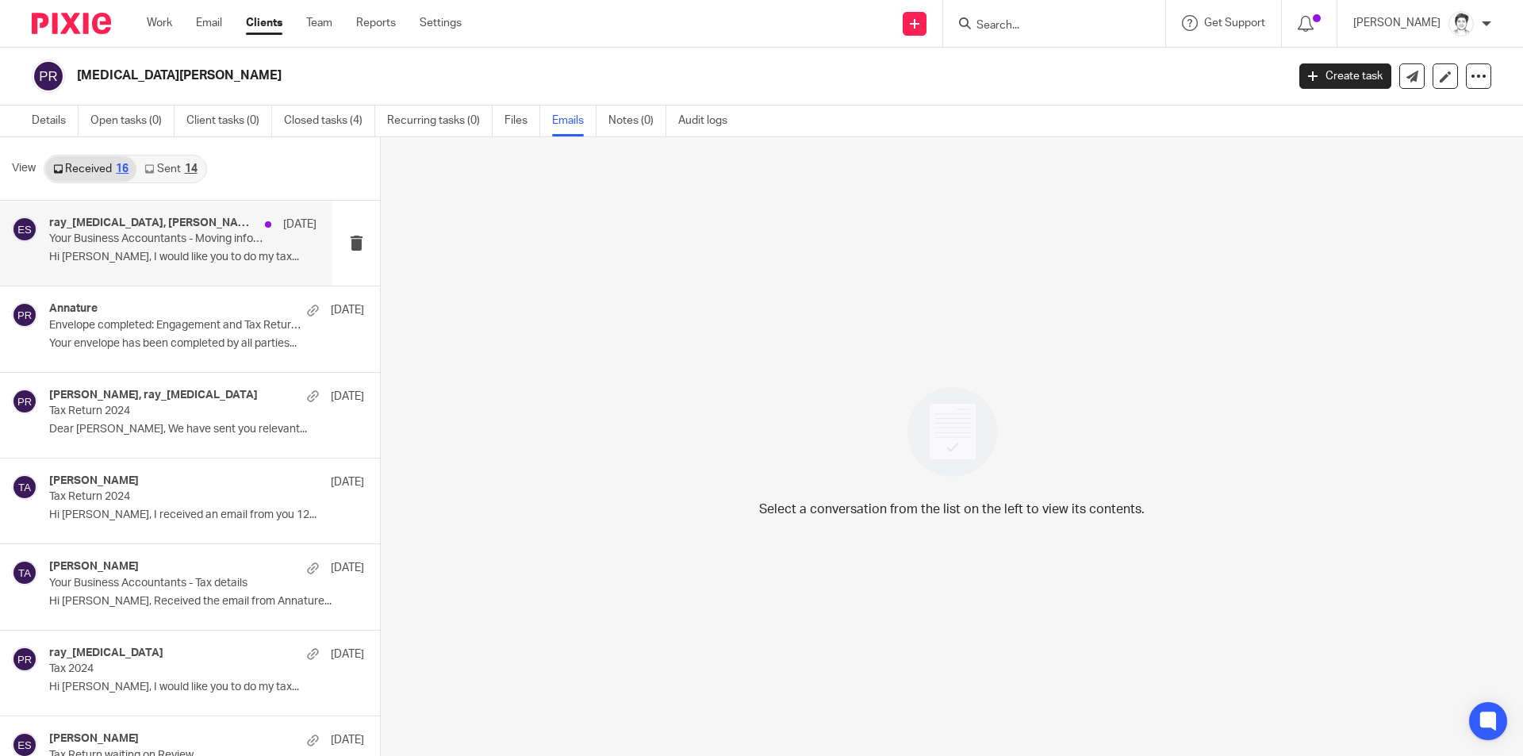
click at [125, 259] on p "Hi Eleanor, I would like you to do my tax..." at bounding box center [182, 257] width 267 height 13
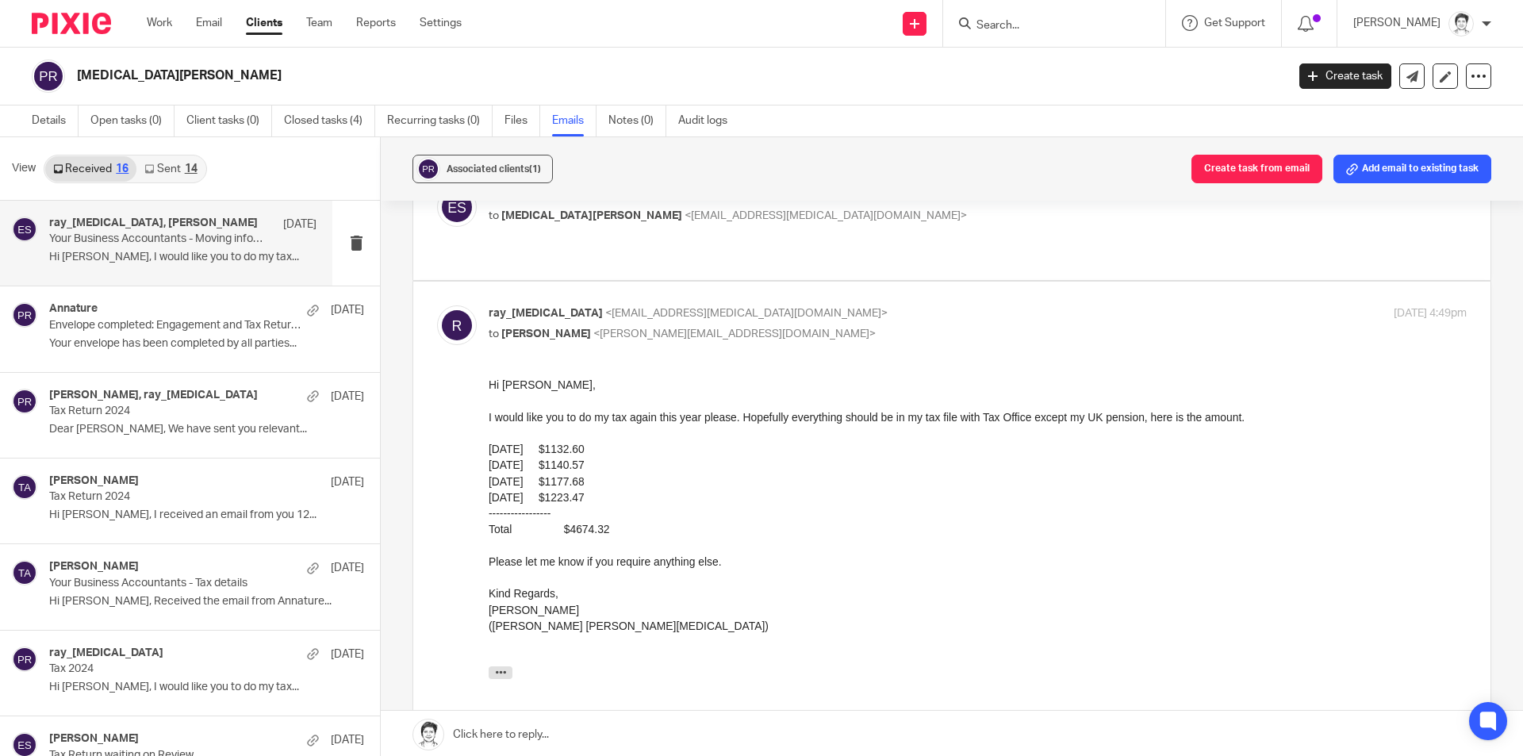
scroll to position [159, 0]
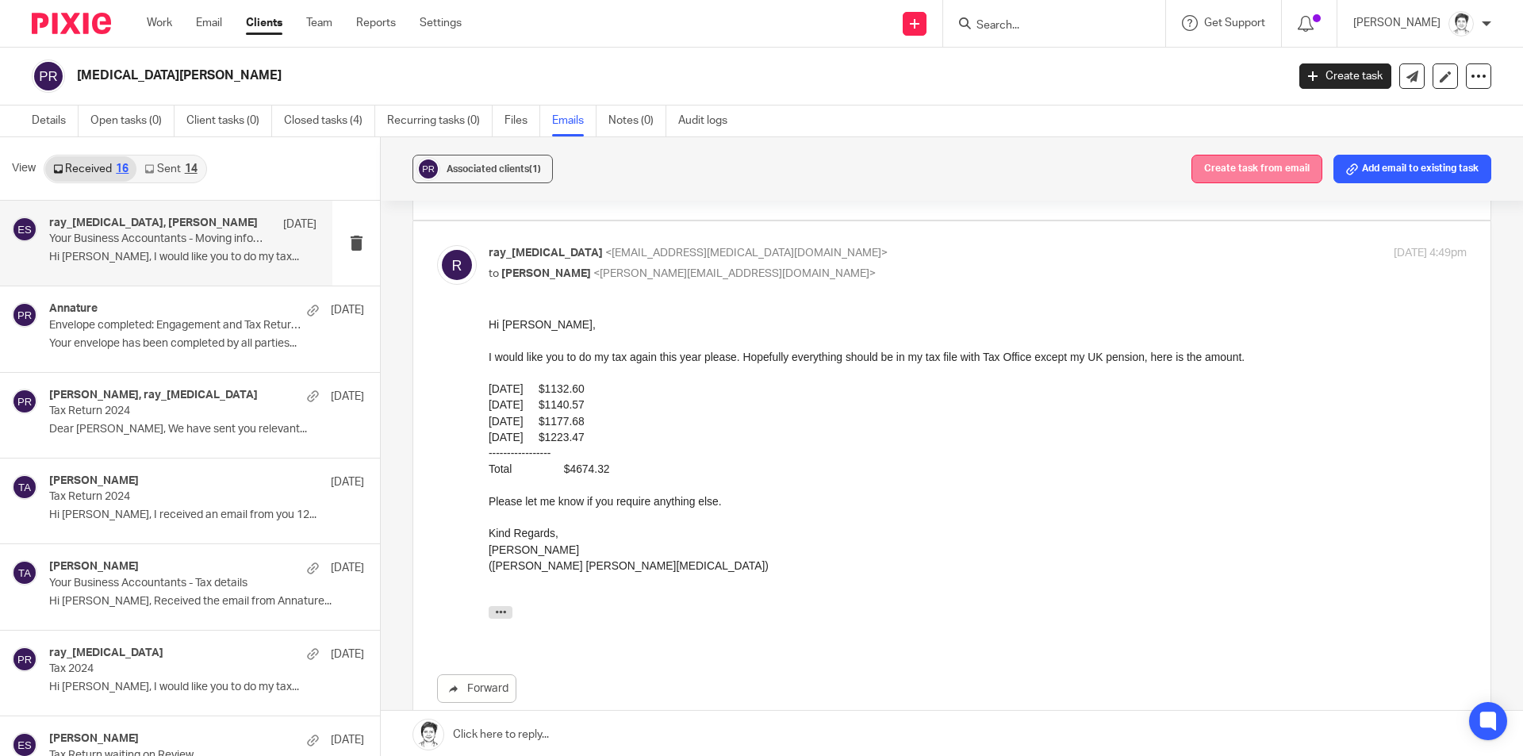
click at [1213, 167] on button "Create task from email" at bounding box center [1256, 169] width 131 height 29
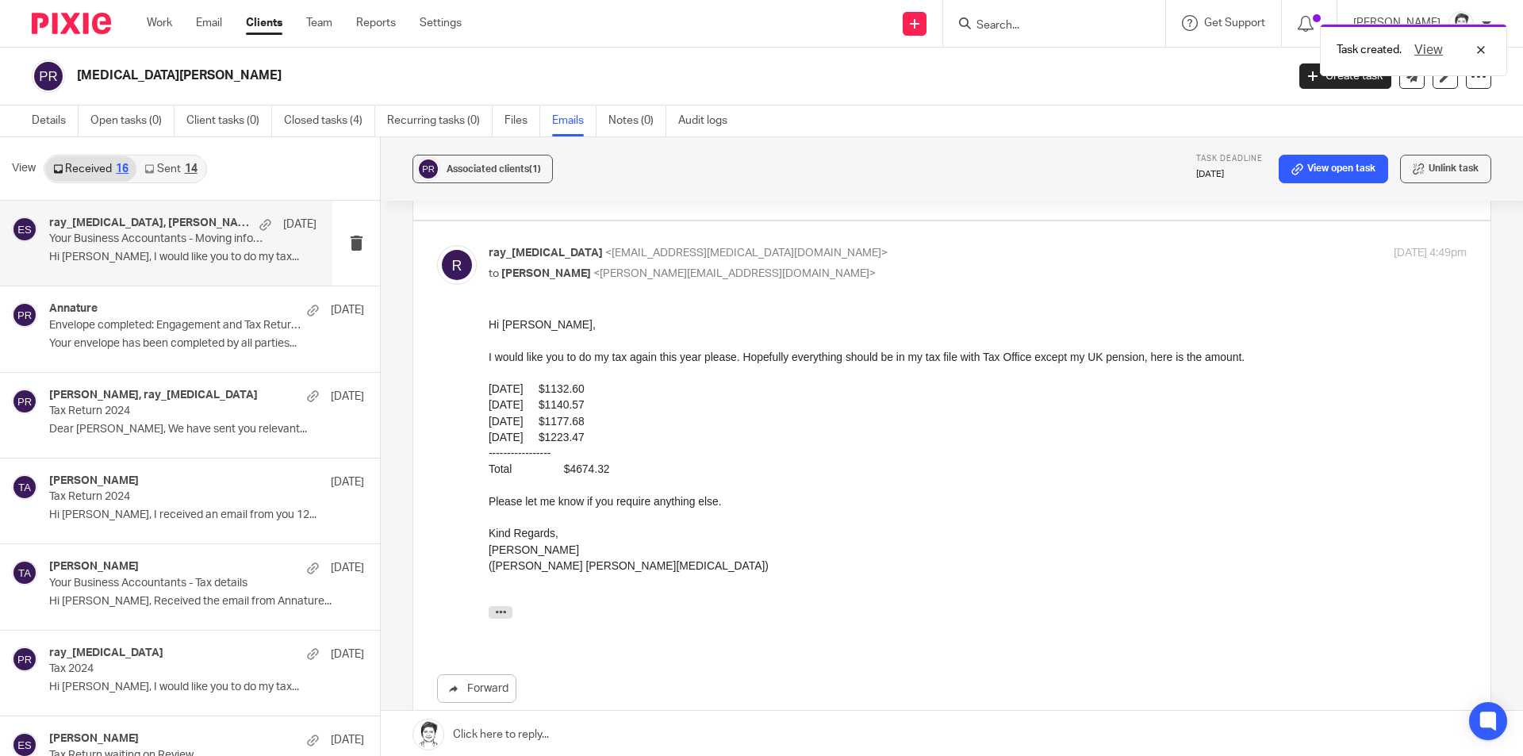
scroll to position [0, 0]
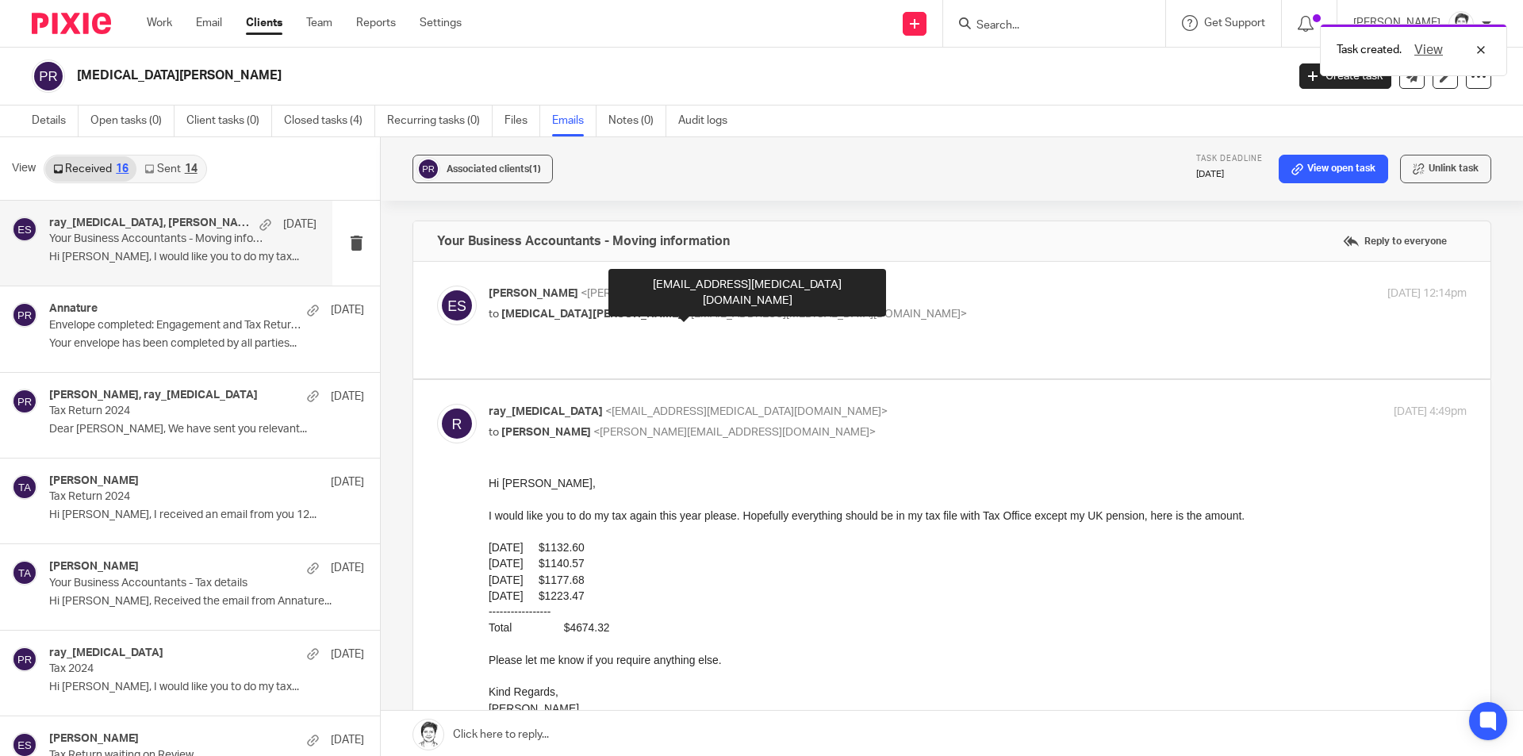
click at [693, 319] on span "<ray_parkinson@iinet.net.au>" at bounding box center [825, 314] width 282 height 11
checkbox input "true"
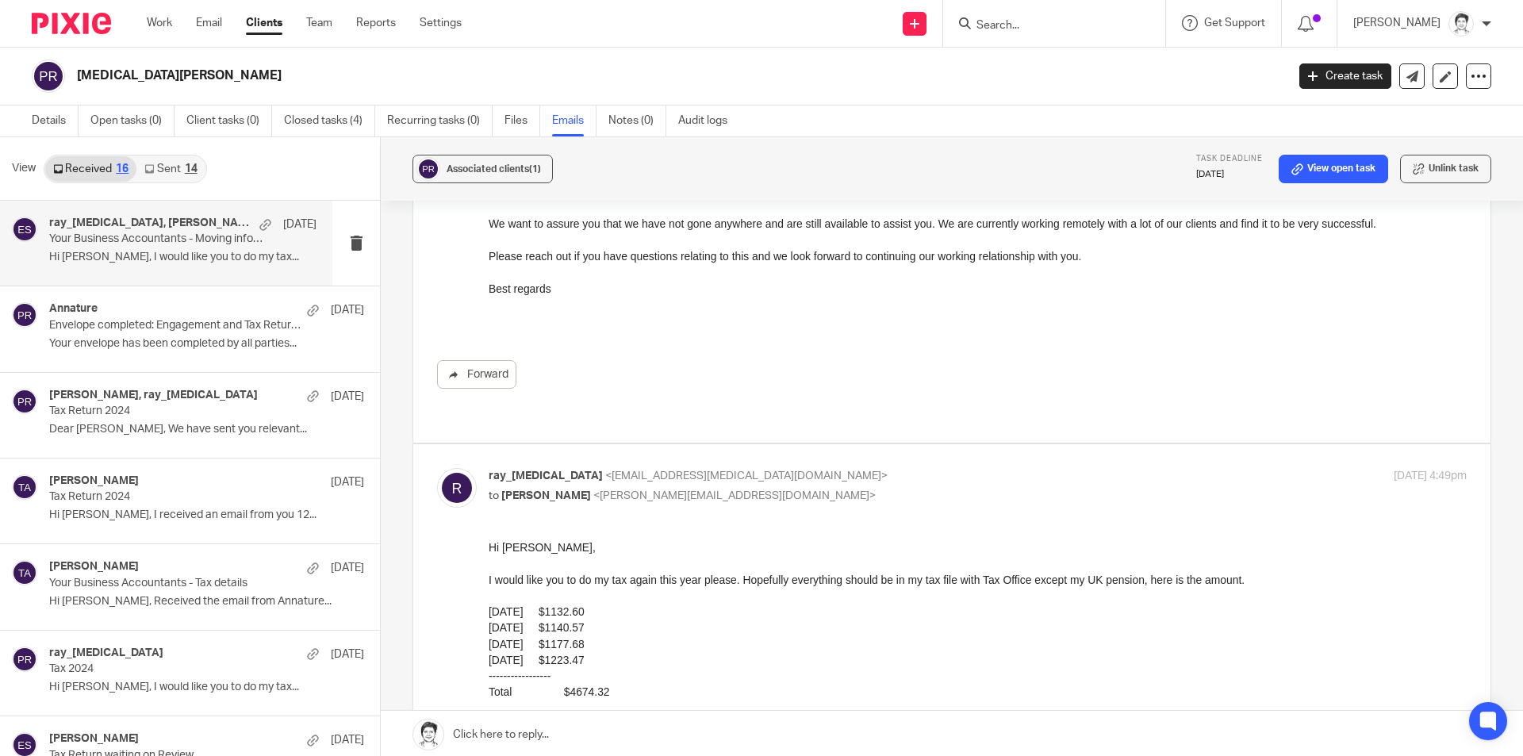
scroll to position [317, 0]
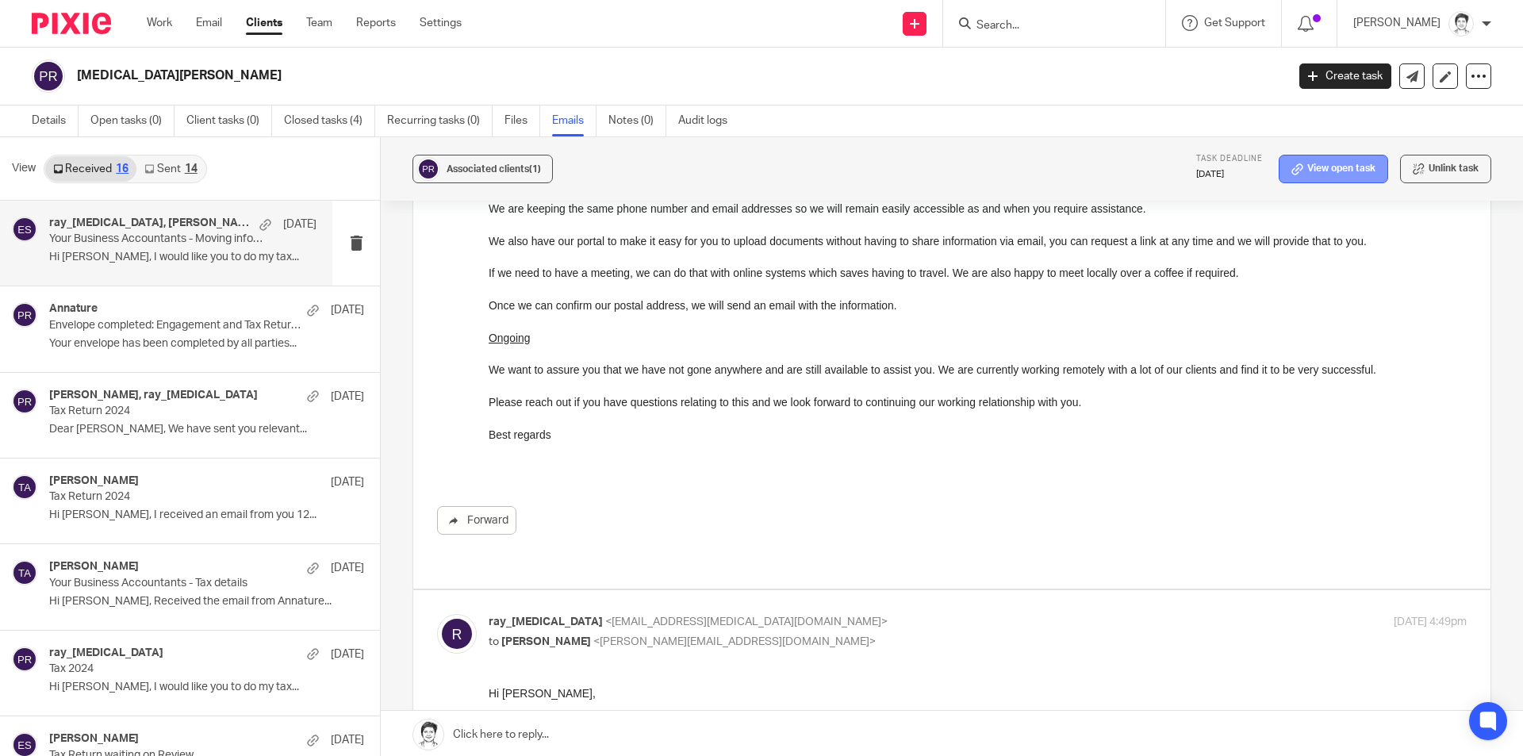
click at [1328, 166] on link "View open task" at bounding box center [1332, 169] width 109 height 29
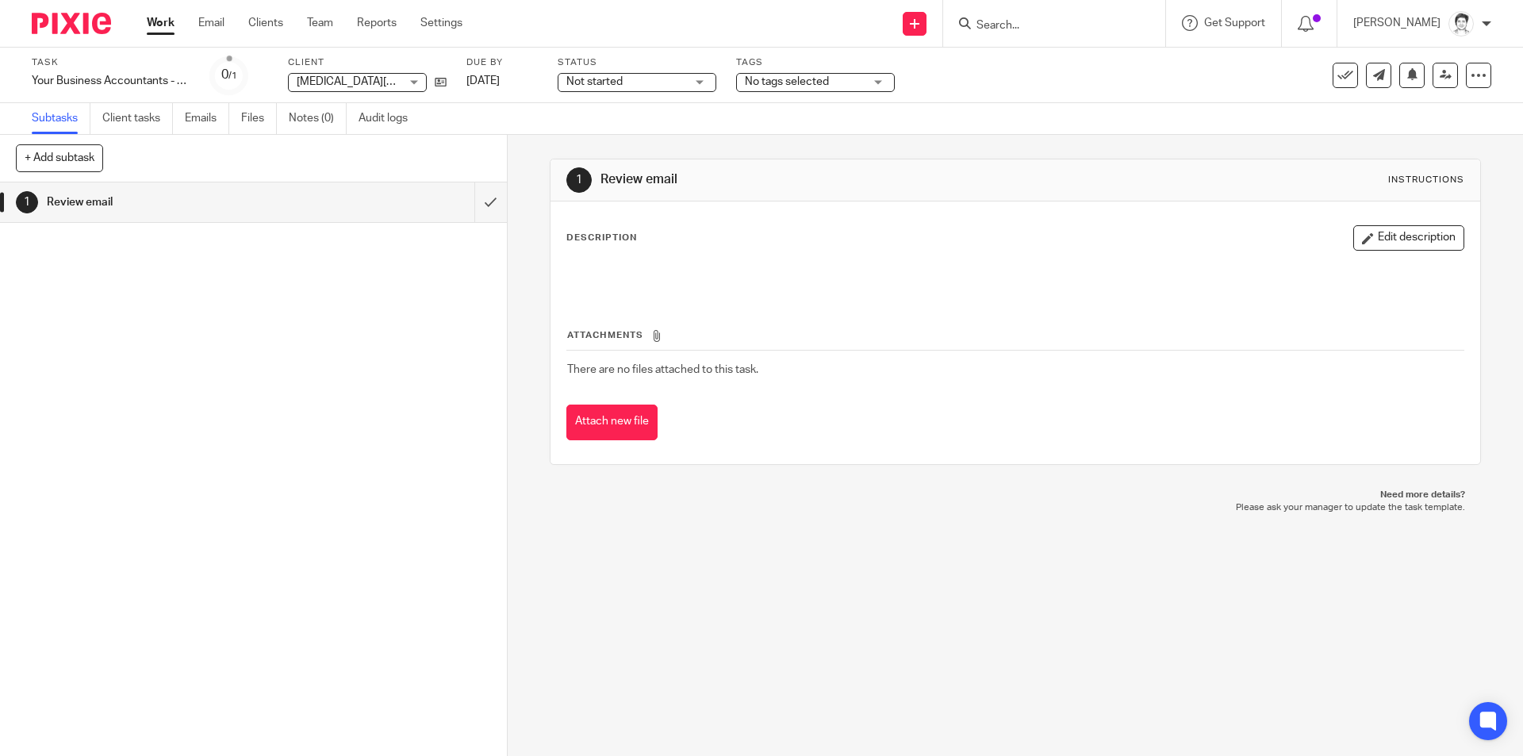
click at [1478, 72] on div at bounding box center [1478, 75] width 25 height 25
click at [1448, 136] on span "Apply existing template" at bounding box center [1413, 138] width 116 height 11
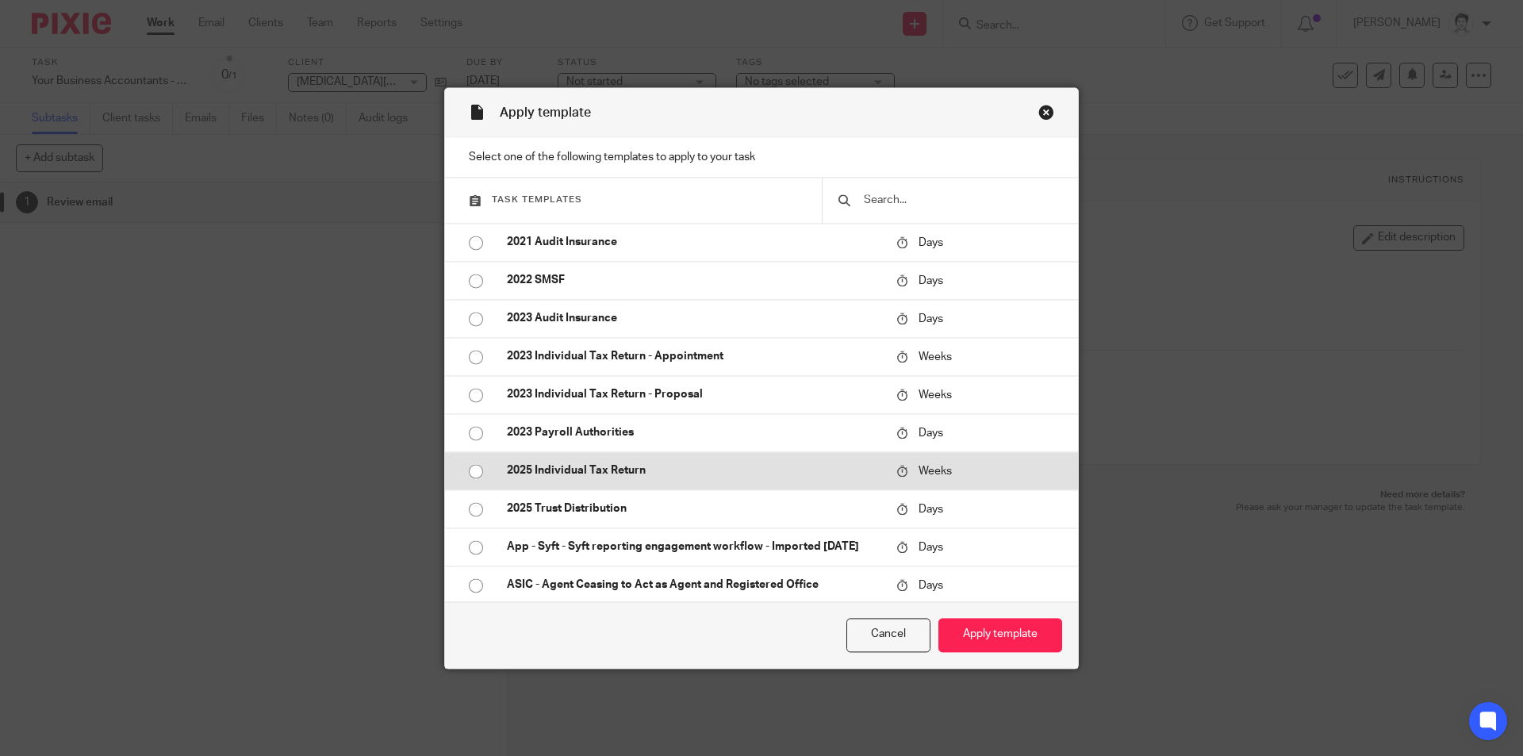
click at [603, 466] on p "2025 Individual Tax Return" at bounding box center [694, 471] width 374 height 16
radio input "true"
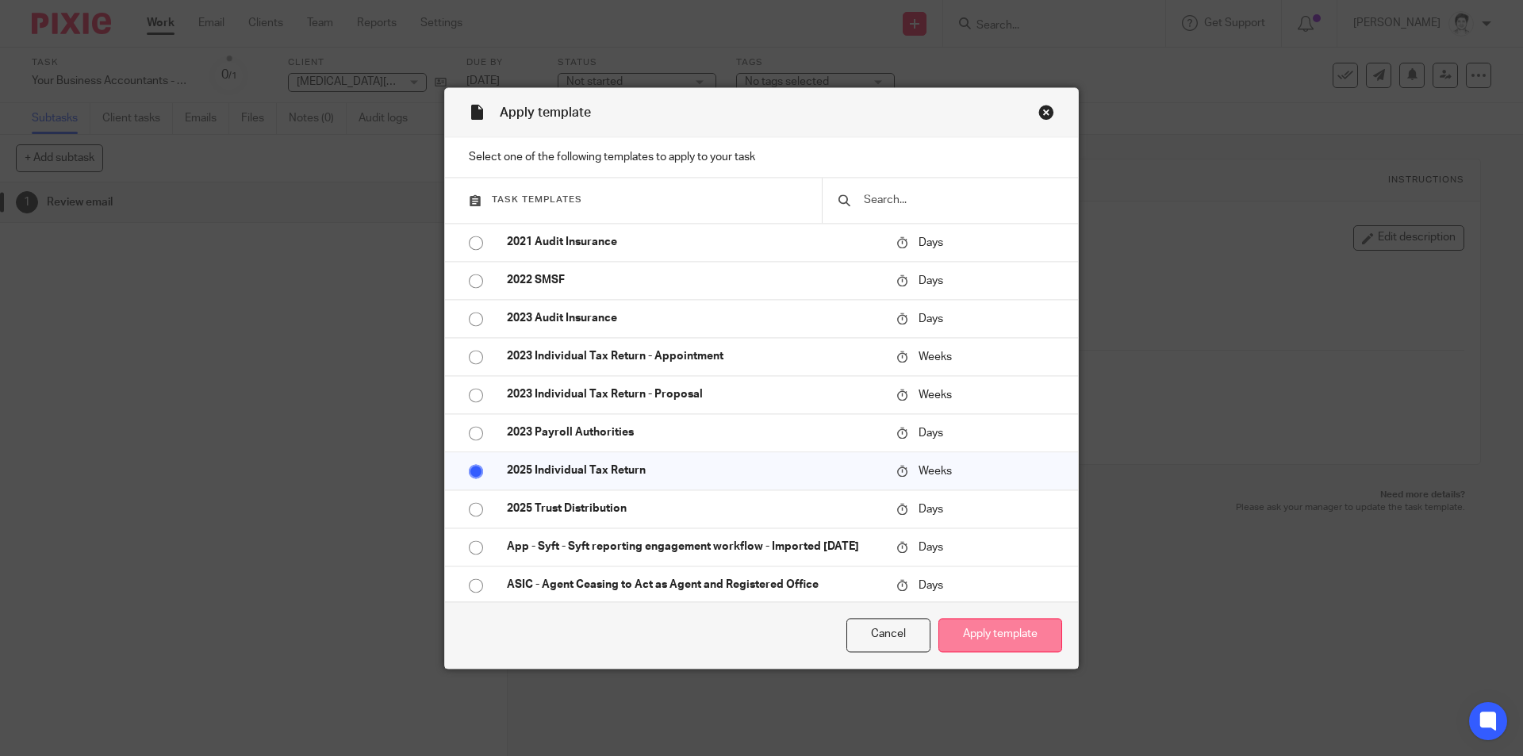
click at [979, 631] on button "Apply template" at bounding box center [1000, 635] width 124 height 34
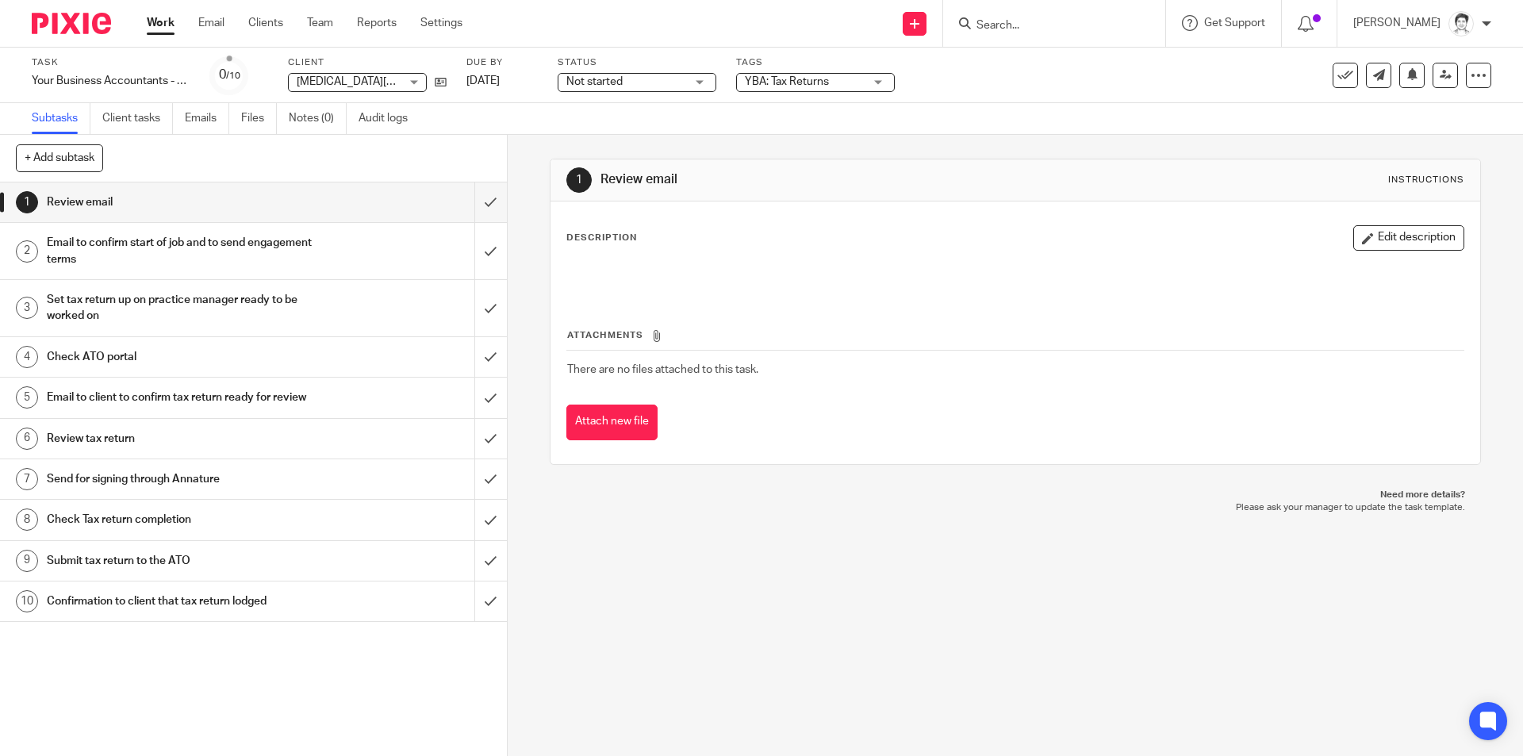
click at [1067, 21] on input "Search" at bounding box center [1046, 26] width 143 height 14
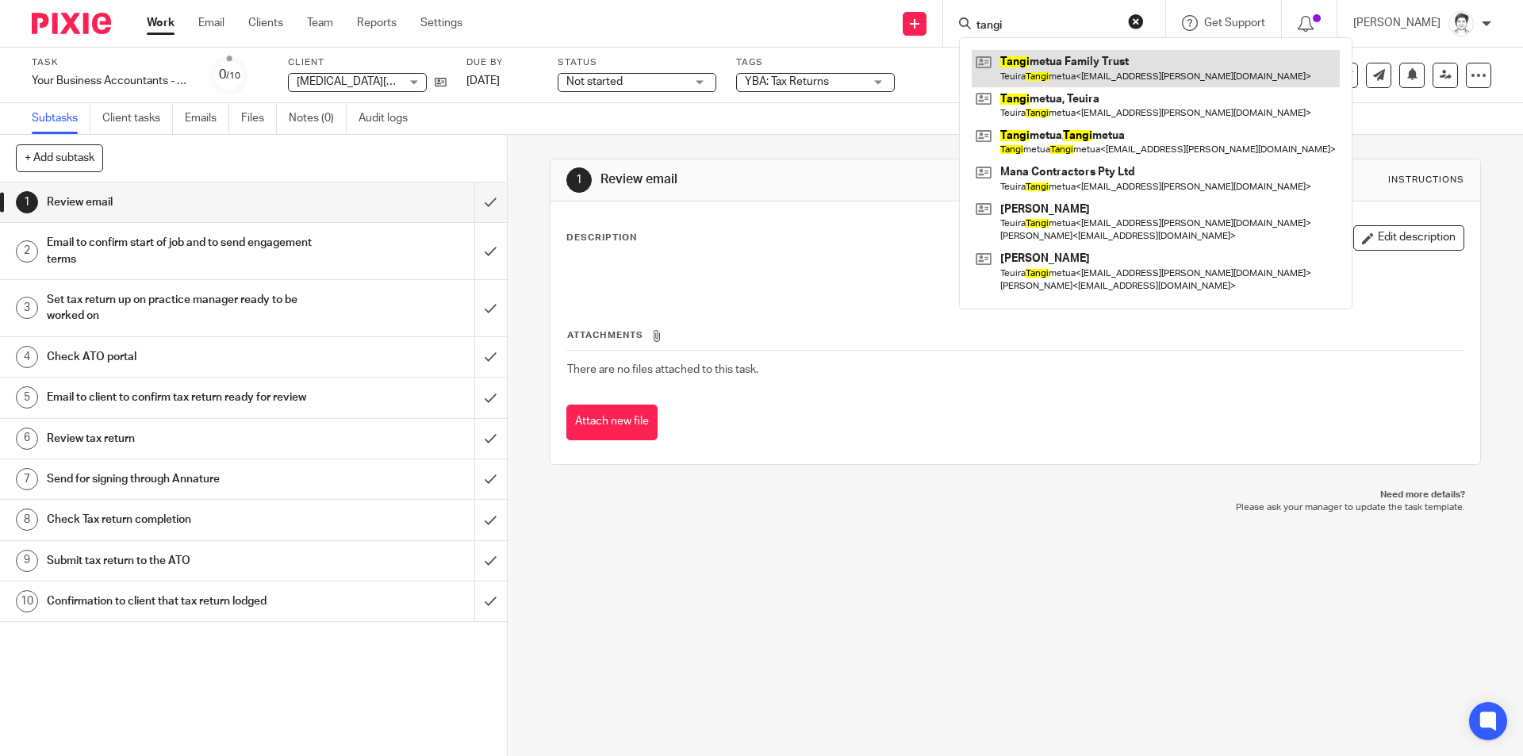
type input "tangi"
click at [1060, 63] on link at bounding box center [1156, 68] width 368 height 36
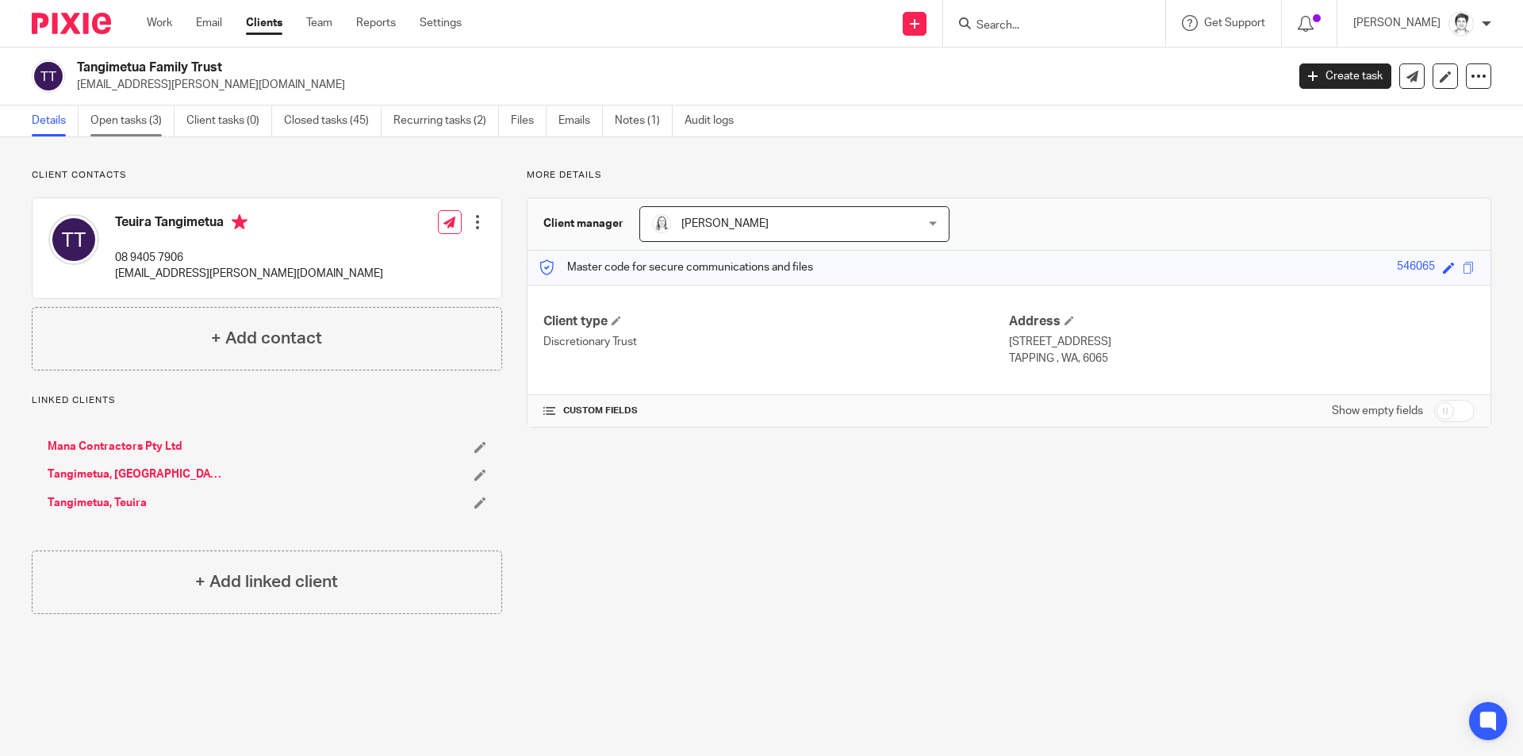
click at [125, 118] on link "Open tasks (3)" at bounding box center [132, 120] width 84 height 31
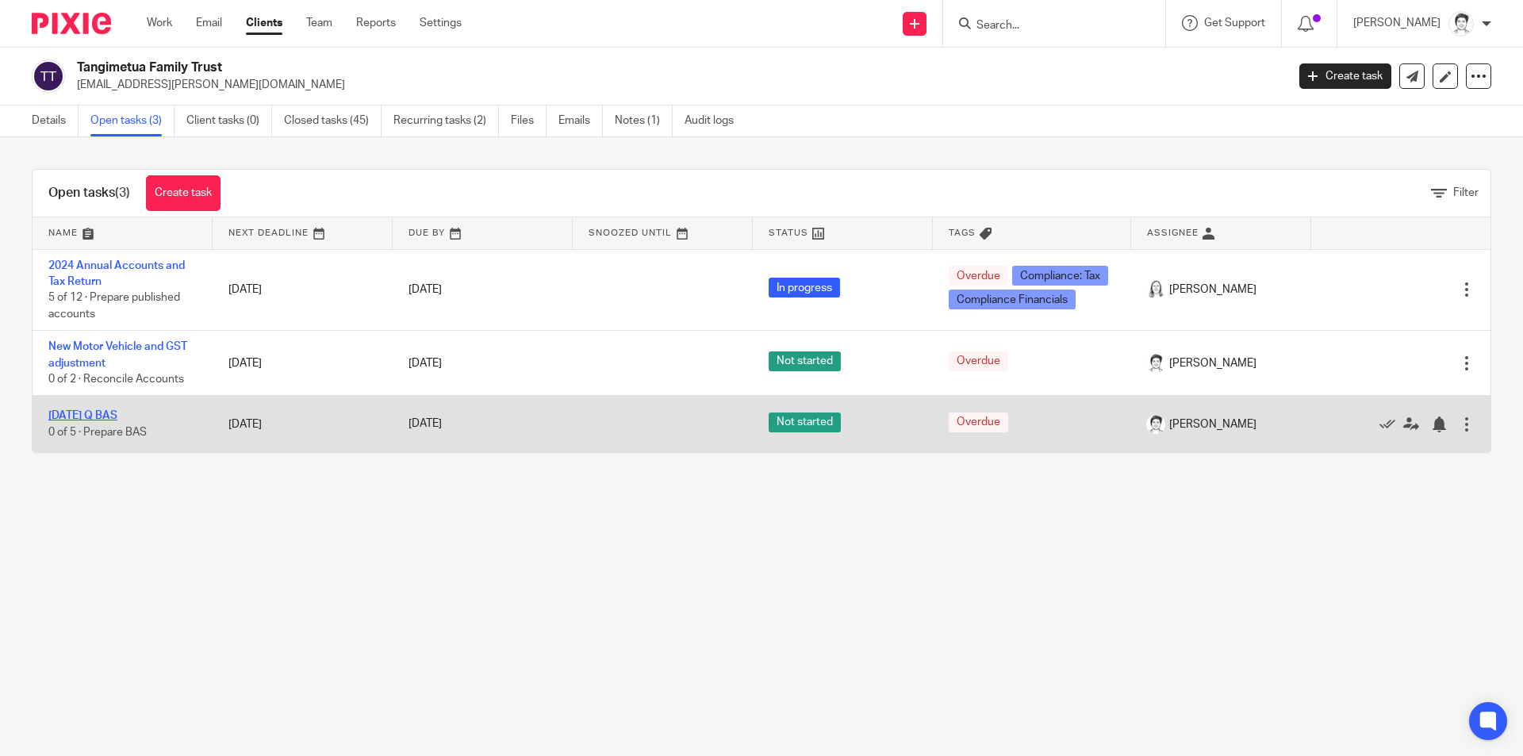
click at [112, 412] on link "[DATE] Q BAS" at bounding box center [82, 415] width 69 height 11
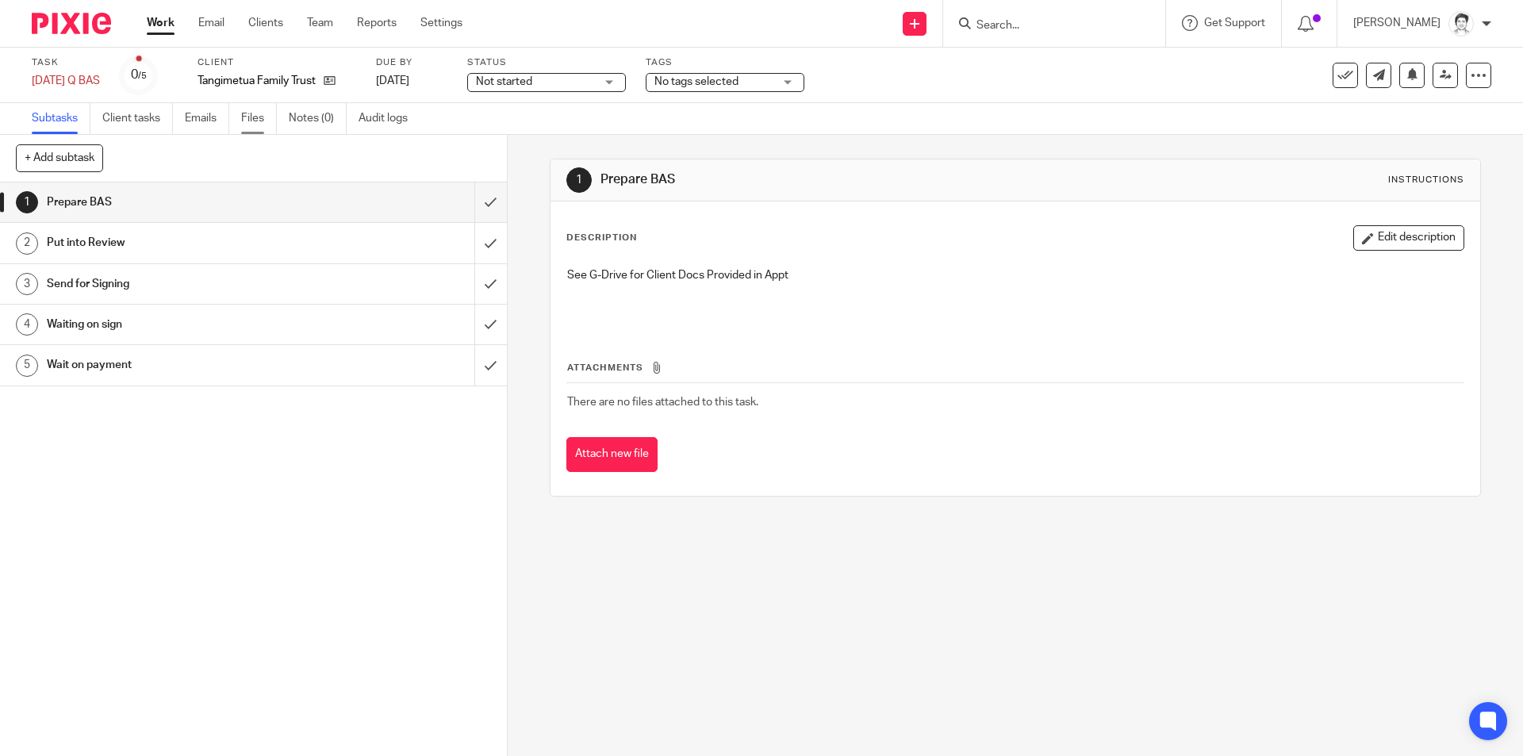
click at [258, 115] on link "Files" at bounding box center [259, 118] width 36 height 31
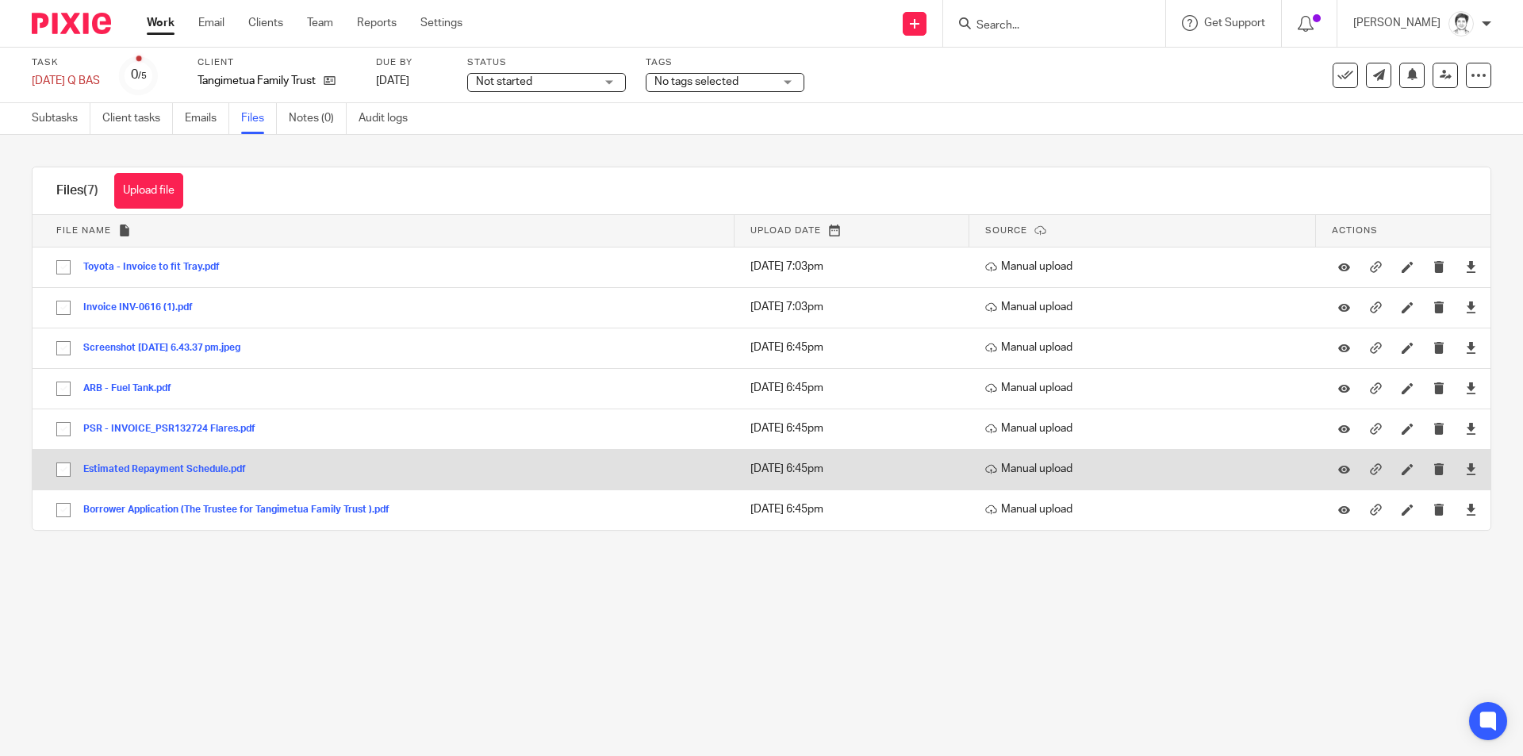
click at [170, 461] on div "Estimated Repayment Schedule.pdf" at bounding box center [170, 469] width 174 height 16
click at [161, 471] on button "Estimated Repayment Schedule.pdf" at bounding box center [170, 469] width 174 height 11
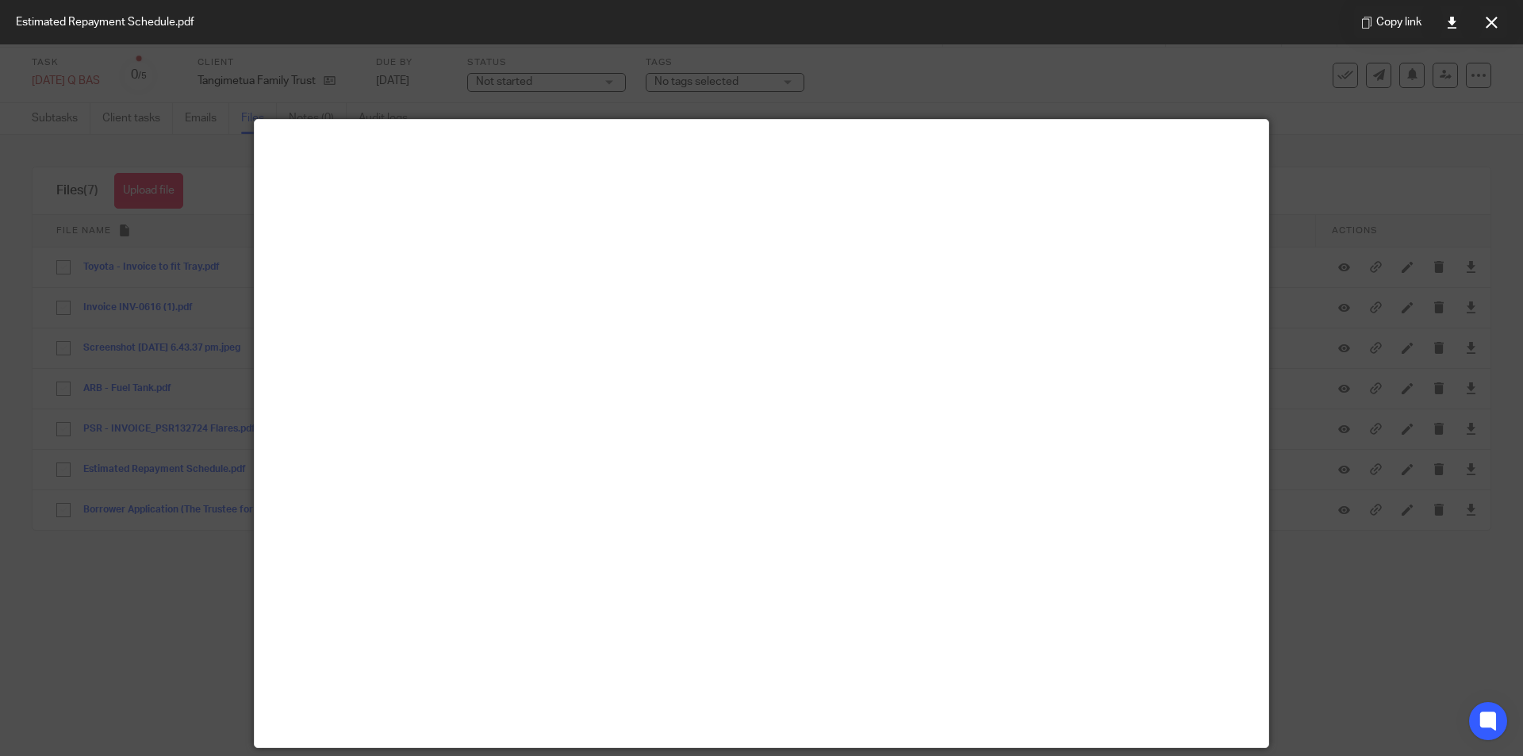
scroll to position [111, 0]
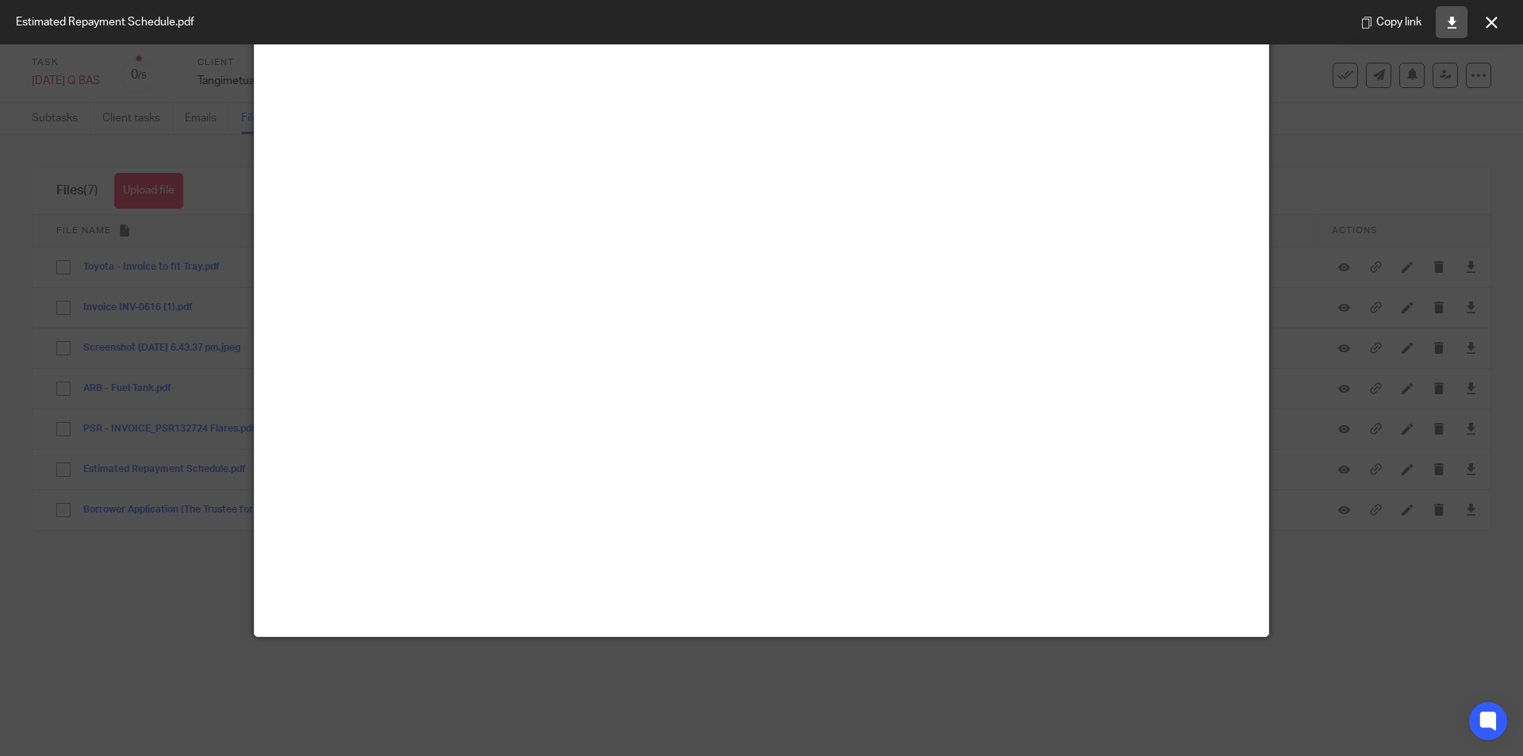
drag, startPoint x: 1448, startPoint y: 27, endPoint x: 1457, endPoint y: 24, distance: 9.3
click at [1448, 27] on icon at bounding box center [1452, 23] width 12 height 12
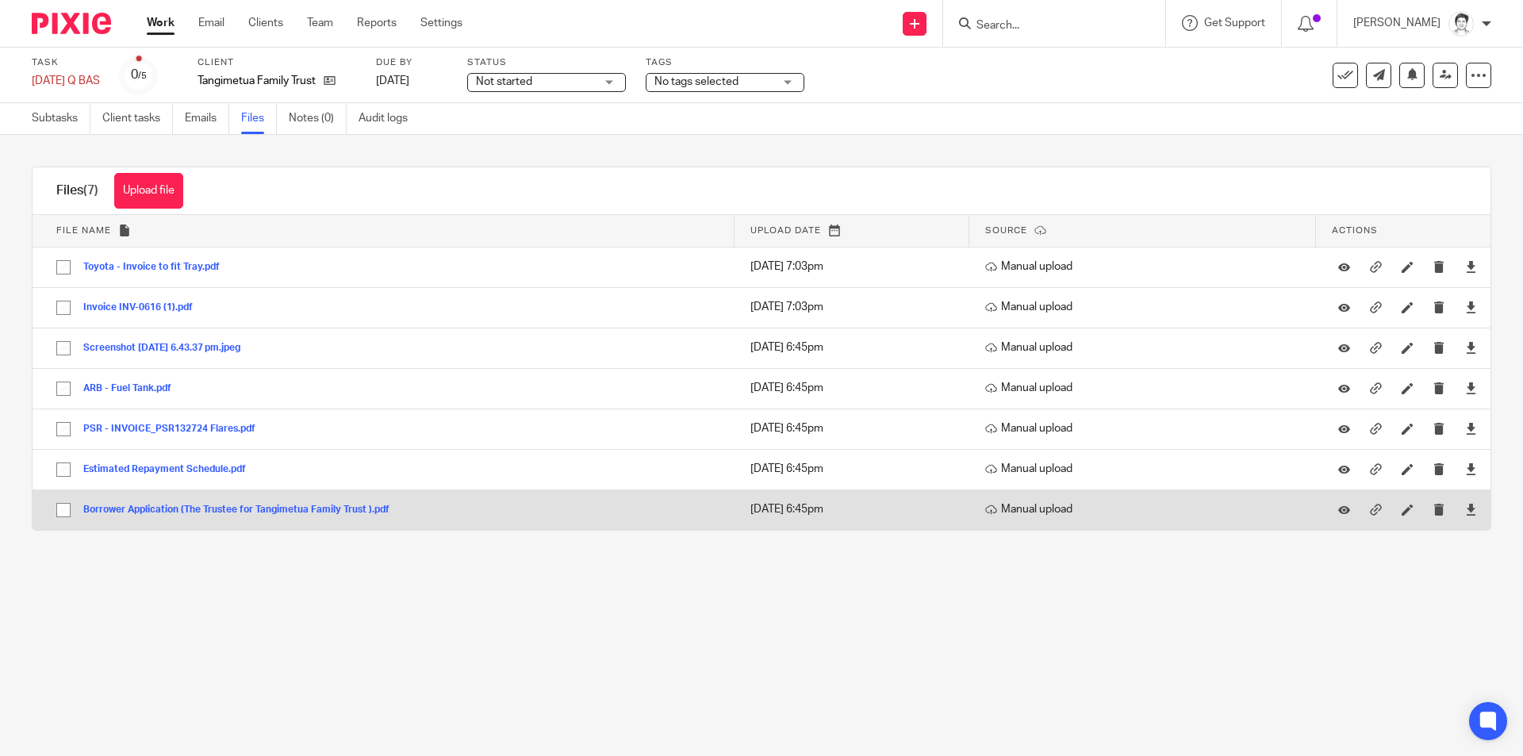
click at [172, 506] on button "Borrower Application (The Trustee for Tangimetua Family Trust ).pdf" at bounding box center [242, 509] width 318 height 11
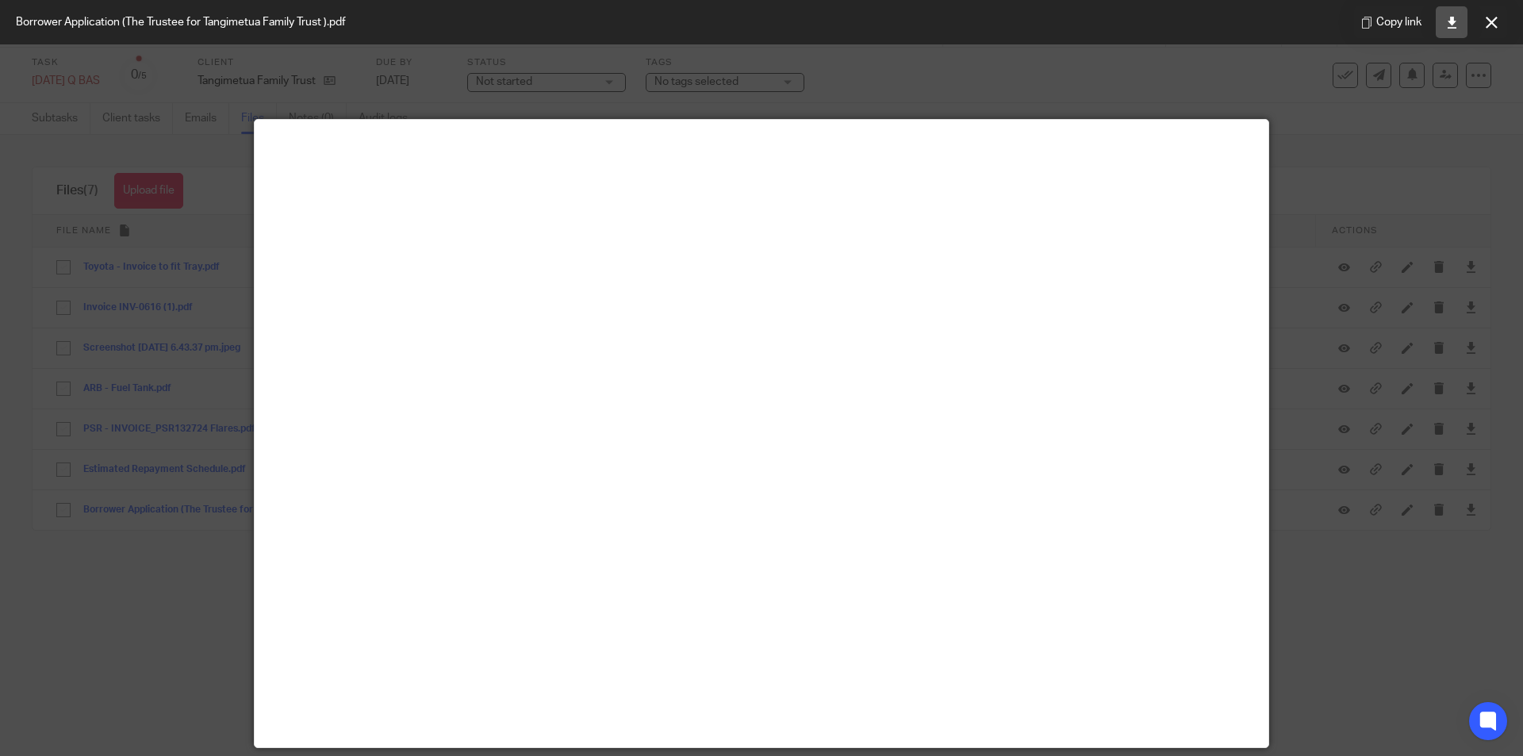
click at [1452, 31] on link at bounding box center [1452, 22] width 32 height 32
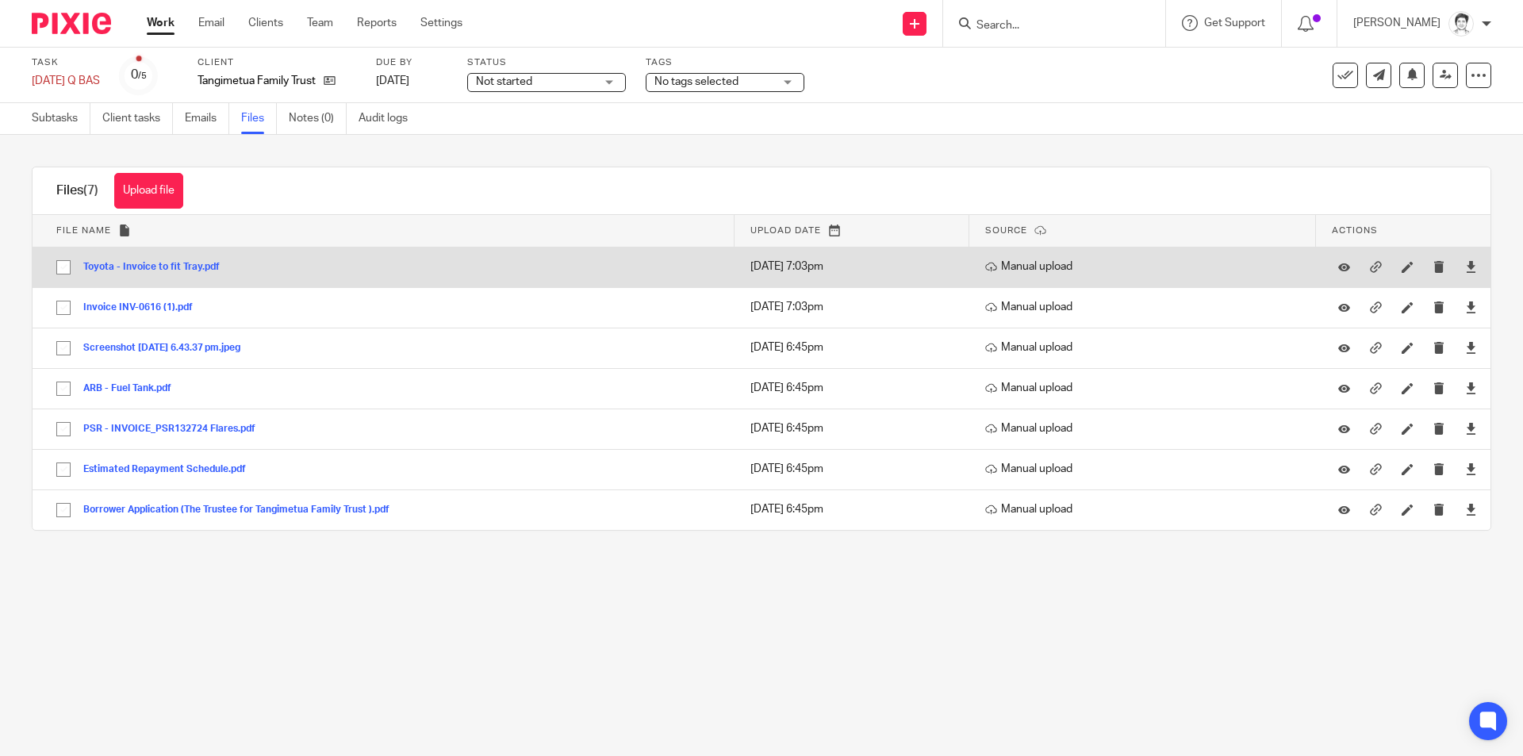
click at [144, 270] on button "Toyota - Invoice to fit Tray.pdf" at bounding box center [157, 267] width 148 height 11
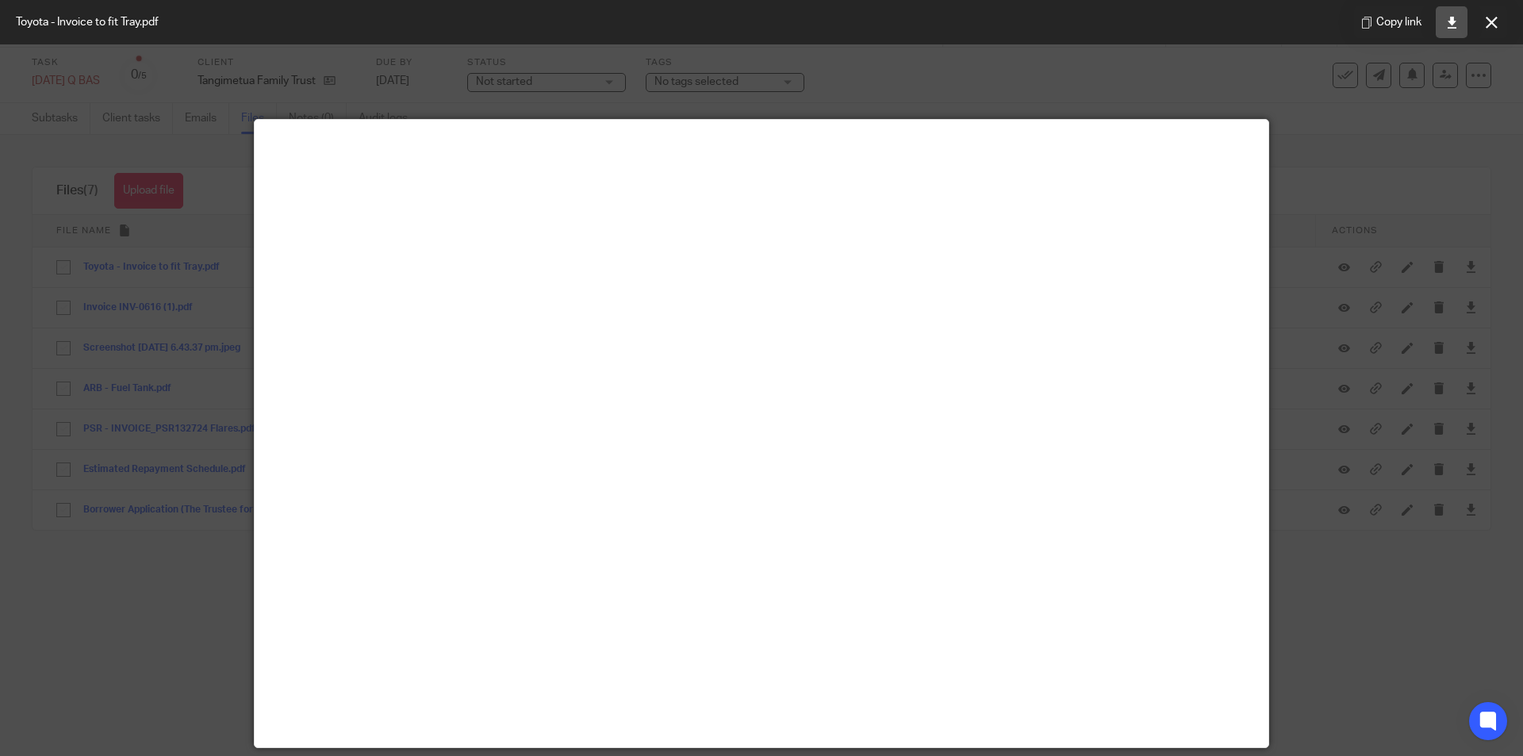
click at [1455, 25] on icon at bounding box center [1452, 23] width 12 height 12
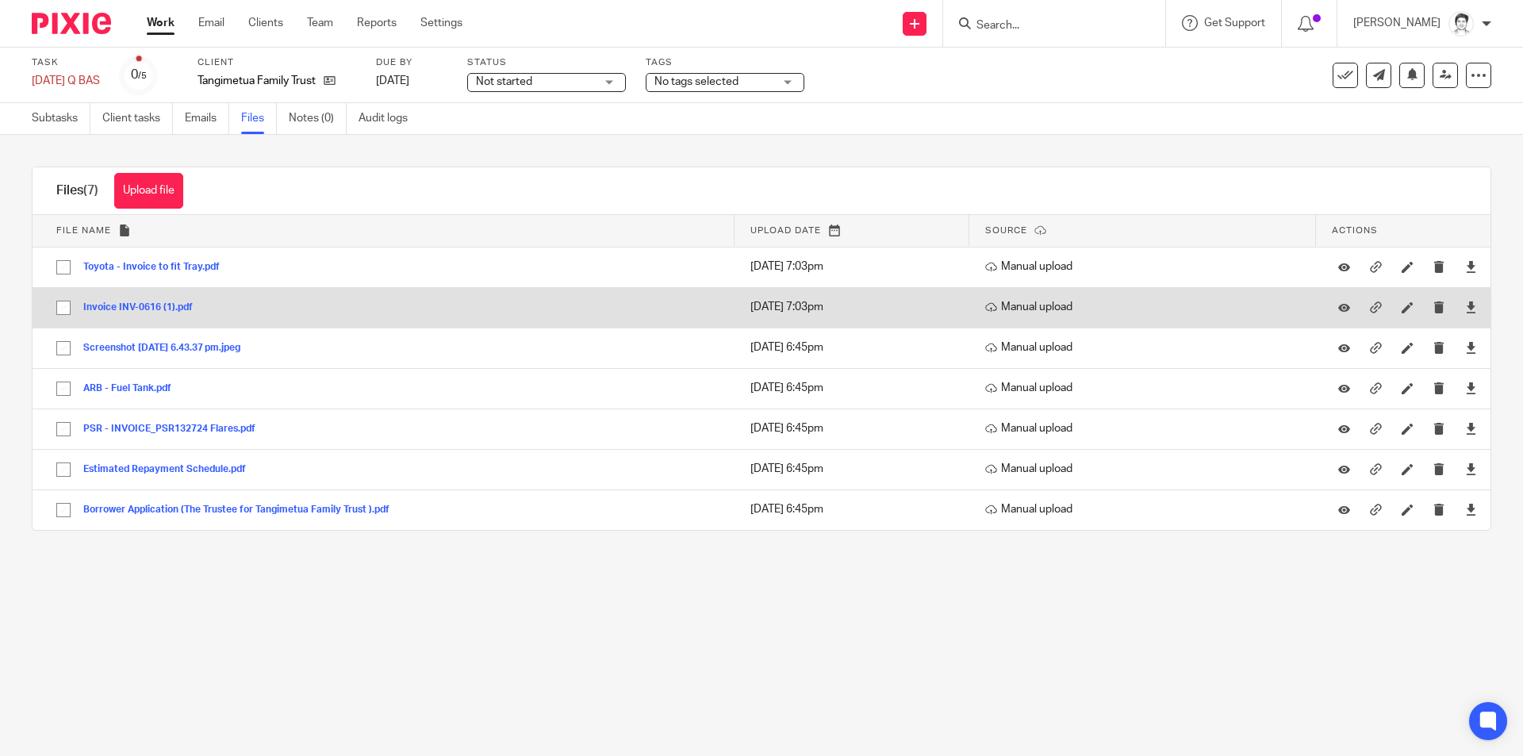
click at [131, 306] on button "Invoice INV-0616 (1).pdf" at bounding box center [143, 307] width 121 height 11
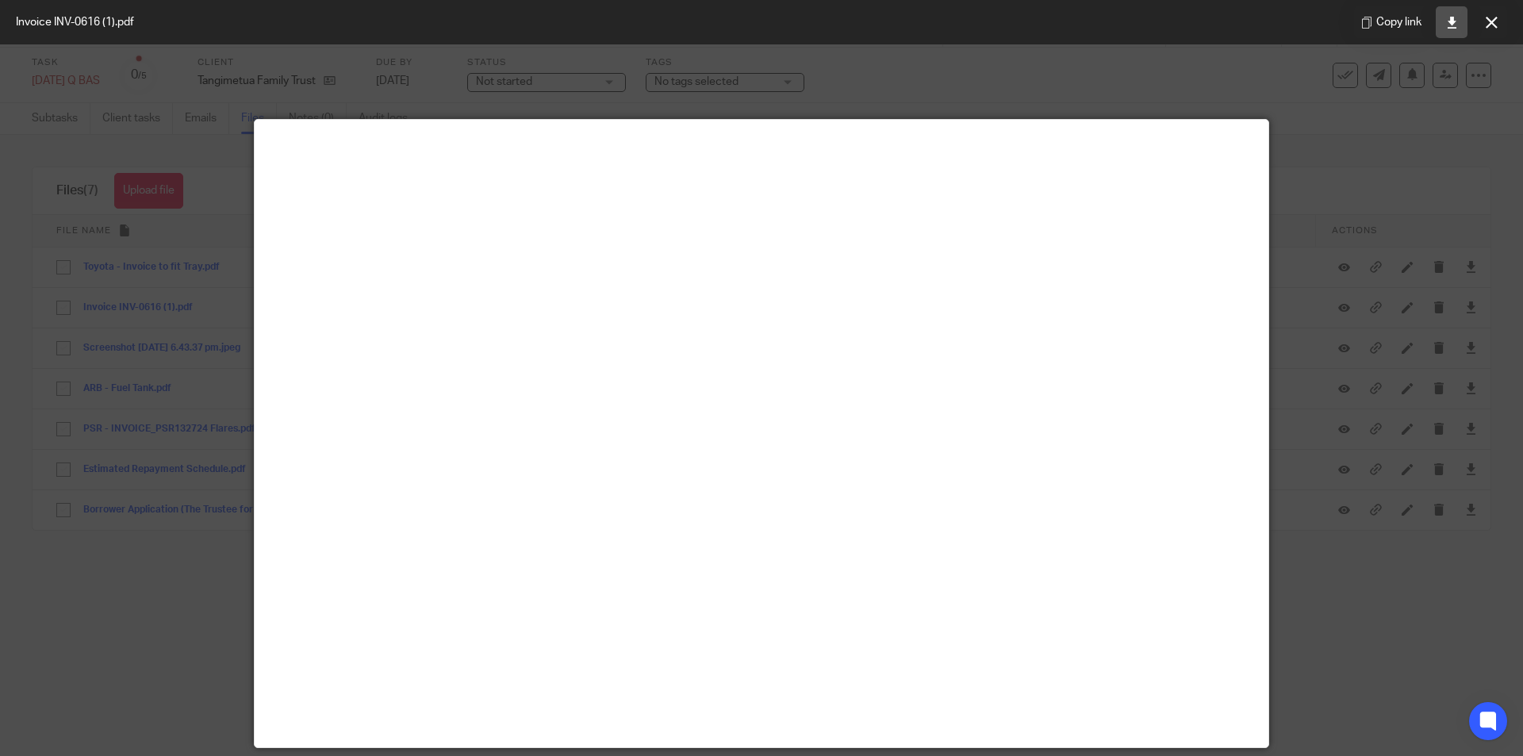
click at [1455, 19] on icon at bounding box center [1452, 23] width 12 height 12
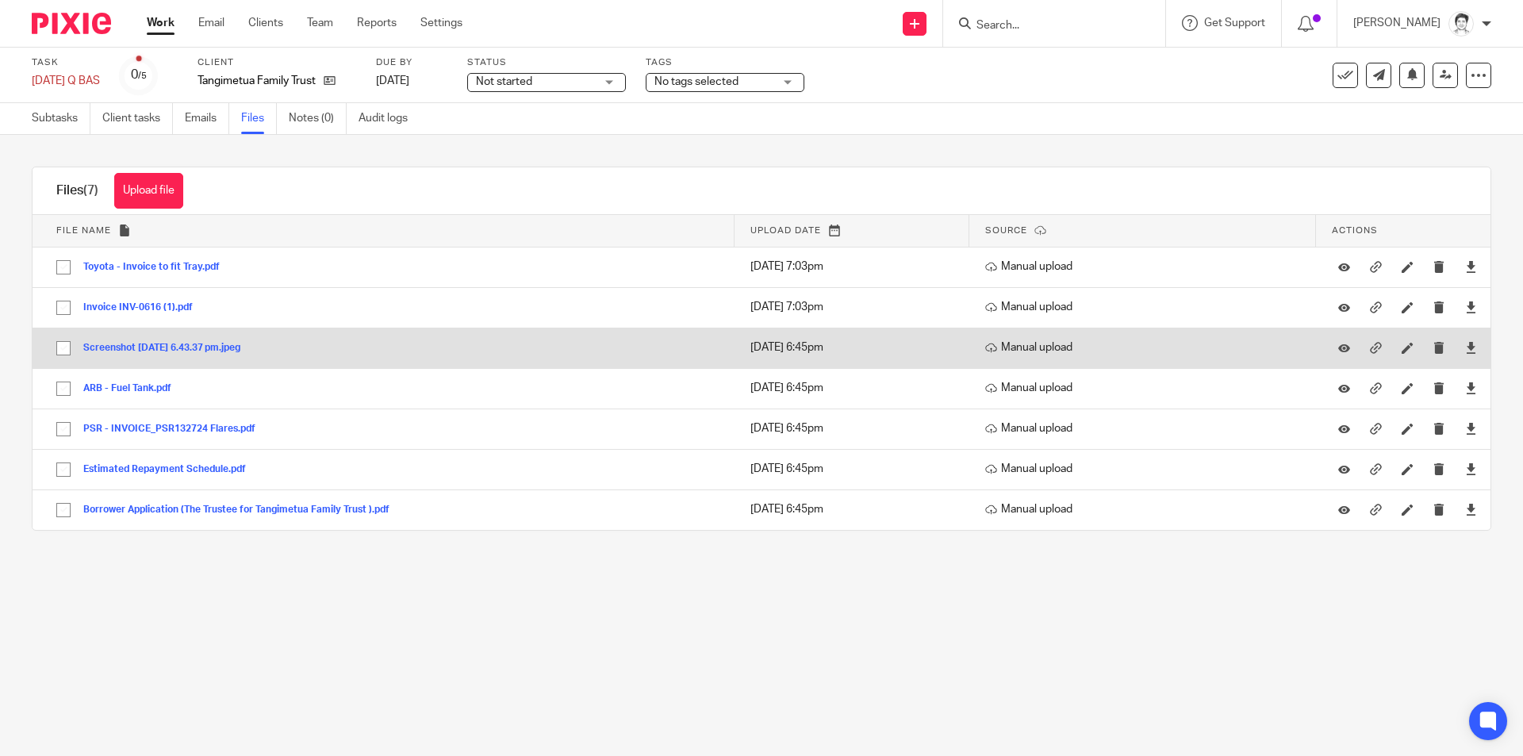
click at [197, 343] on button "Screenshot [DATE] 6.43.37 pm.jpeg" at bounding box center [167, 348] width 169 height 11
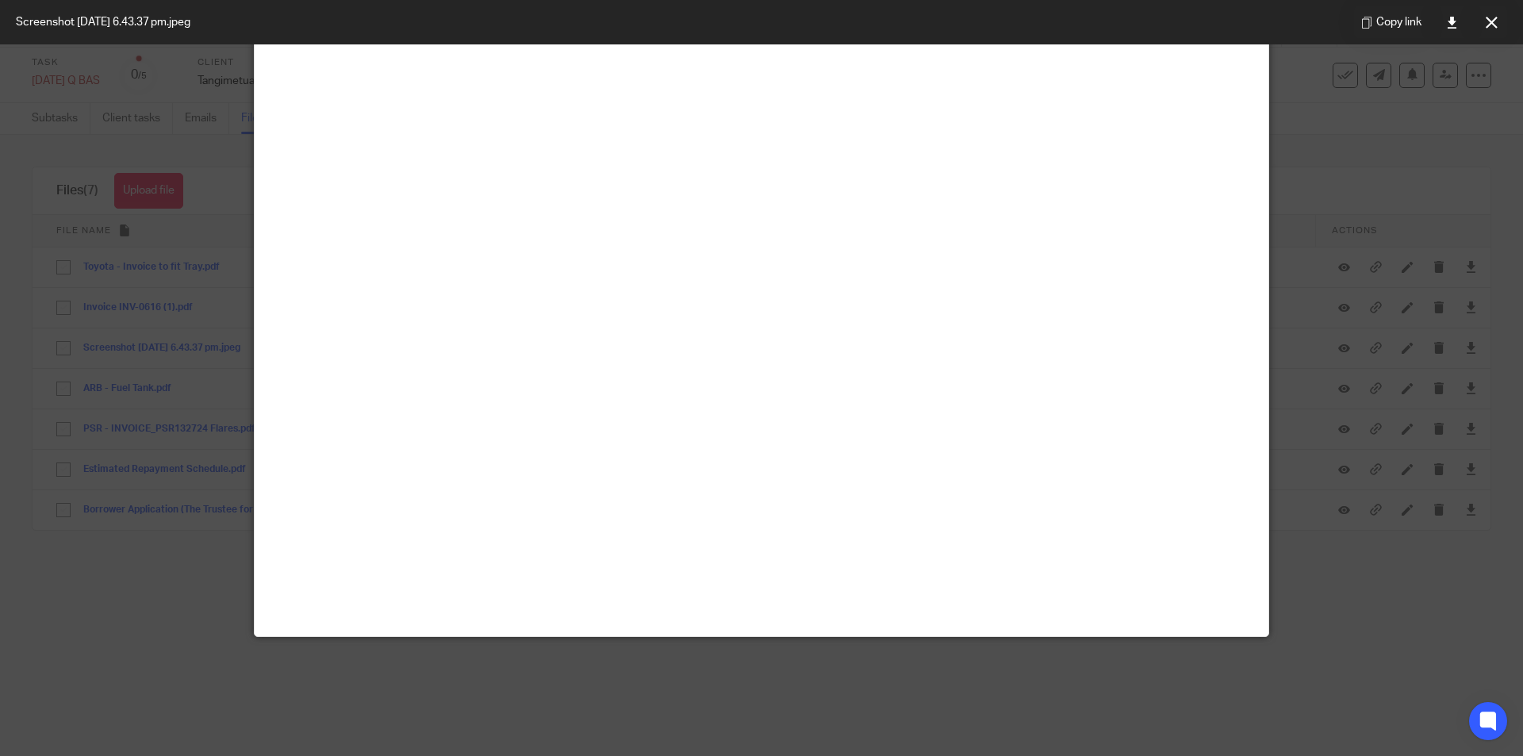
scroll to position [952, 0]
click button
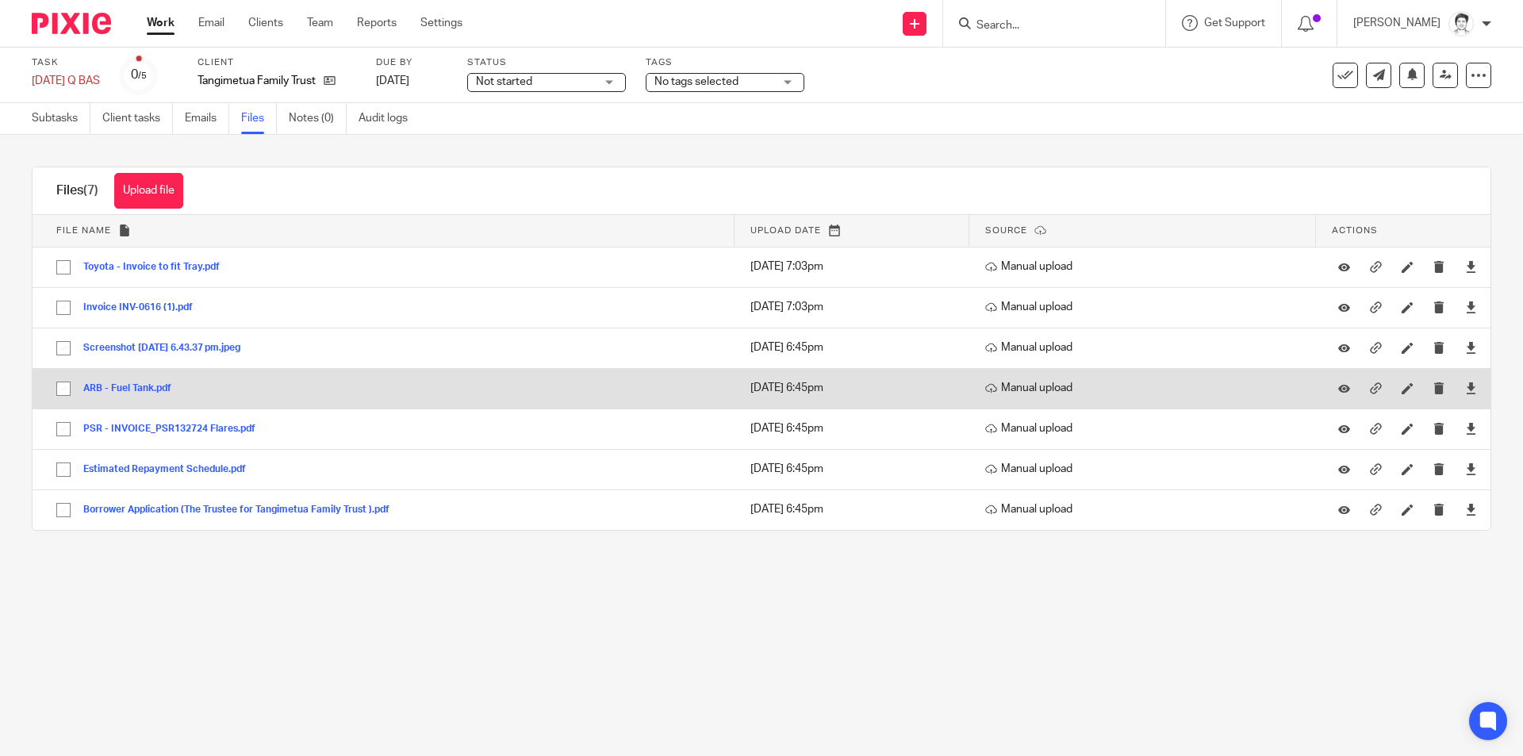
click button "ARB - Fuel Tank.pdf"
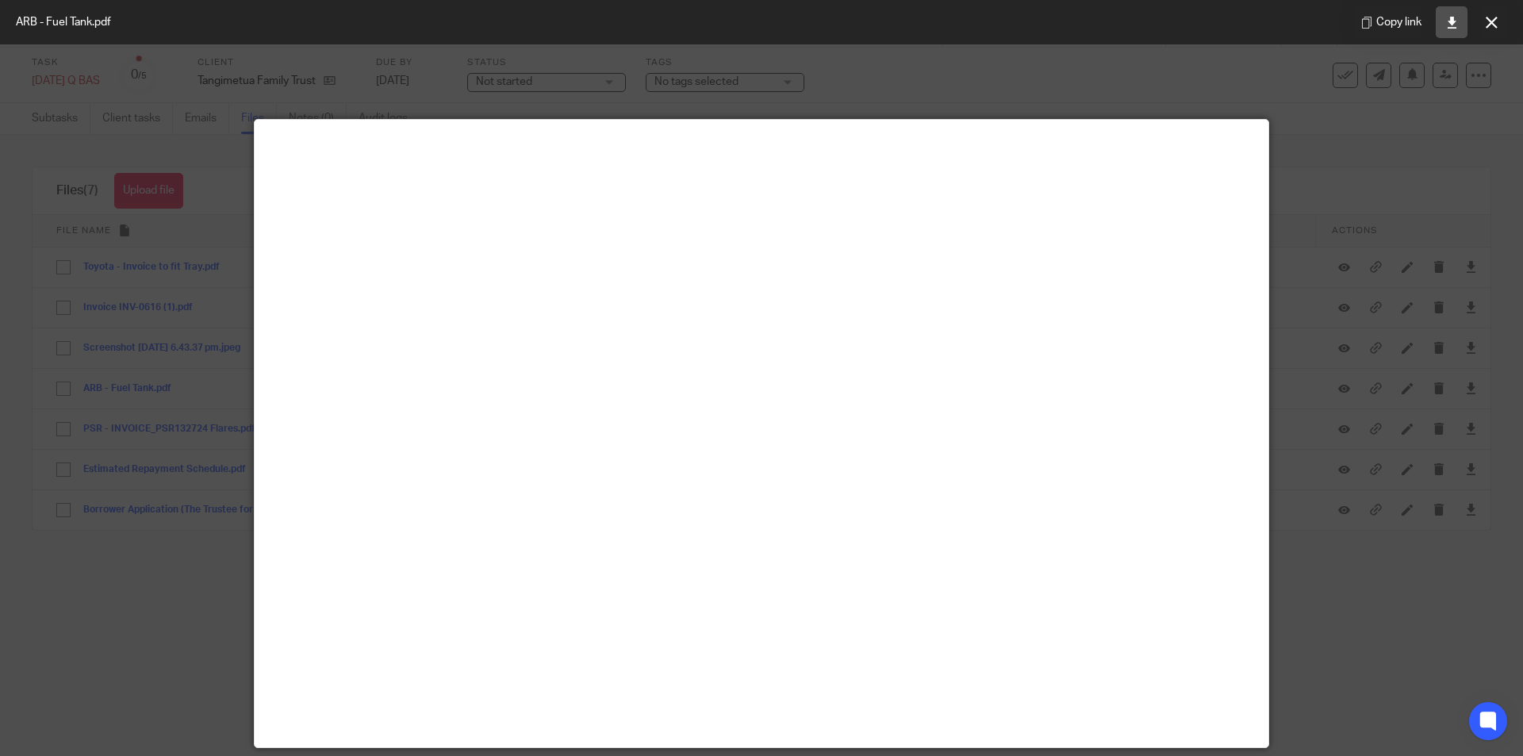
click link
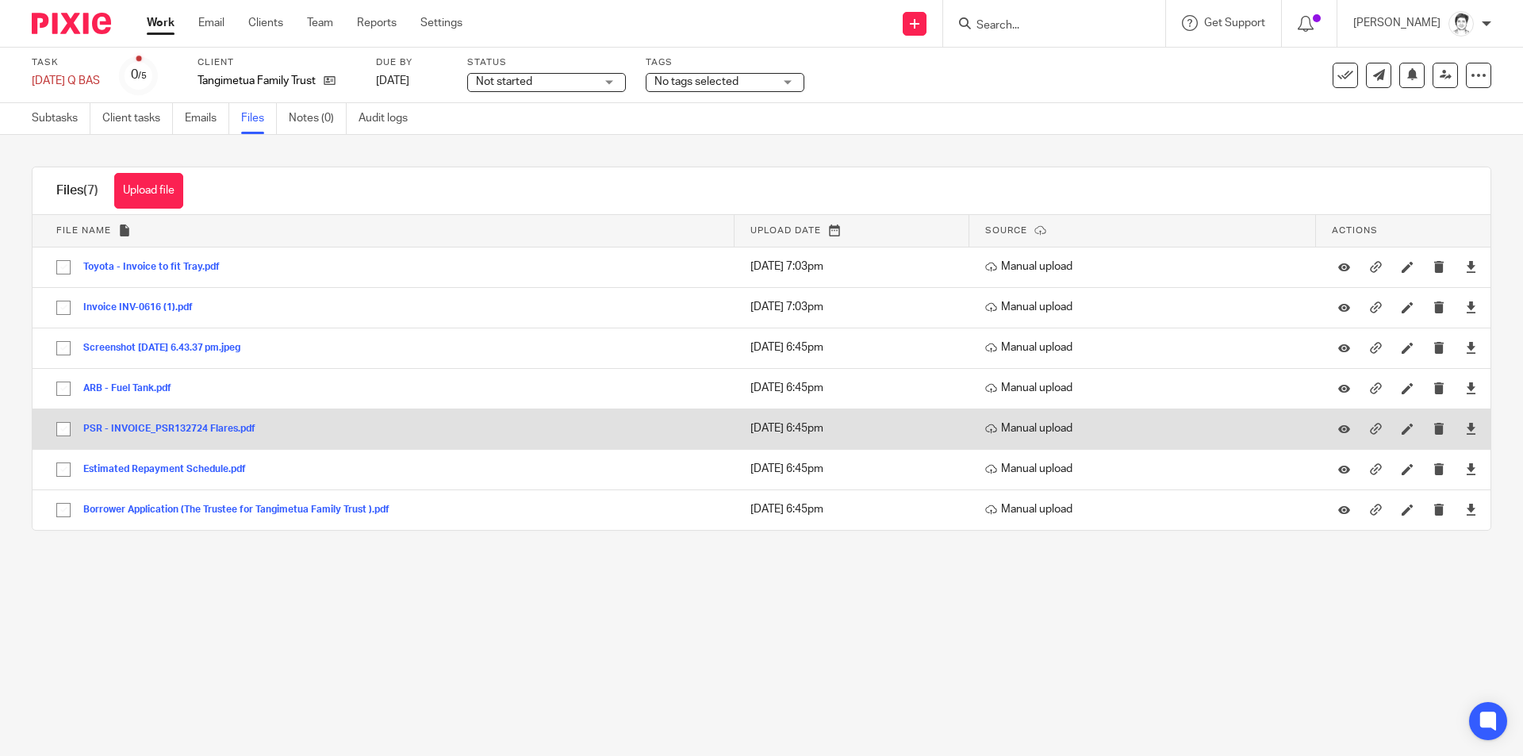
click at [187, 427] on button "PSR - INVOICE_PSR132724 Flares.pdf" at bounding box center [175, 429] width 184 height 11
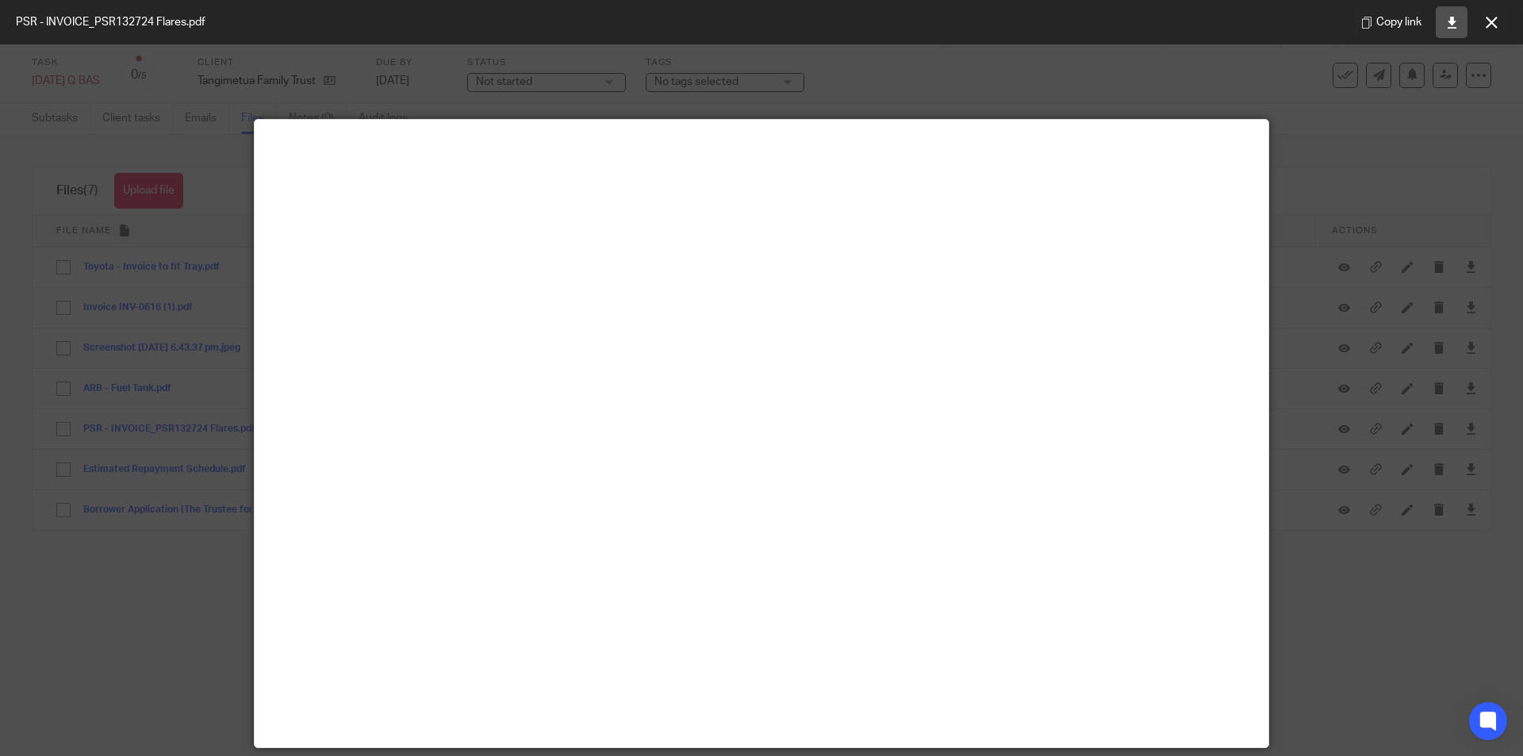
click at [1448, 33] on link at bounding box center [1452, 22] width 32 height 32
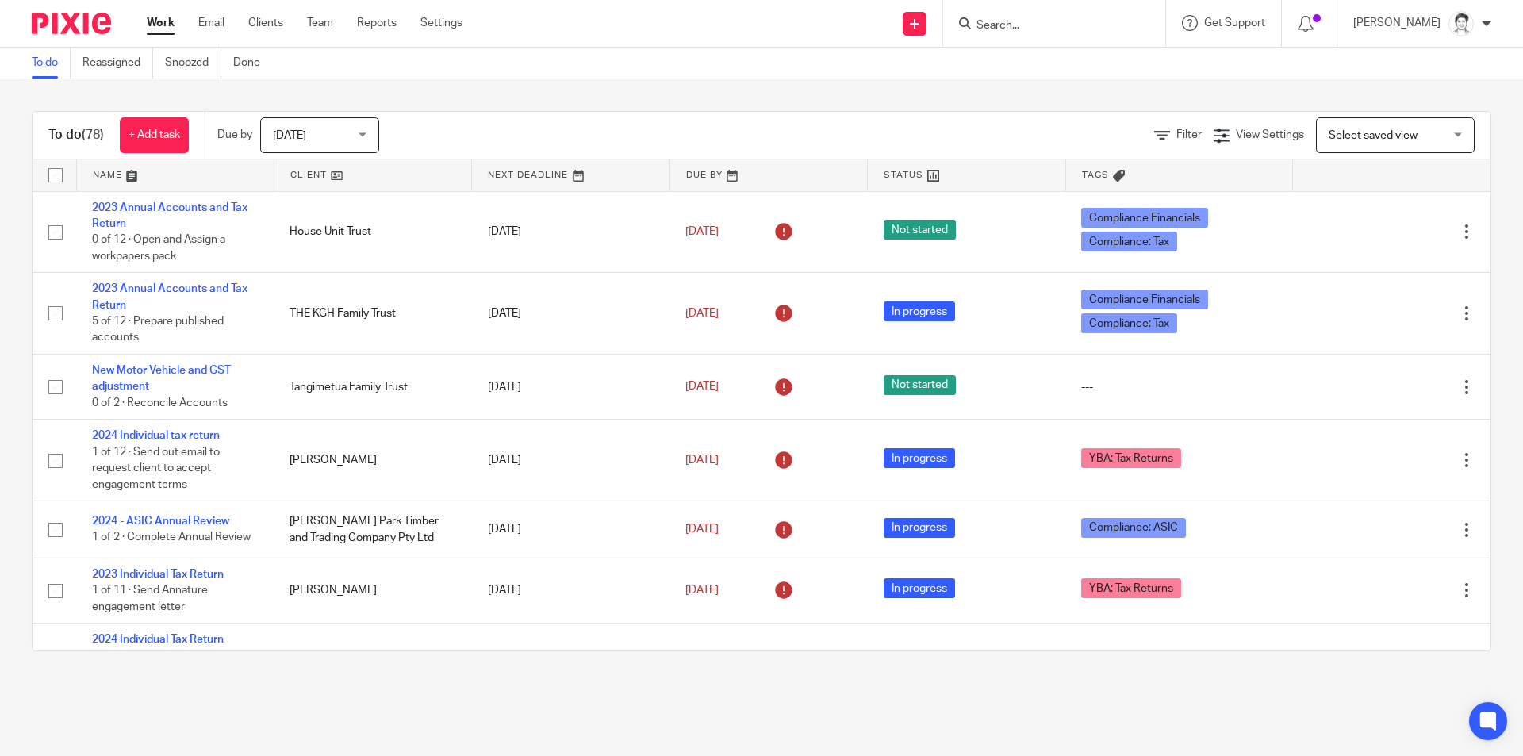
click at [1040, 26] on input "Search" at bounding box center [1046, 26] width 143 height 14
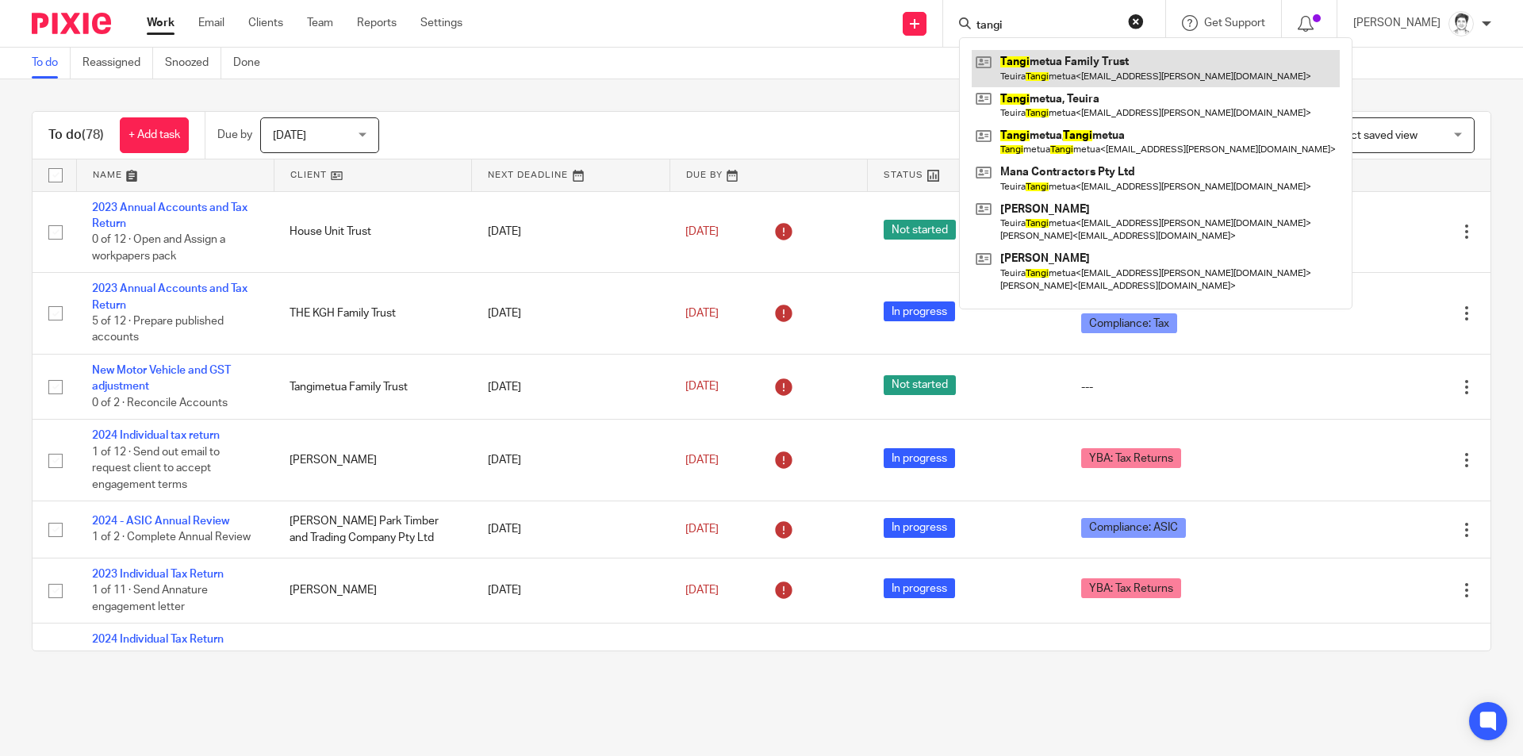
type input "tangi"
click at [1037, 58] on link at bounding box center [1156, 68] width 368 height 36
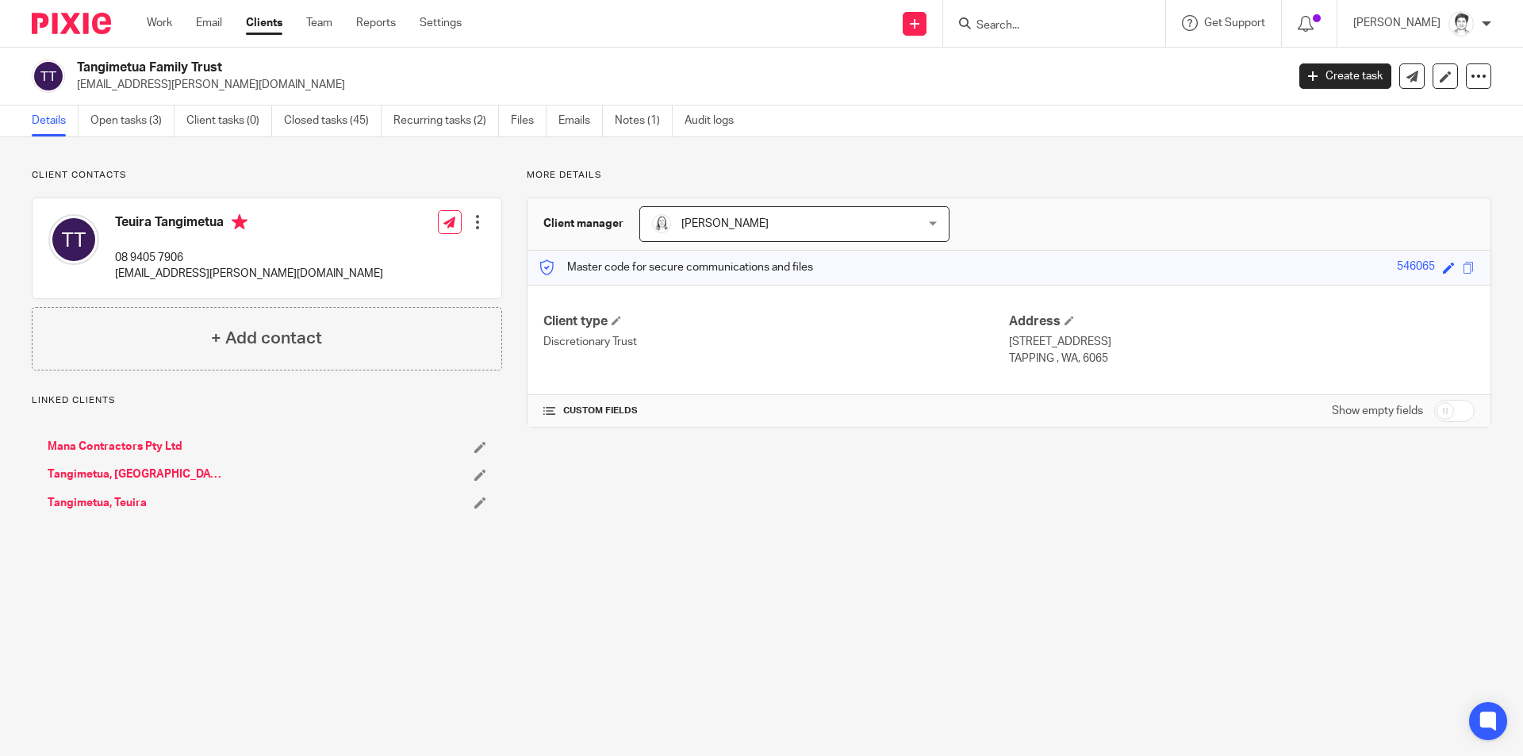
click at [121, 116] on link "Open tasks (3)" at bounding box center [132, 120] width 84 height 31
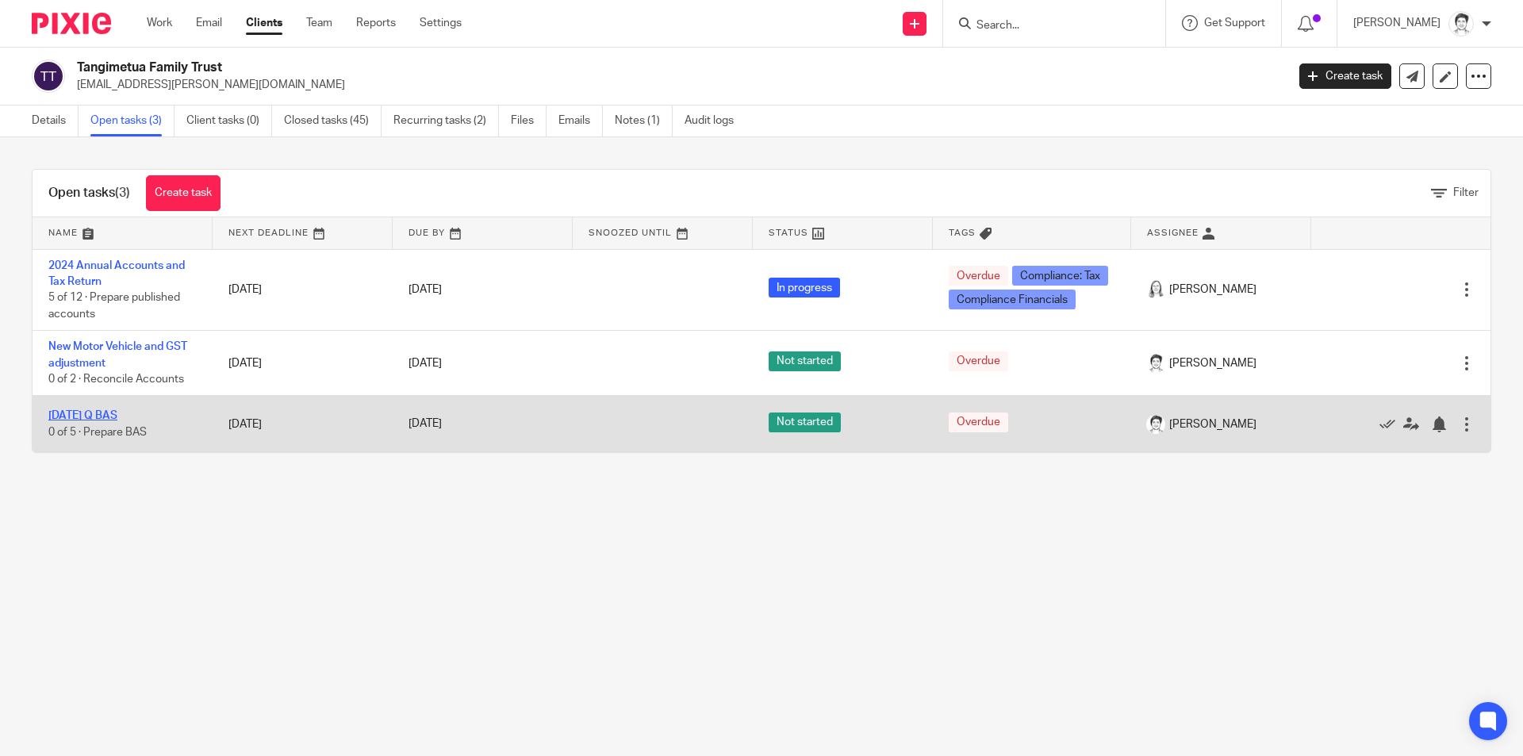
click at [98, 416] on link "[DATE] Q BAS" at bounding box center [82, 415] width 69 height 11
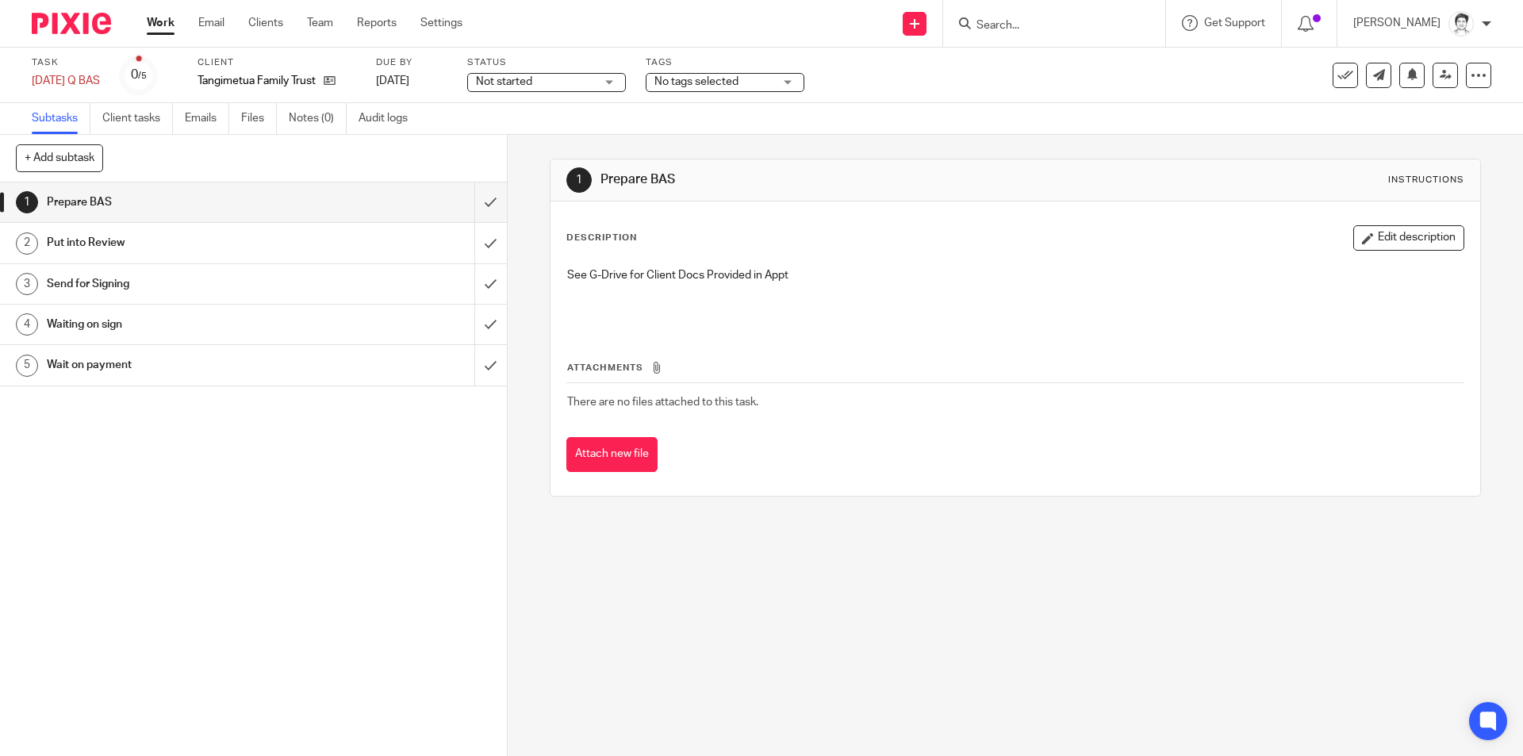
drag, startPoint x: 260, startPoint y: 119, endPoint x: 268, endPoint y: 144, distance: 26.6
click at [261, 119] on link "Files" at bounding box center [259, 118] width 36 height 31
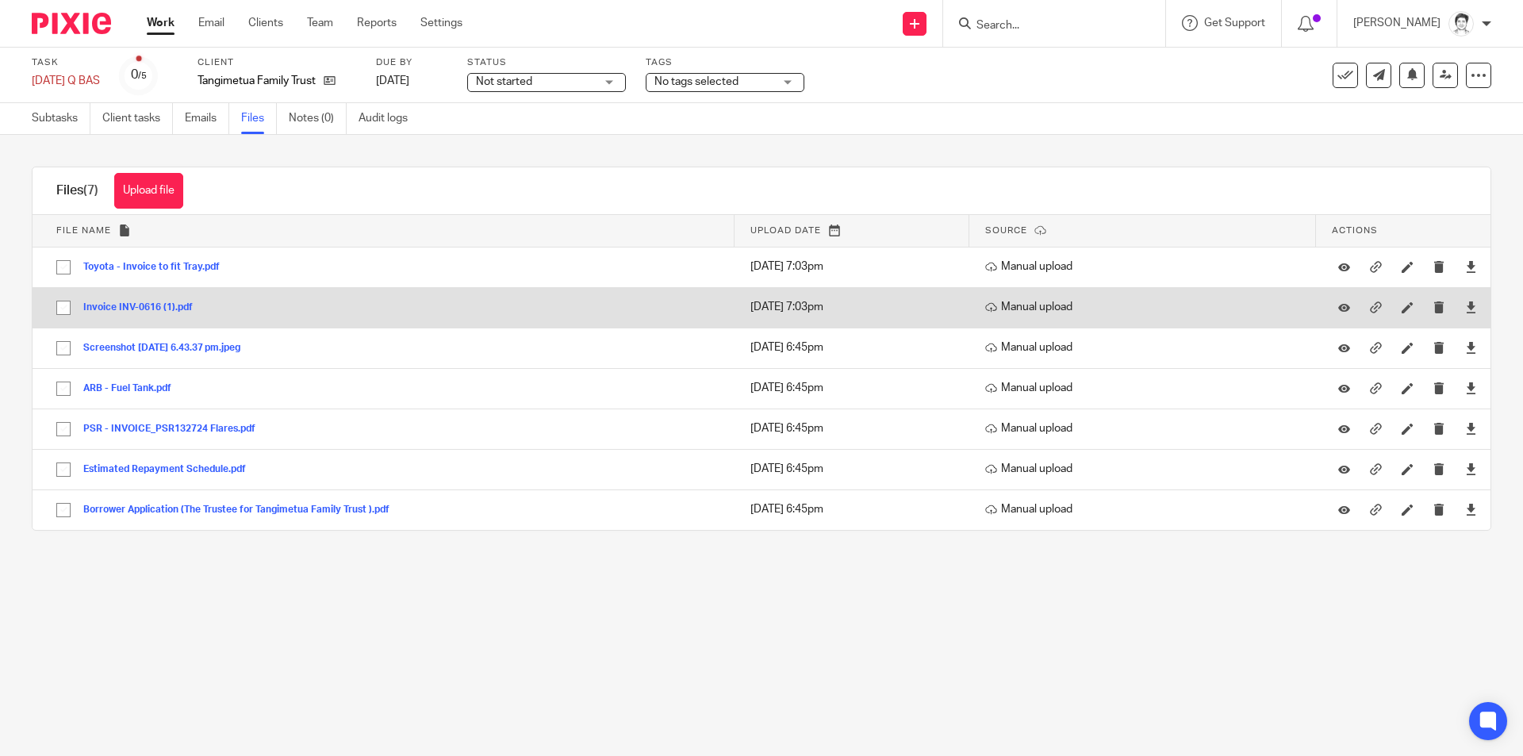
click at [144, 309] on button "Invoice INV-0616 (1).pdf" at bounding box center [143, 307] width 121 height 11
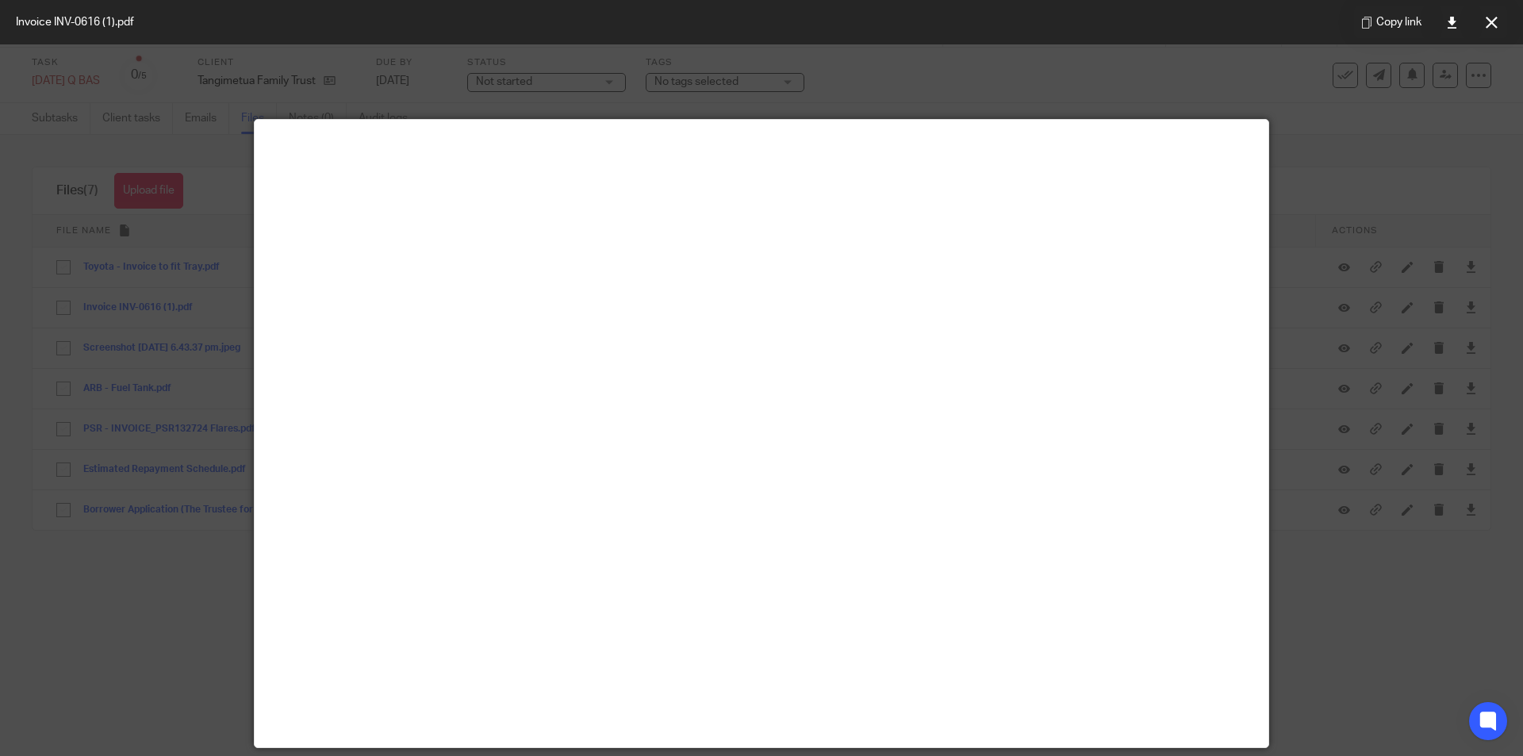
drag, startPoint x: 1451, startPoint y: 28, endPoint x: 1440, endPoint y: 42, distance: 18.1
click at [1451, 27] on icon at bounding box center [1452, 23] width 12 height 12
